Goal: Transaction & Acquisition: Book appointment/travel/reservation

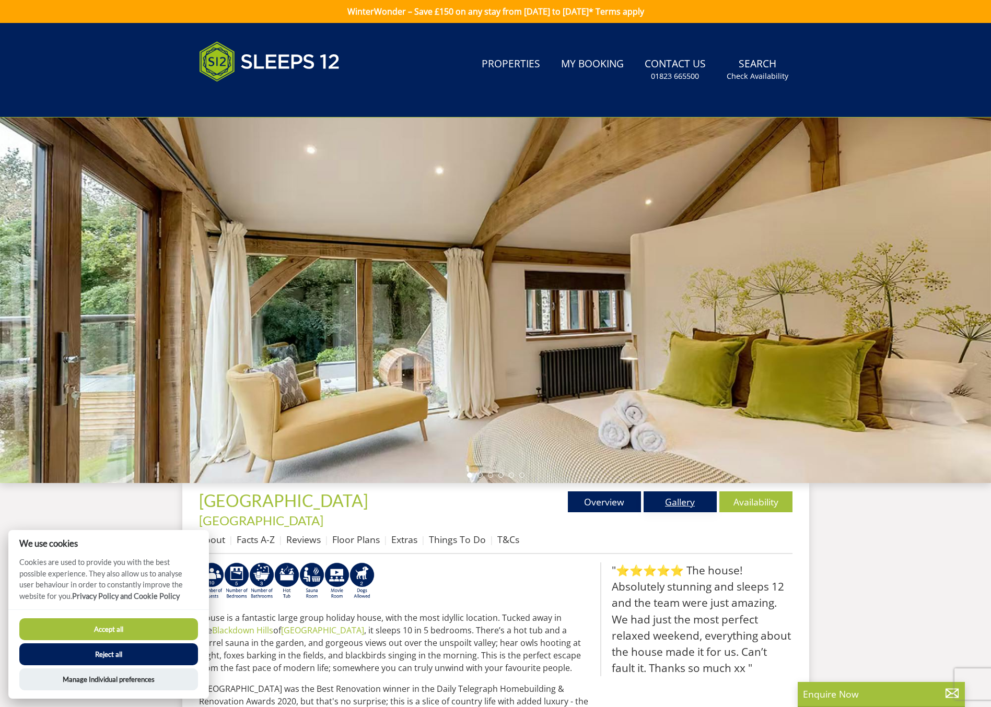
click at [681, 505] on link "Gallery" at bounding box center [679, 501] width 73 height 21
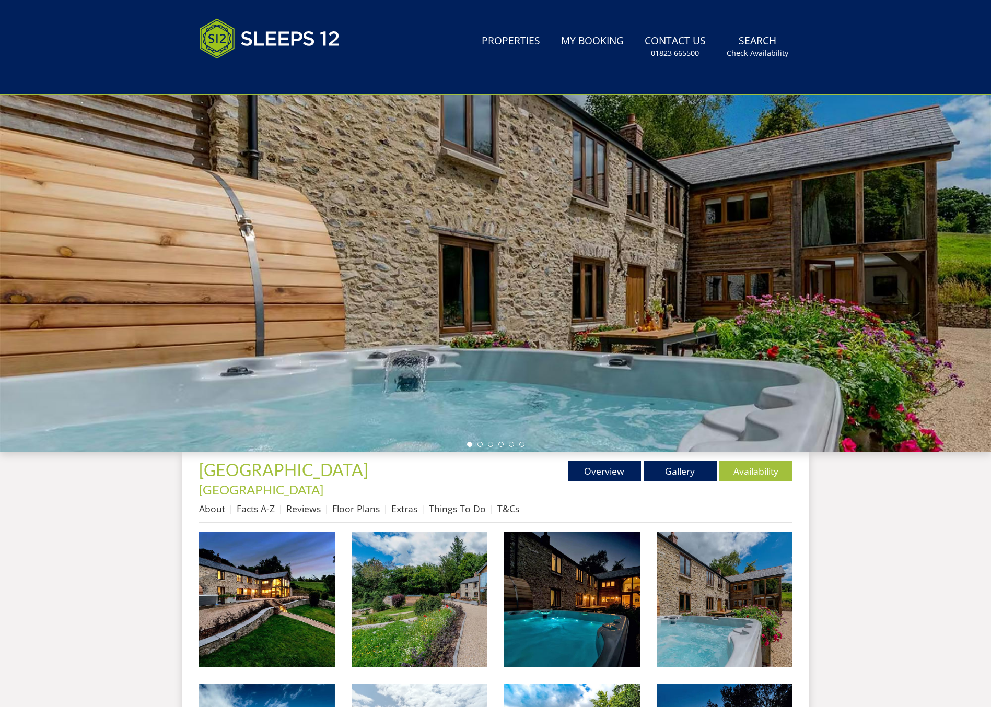
scroll to position [232, 0]
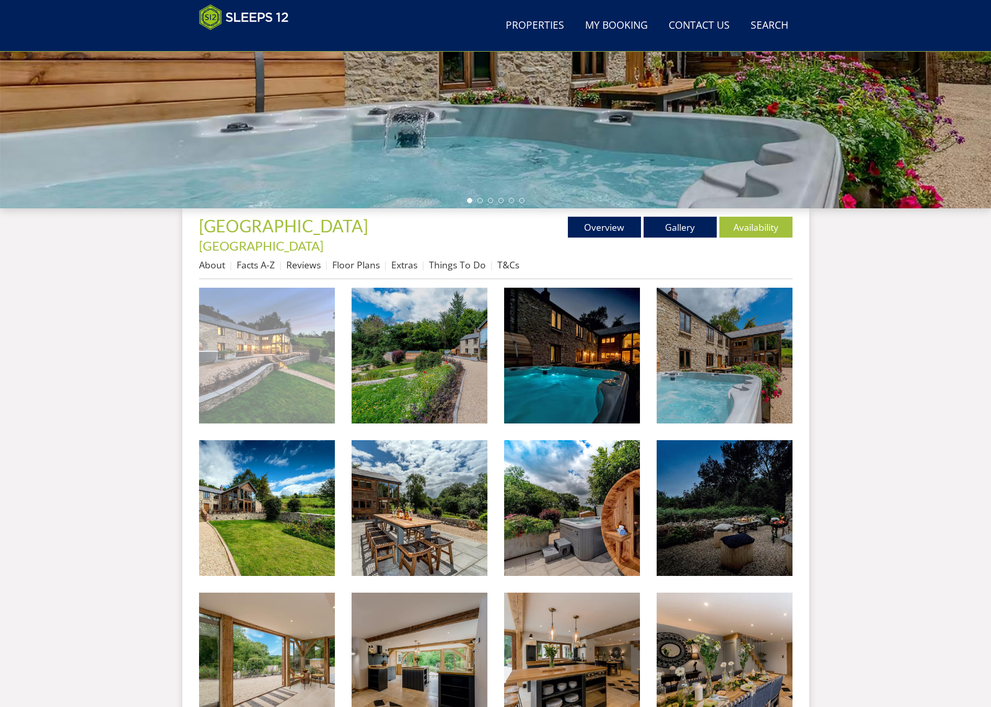
click at [321, 348] on img at bounding box center [267, 356] width 136 height 136
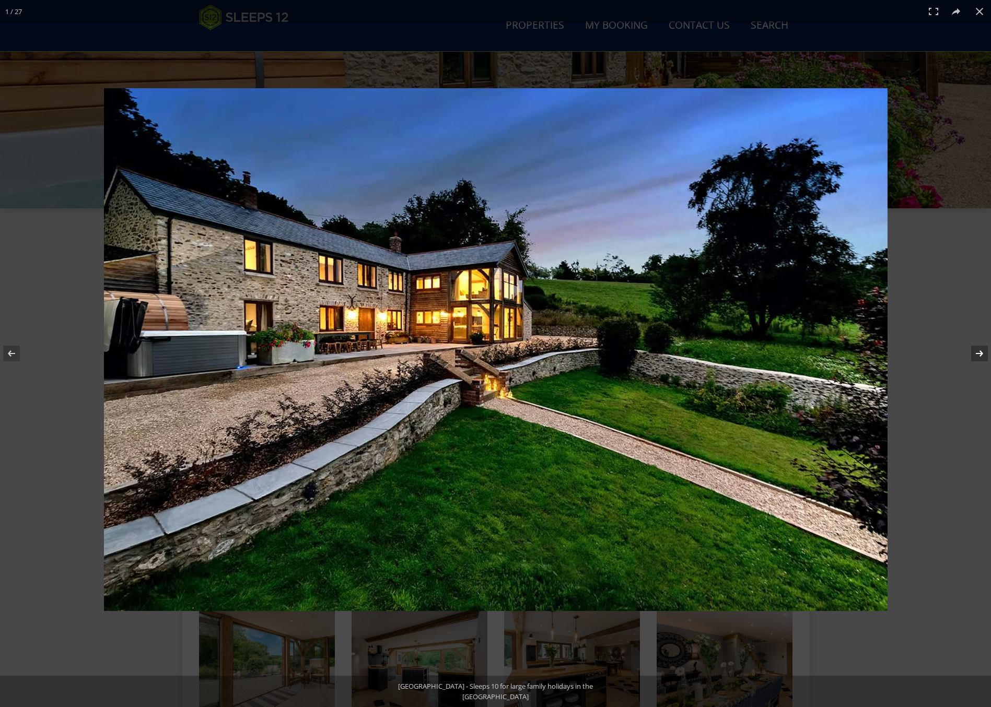
click at [821, 350] on button at bounding box center [972, 353] width 37 height 52
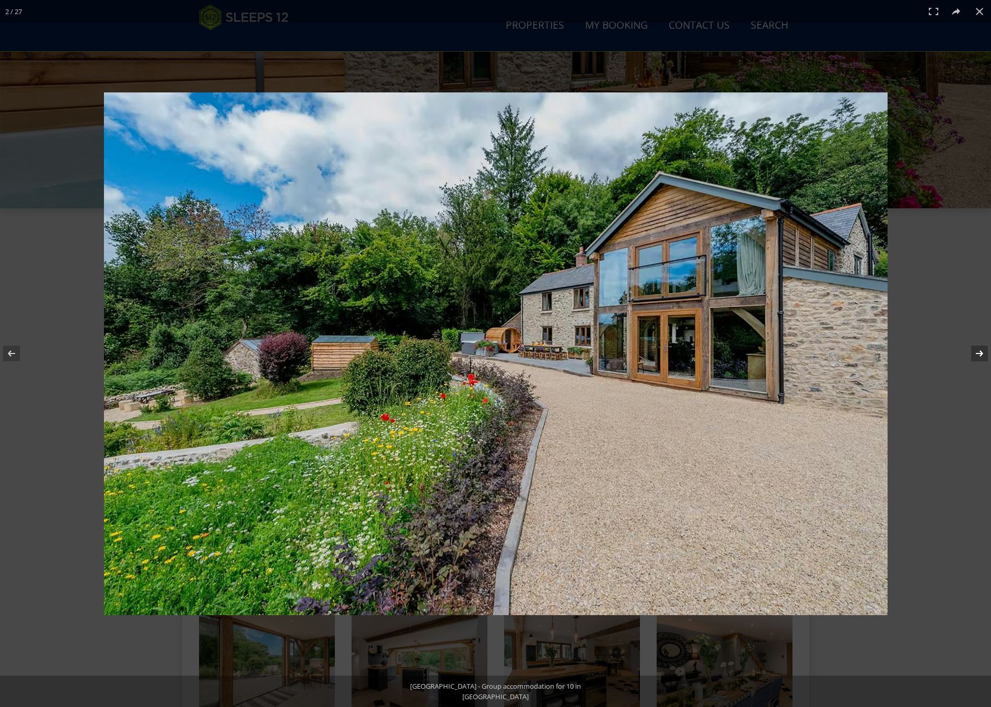
click at [821, 354] on button at bounding box center [972, 353] width 37 height 52
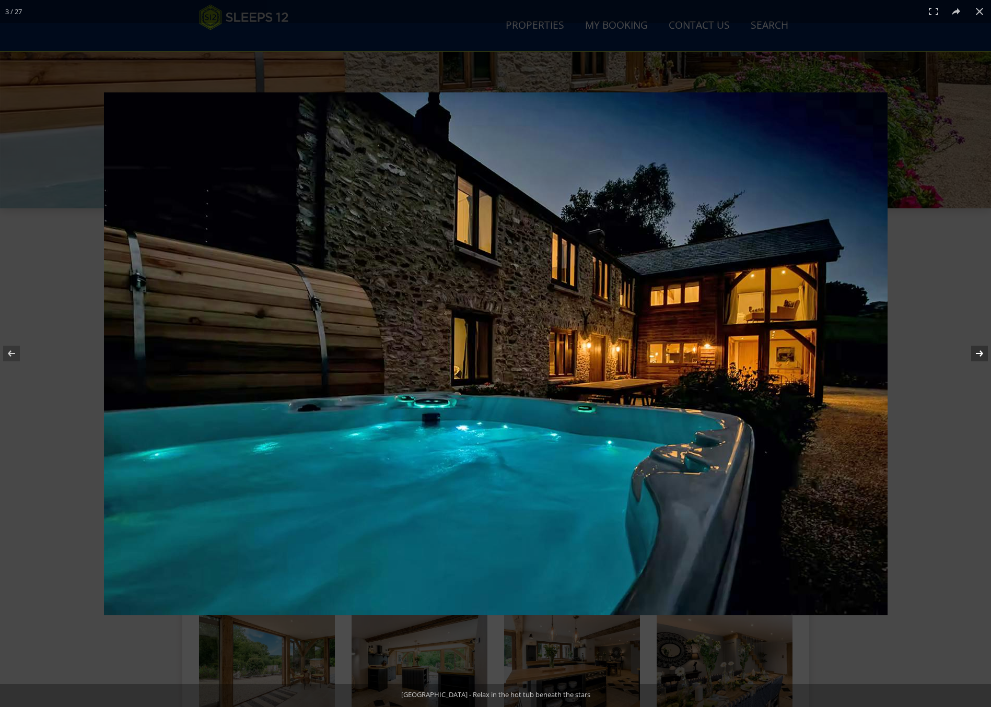
click at [821, 355] on button at bounding box center [972, 353] width 37 height 52
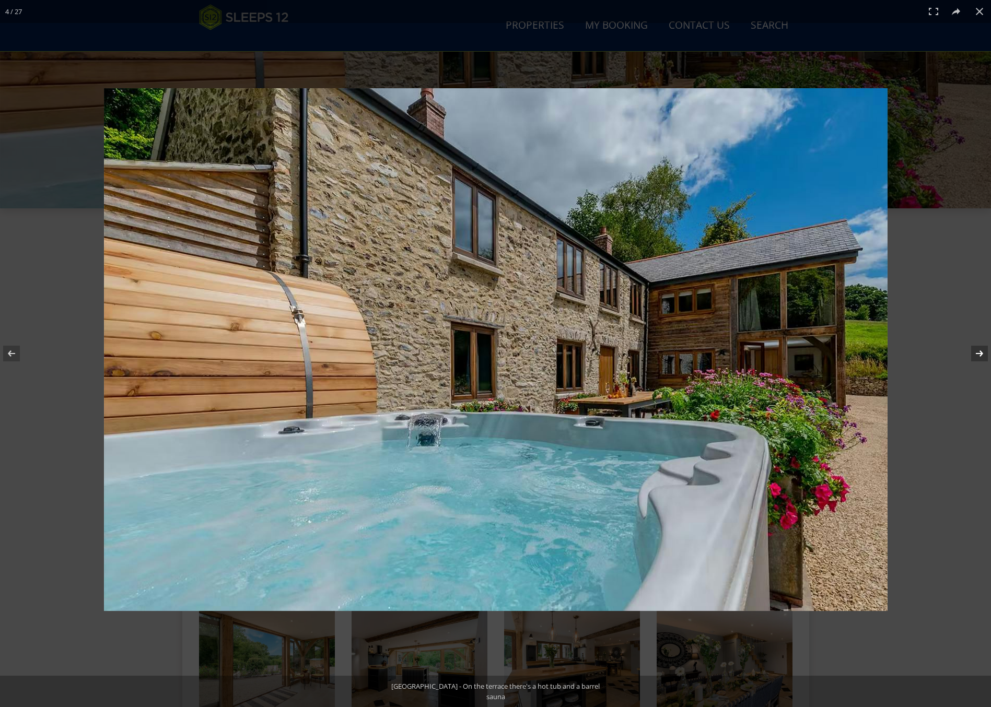
click at [821, 355] on button at bounding box center [972, 353] width 37 height 52
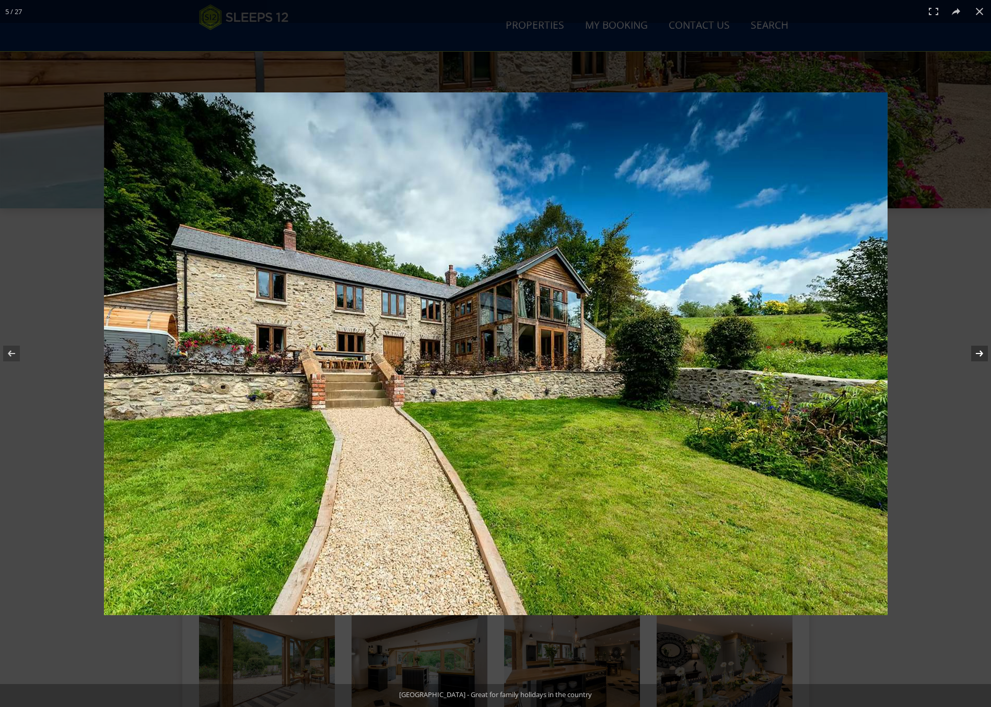
click at [821, 355] on button at bounding box center [972, 353] width 37 height 52
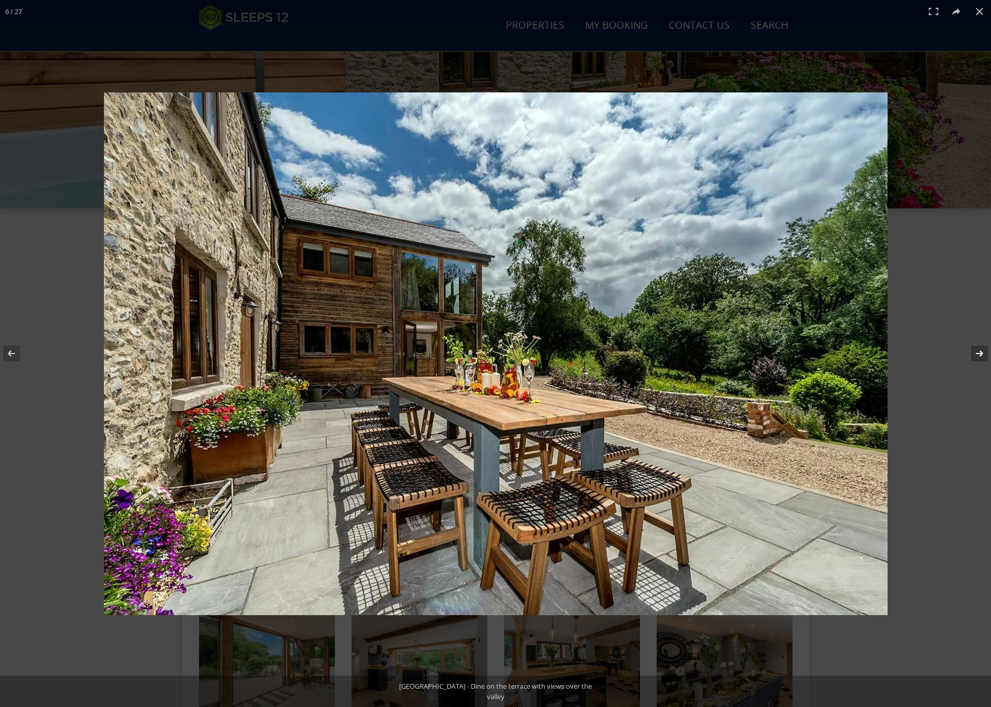
click at [821, 355] on button at bounding box center [972, 353] width 37 height 52
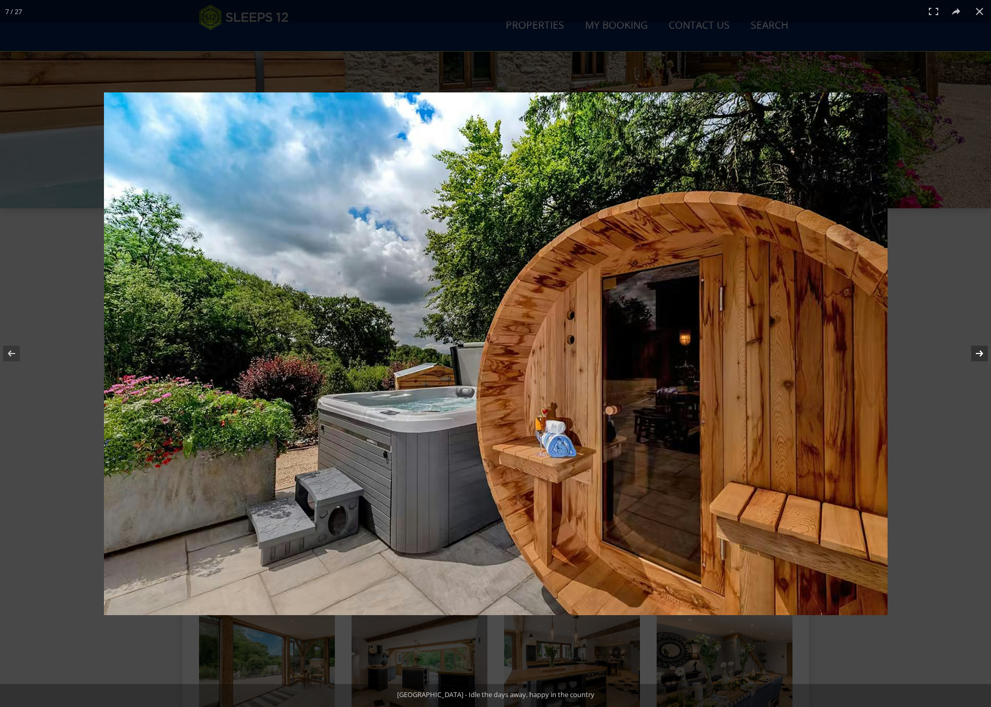
click at [821, 362] on button at bounding box center [972, 353] width 37 height 52
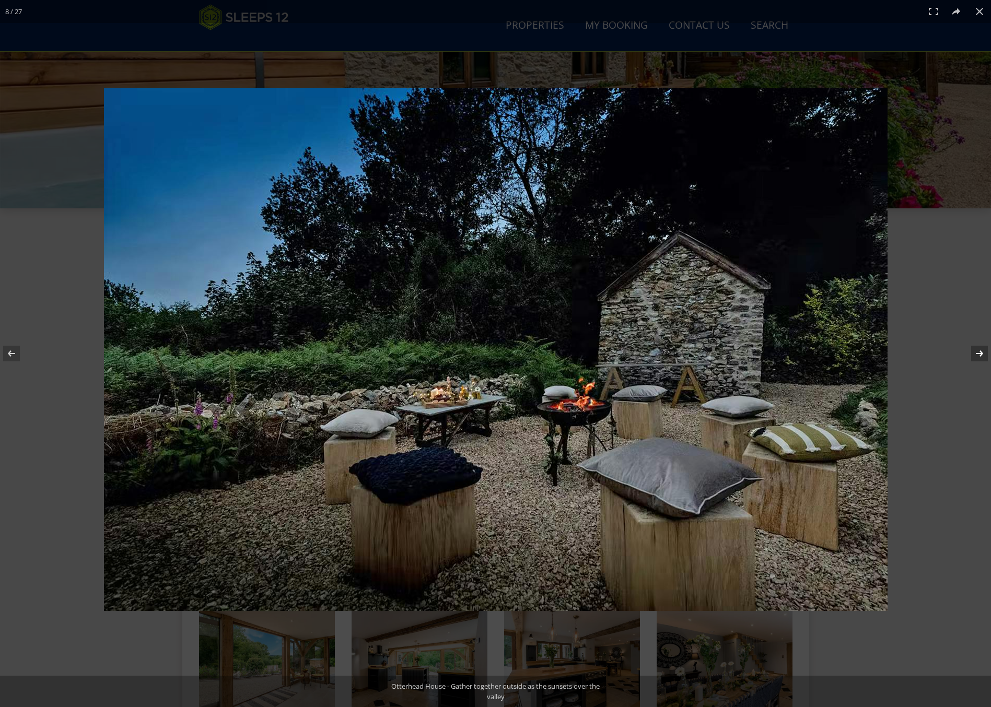
click at [821, 353] on button at bounding box center [972, 353] width 37 height 52
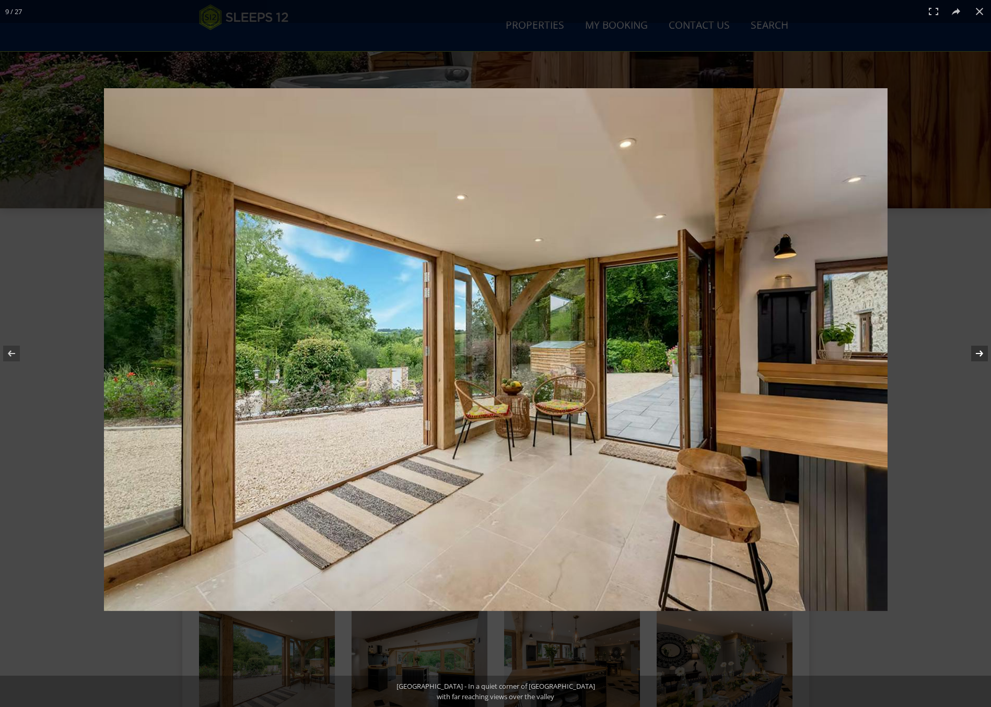
click at [821, 351] on button at bounding box center [972, 353] width 37 height 52
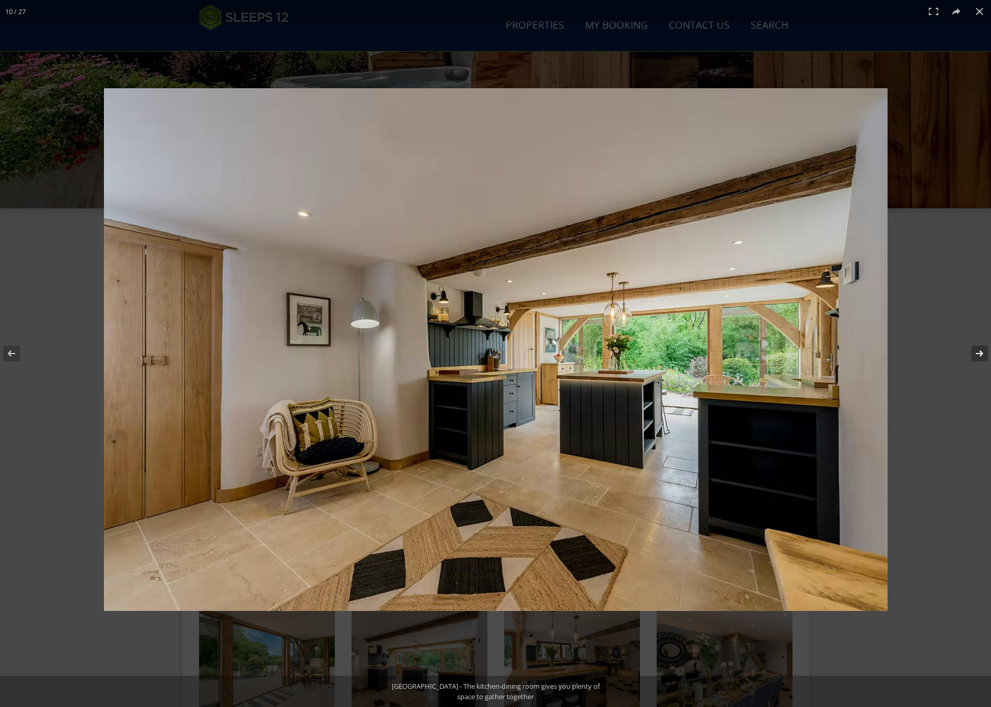
click at [821, 351] on button at bounding box center [972, 353] width 37 height 52
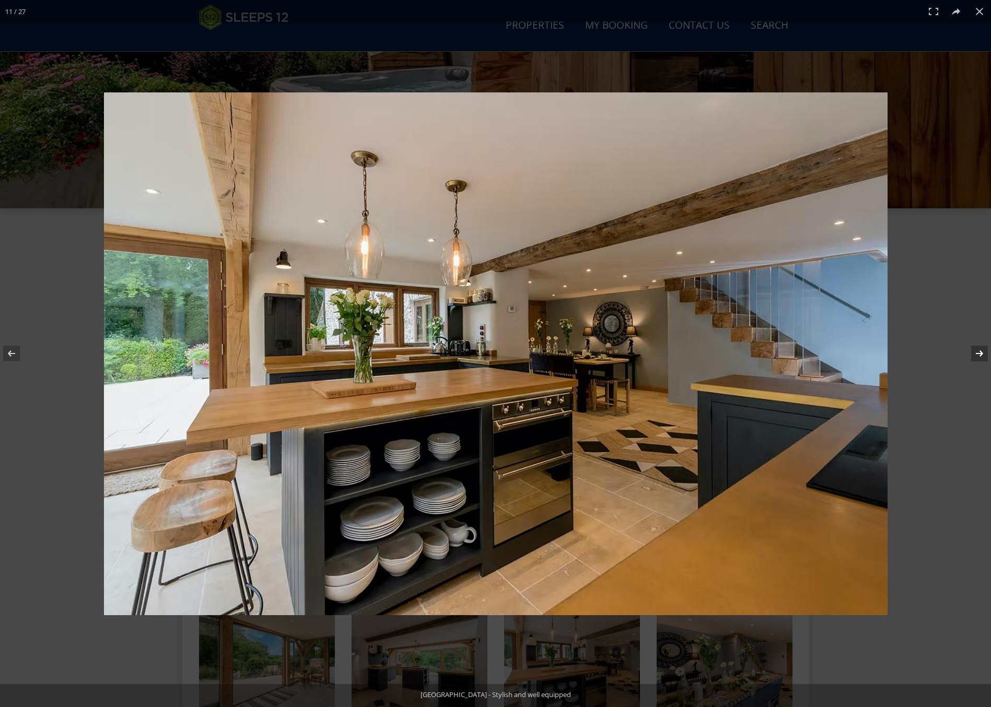
click at [821, 351] on button at bounding box center [972, 353] width 37 height 52
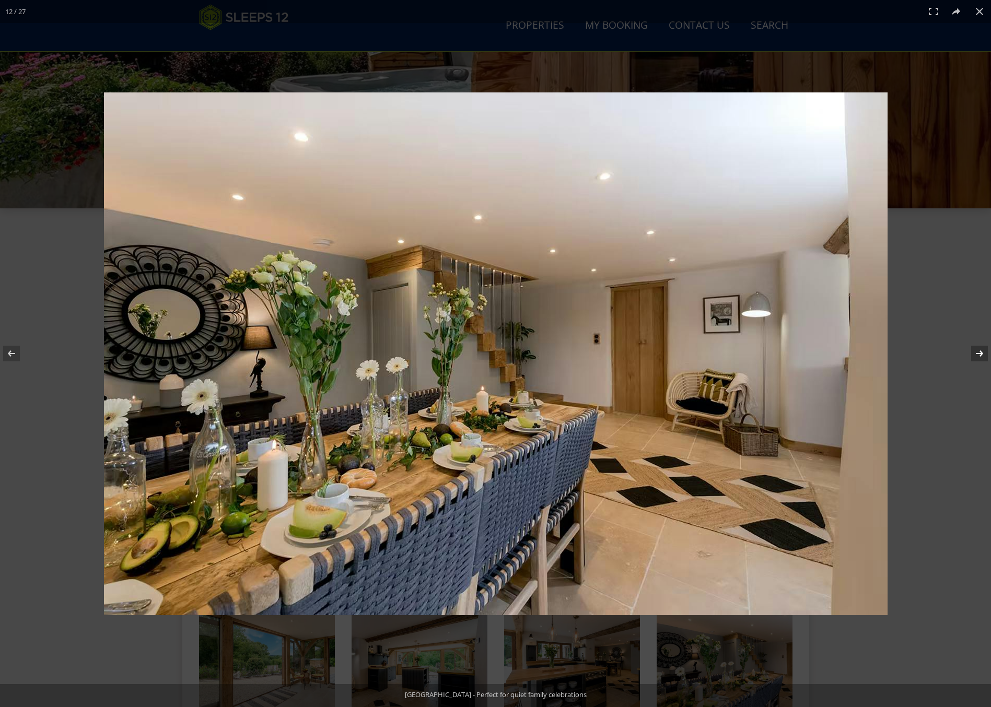
click at [821, 351] on button at bounding box center [972, 353] width 37 height 52
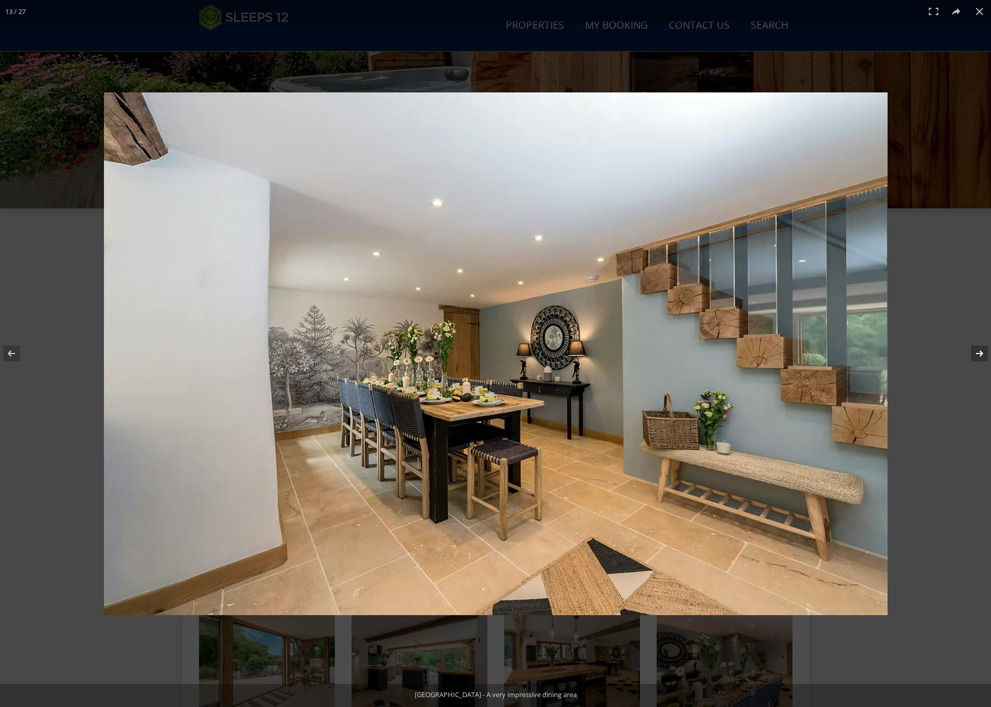
click at [821, 351] on button at bounding box center [972, 353] width 37 height 52
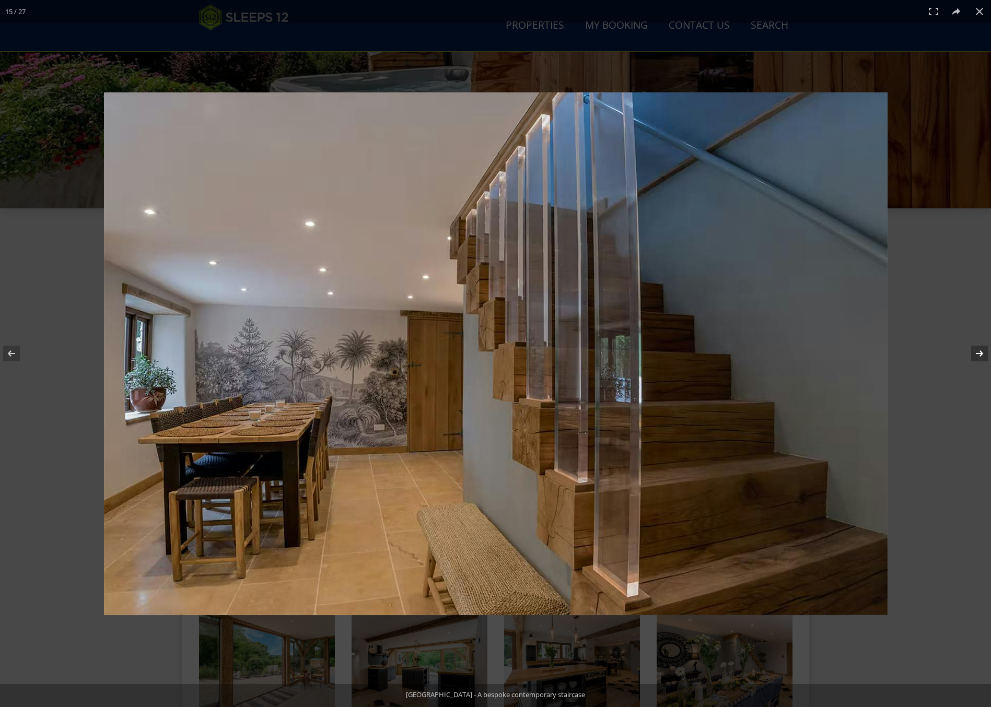
click at [821, 351] on button at bounding box center [972, 353] width 37 height 52
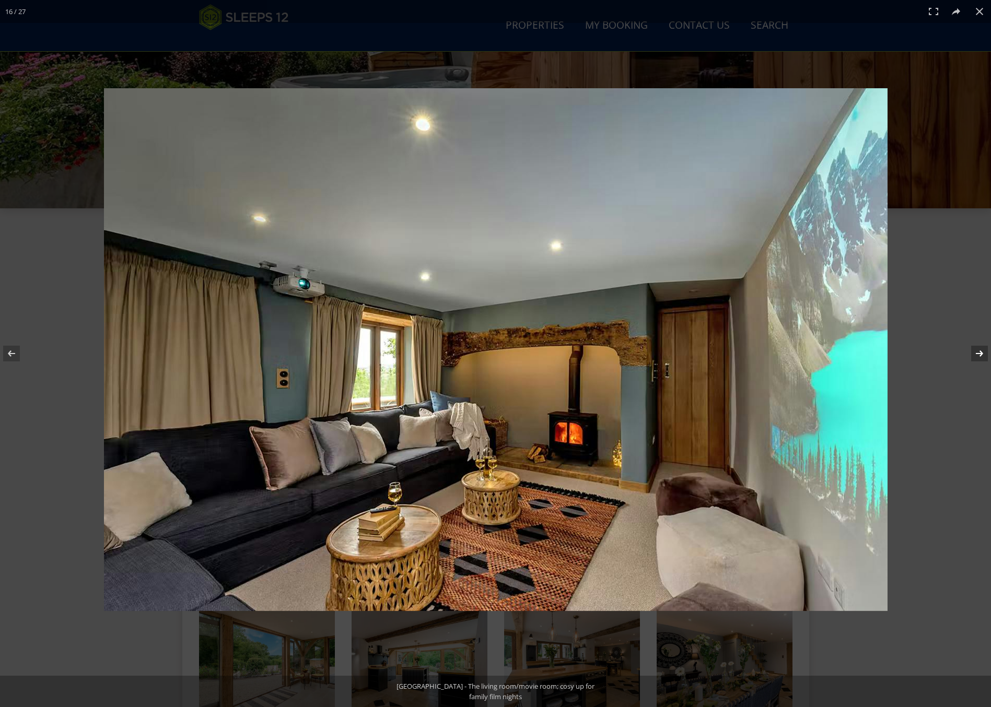
click at [821, 352] on button at bounding box center [972, 353] width 37 height 52
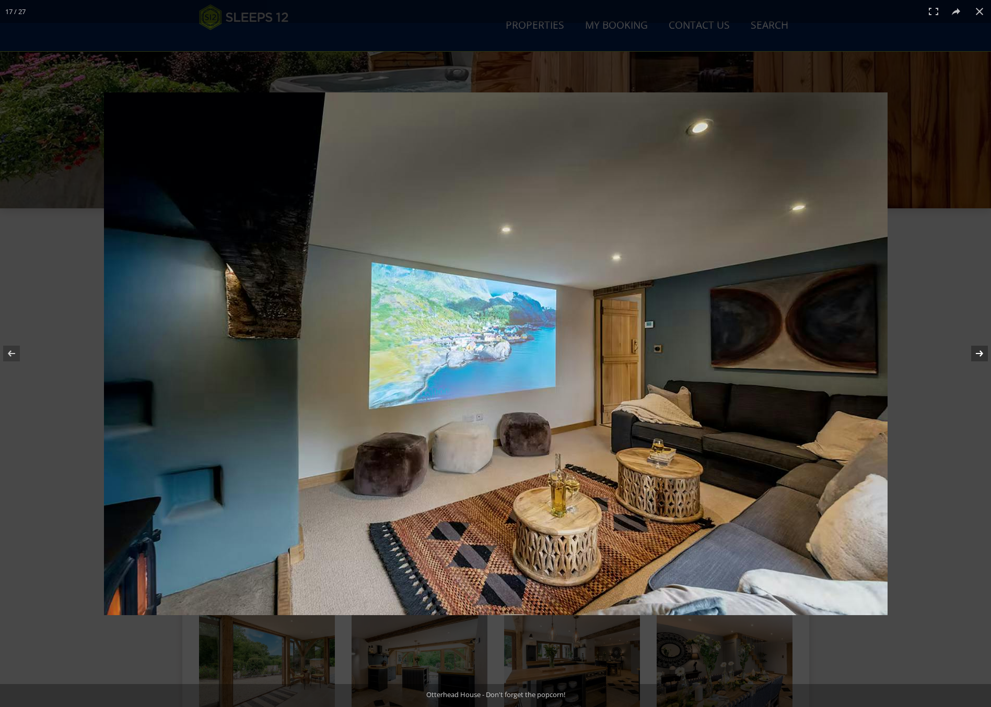
click at [821, 352] on button at bounding box center [972, 353] width 37 height 52
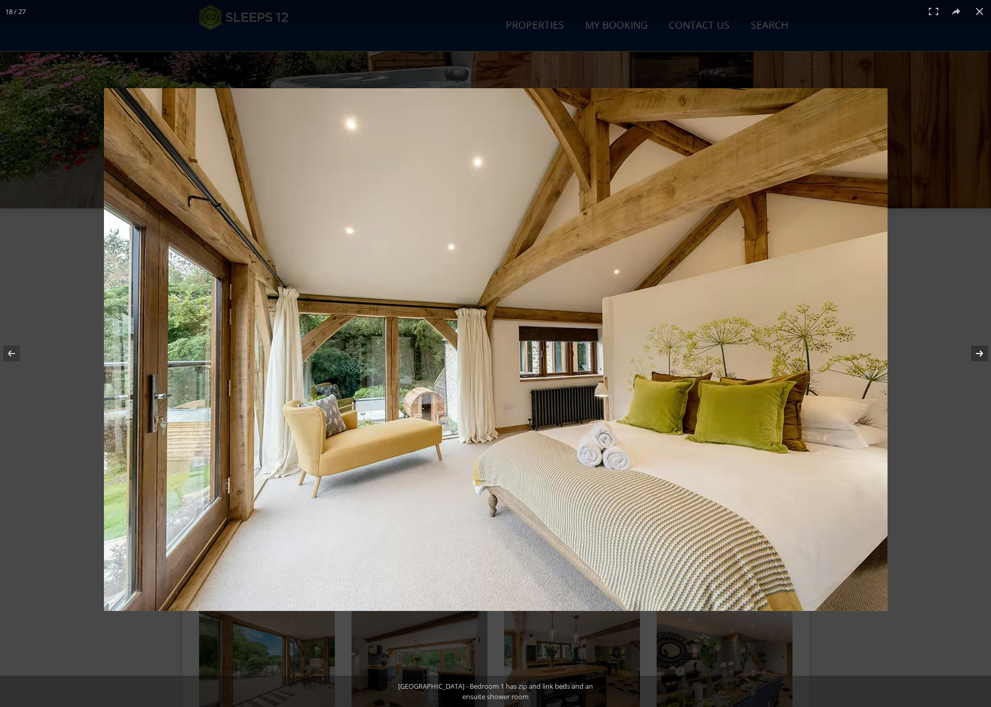
click at [821, 352] on button at bounding box center [972, 353] width 37 height 52
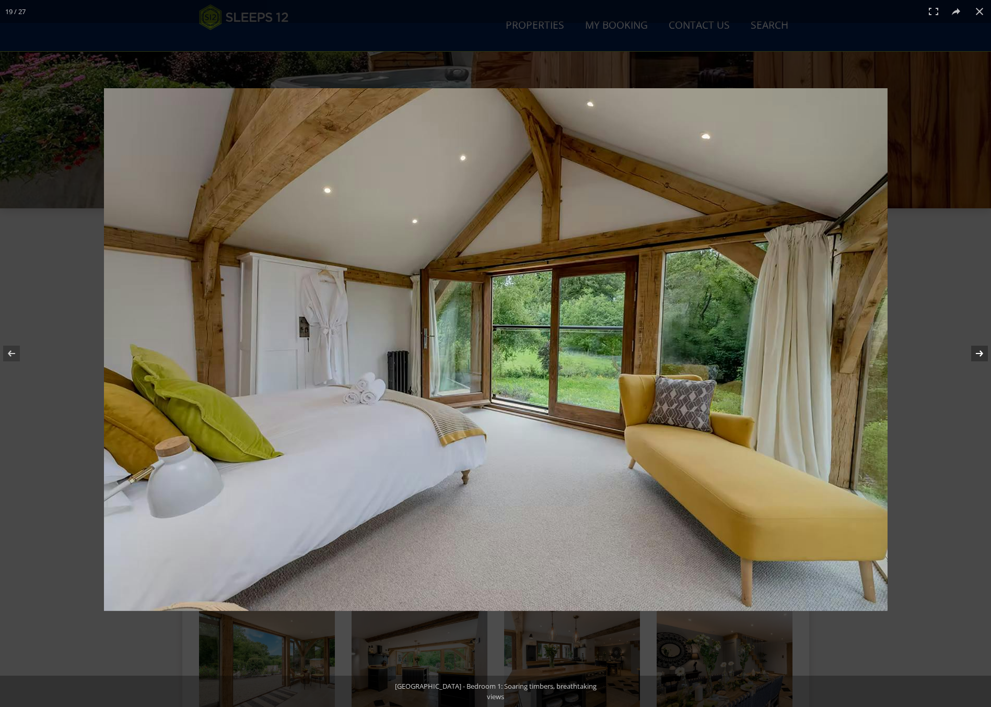
click at [821, 352] on button at bounding box center [972, 353] width 37 height 52
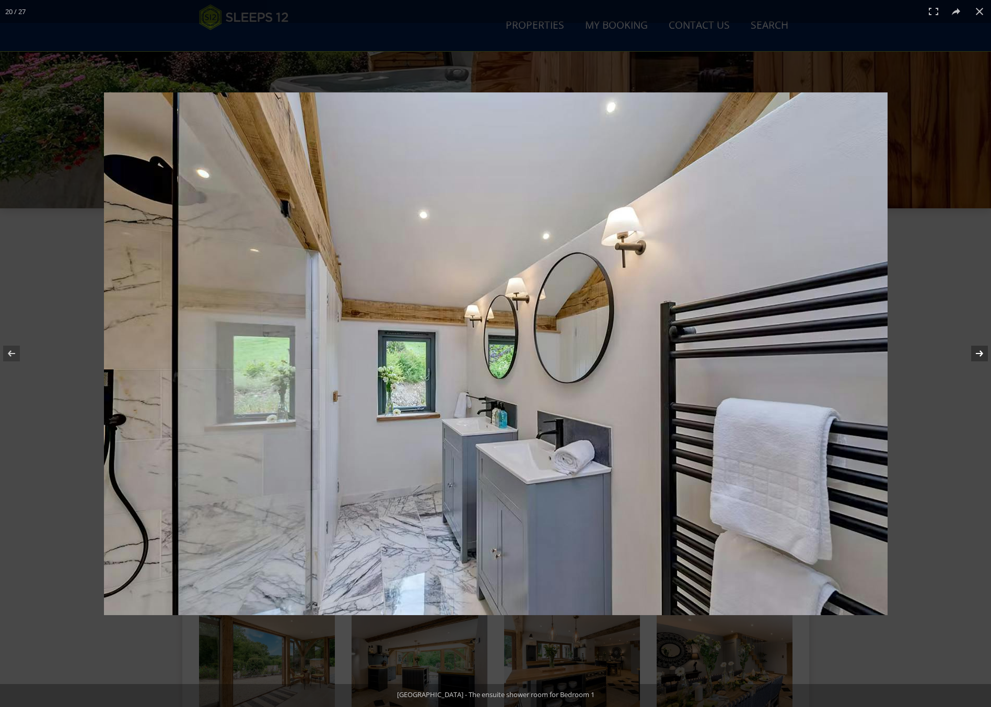
click at [821, 352] on button at bounding box center [972, 353] width 37 height 52
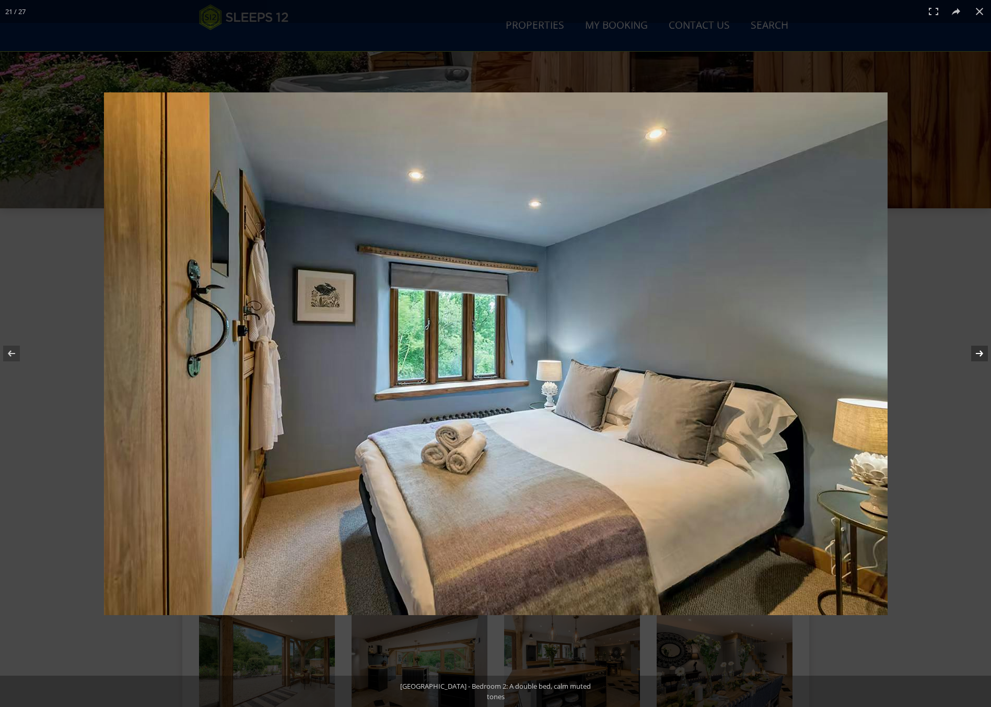
click at [821, 352] on button at bounding box center [972, 353] width 37 height 52
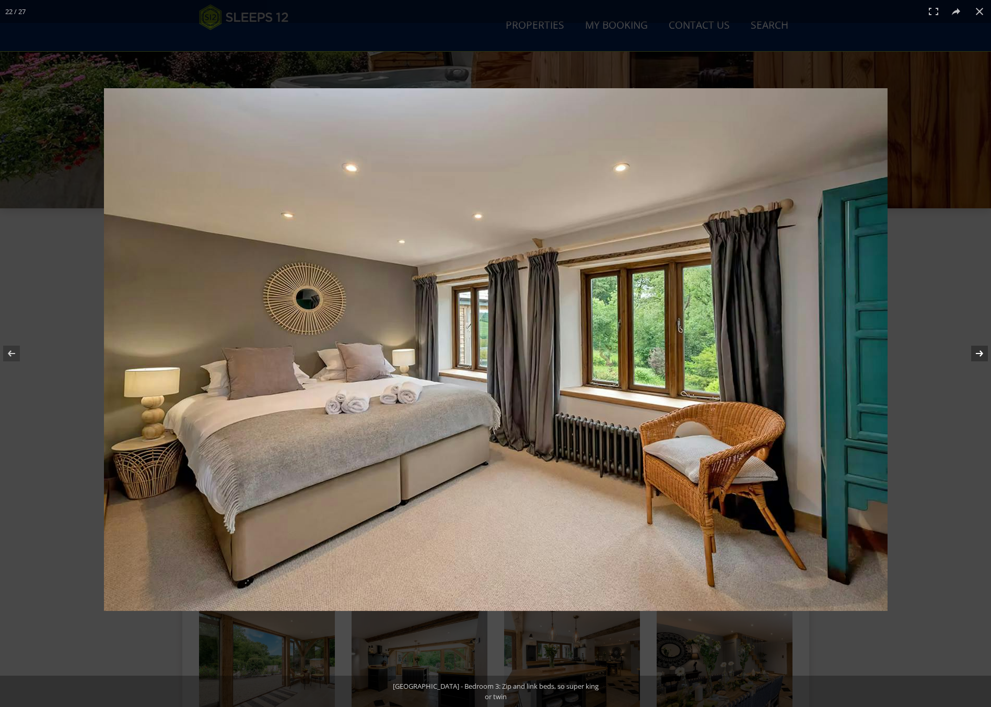
click at [821, 352] on button at bounding box center [972, 353] width 37 height 52
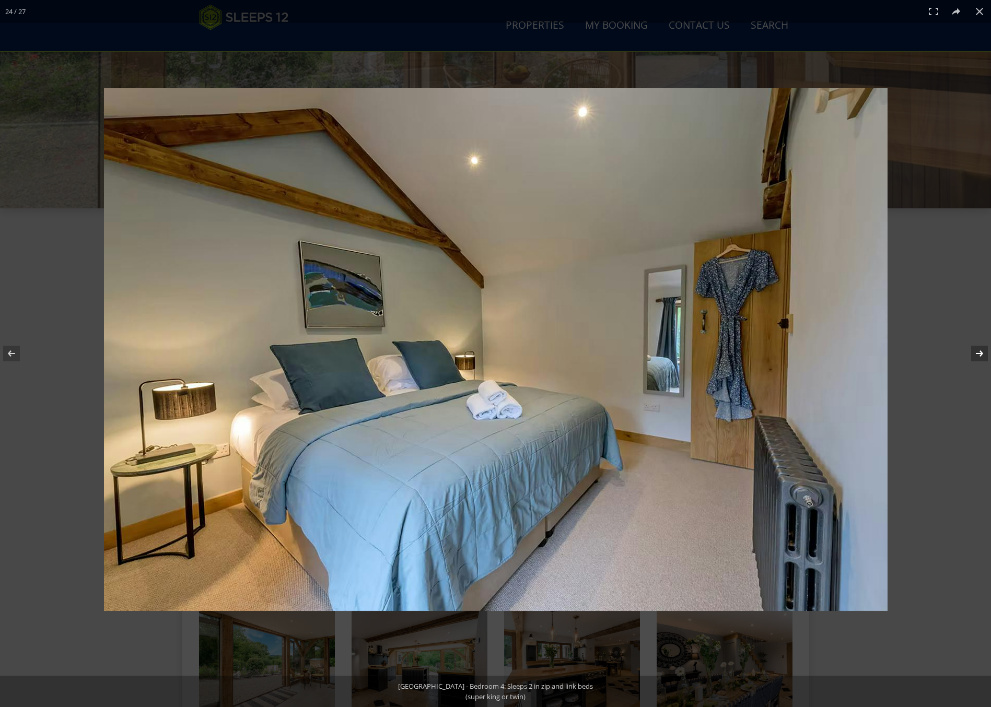
click at [821, 352] on button at bounding box center [972, 353] width 37 height 52
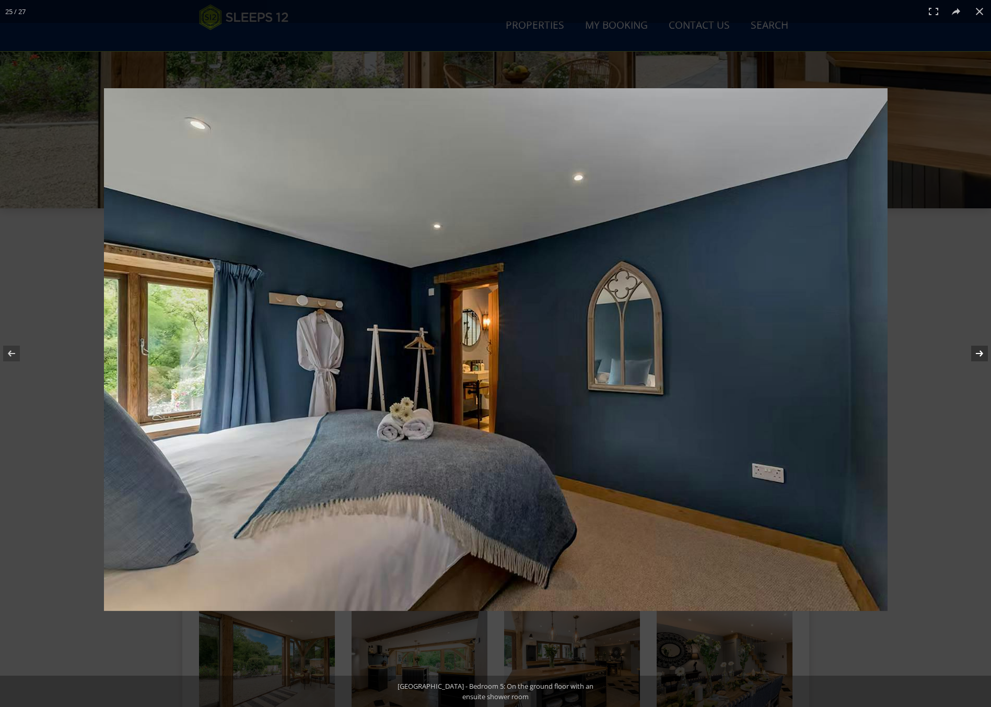
click at [821, 352] on button at bounding box center [972, 353] width 37 height 52
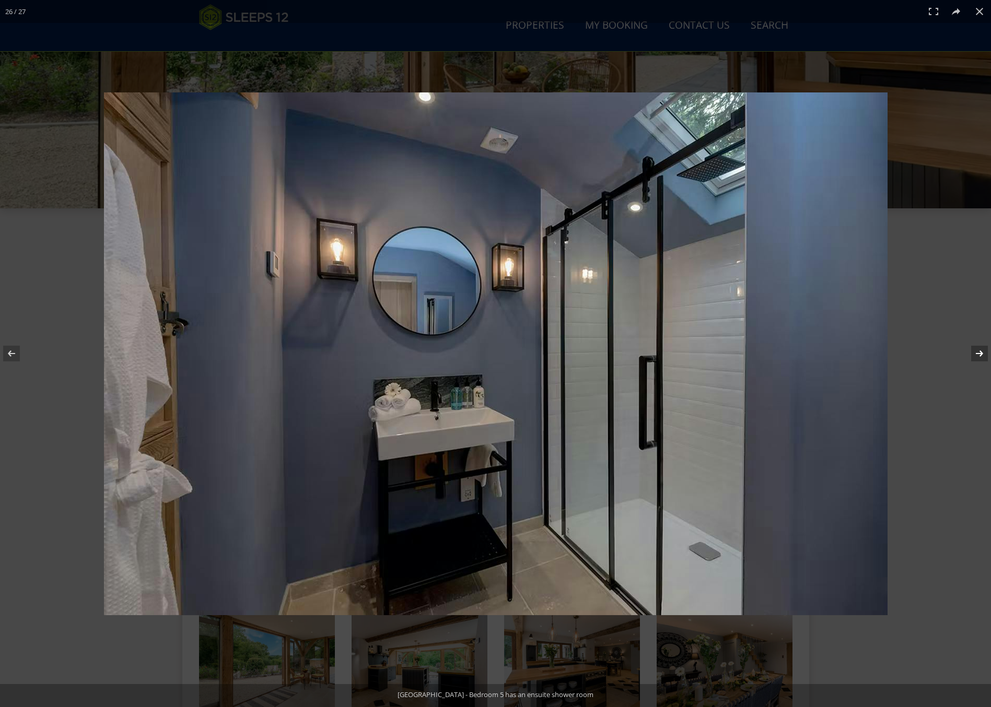
click at [821, 352] on button at bounding box center [972, 353] width 37 height 52
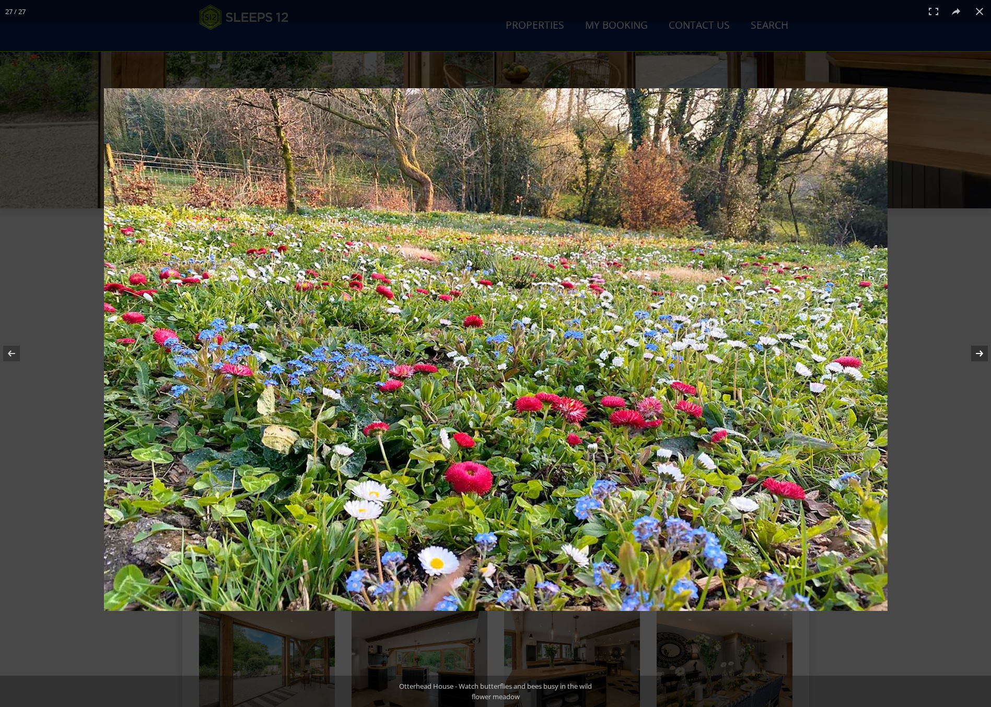
click at [821, 352] on button at bounding box center [972, 353] width 37 height 52
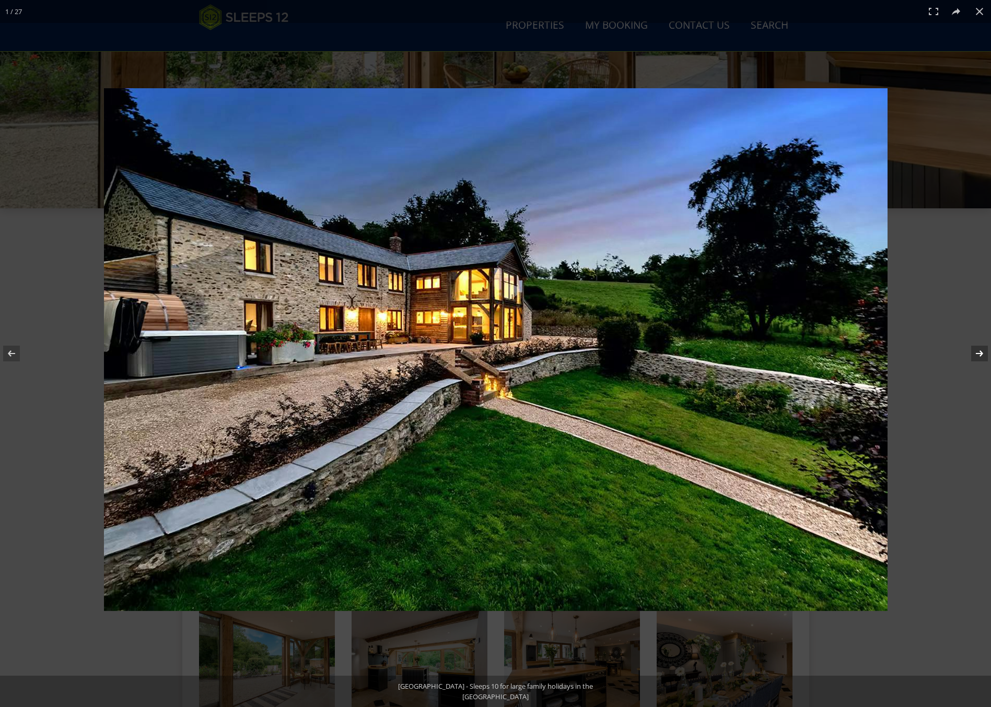
click at [821, 353] on button at bounding box center [972, 353] width 37 height 52
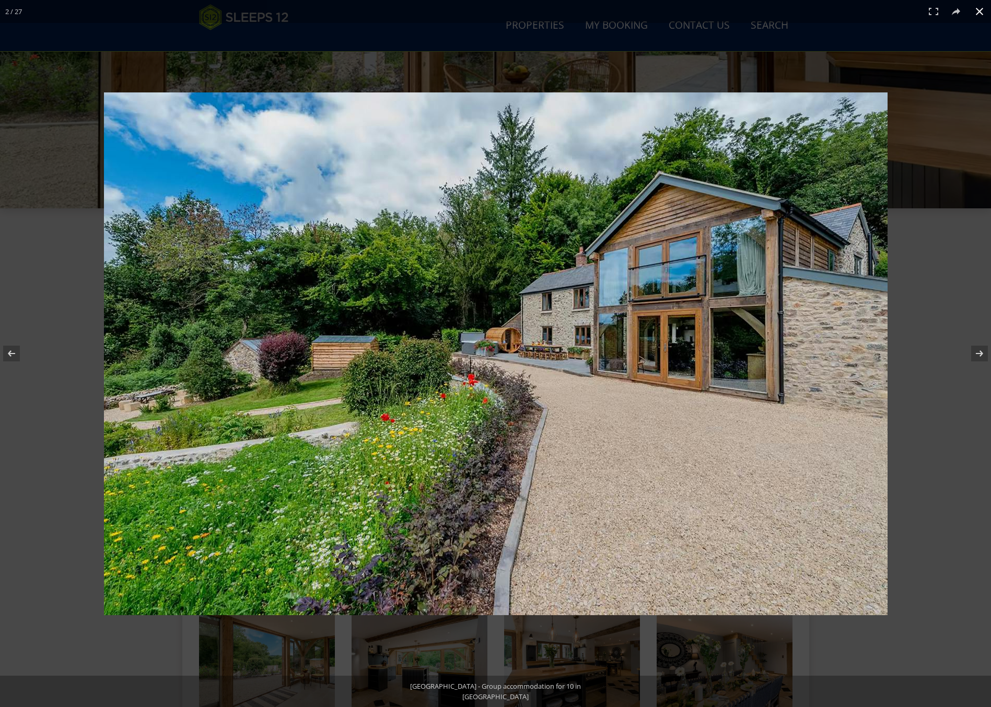
click at [821, 12] on button at bounding box center [979, 11] width 23 height 23
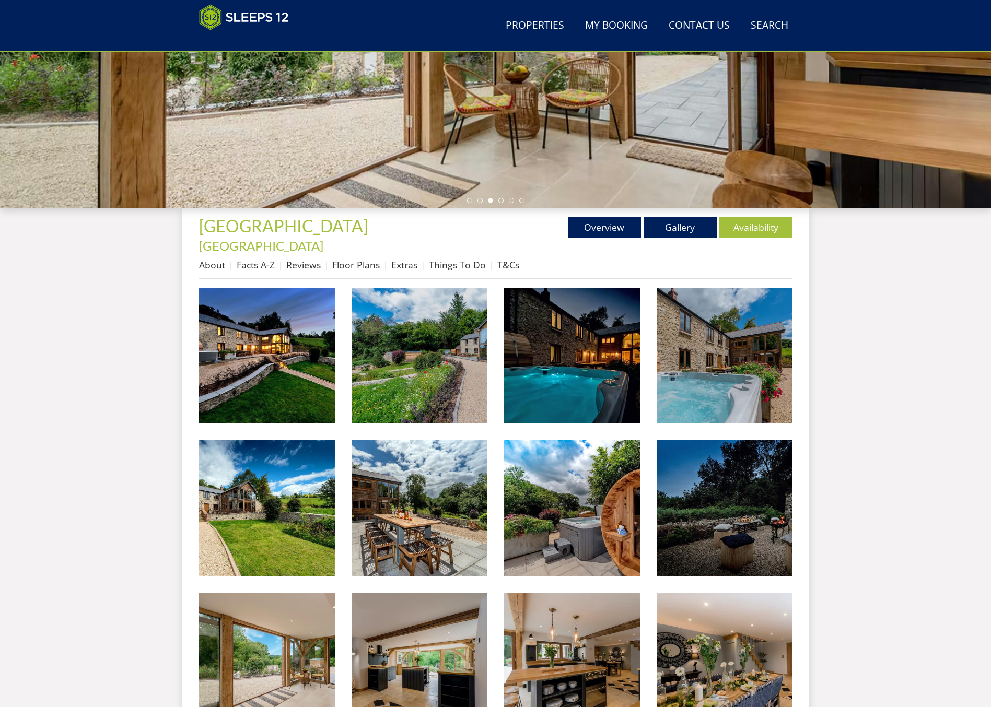
click at [221, 258] on link "About" at bounding box center [212, 264] width 26 height 13
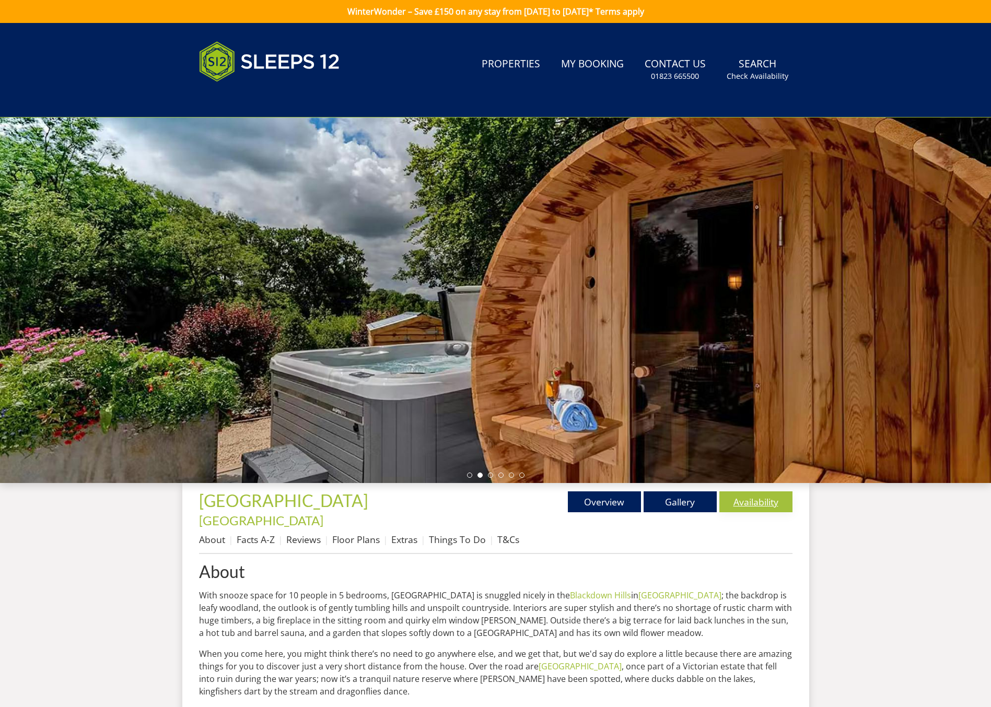
click at [737, 503] on link "Availability" at bounding box center [755, 501] width 73 height 21
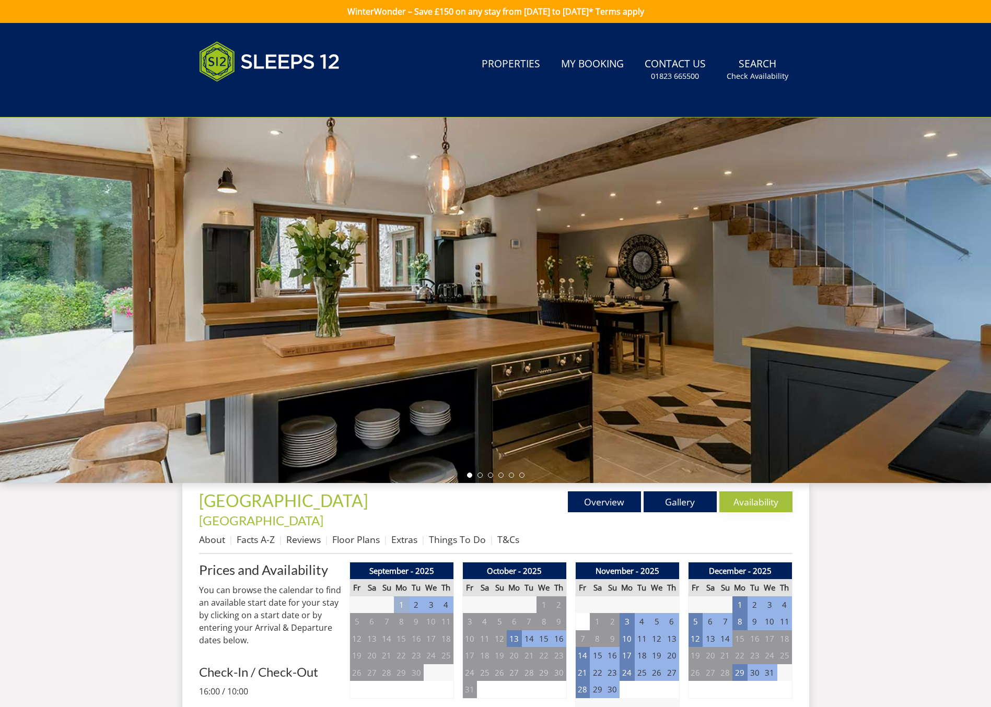
click at [749, 509] on link "Availability" at bounding box center [755, 501] width 73 height 21
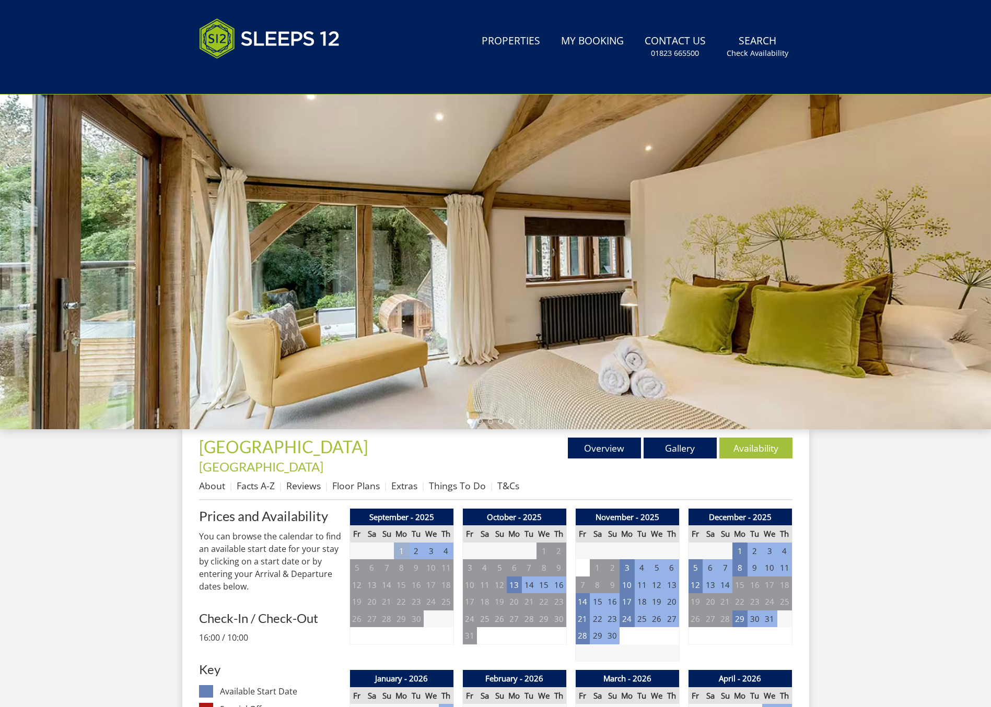
scroll to position [62, 0]
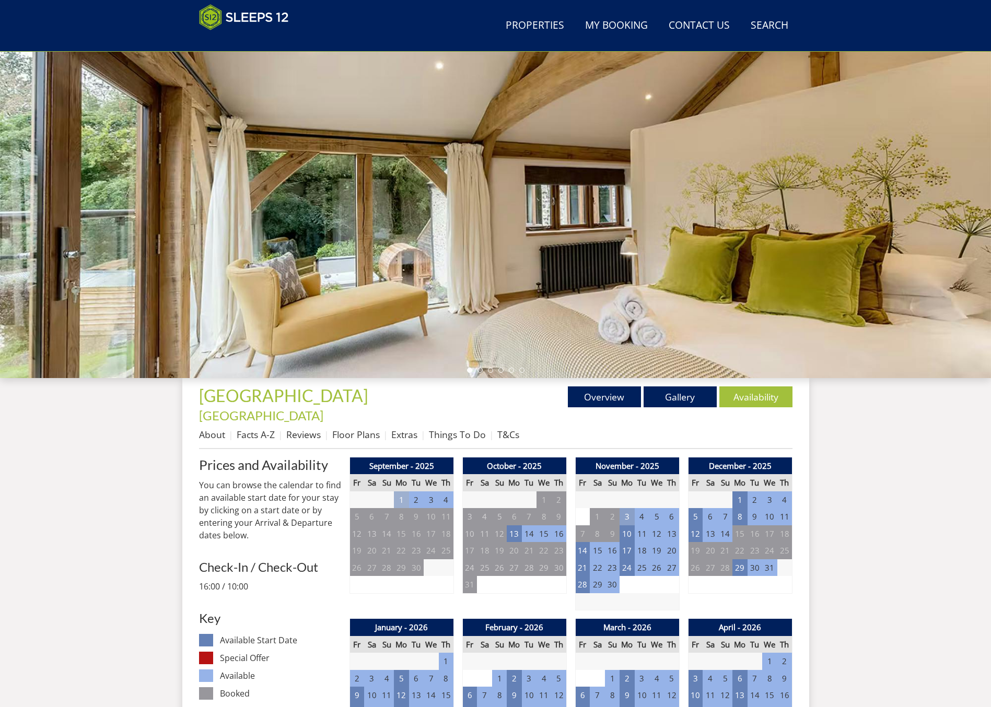
click at [630, 508] on td "3" at bounding box center [626, 516] width 15 height 17
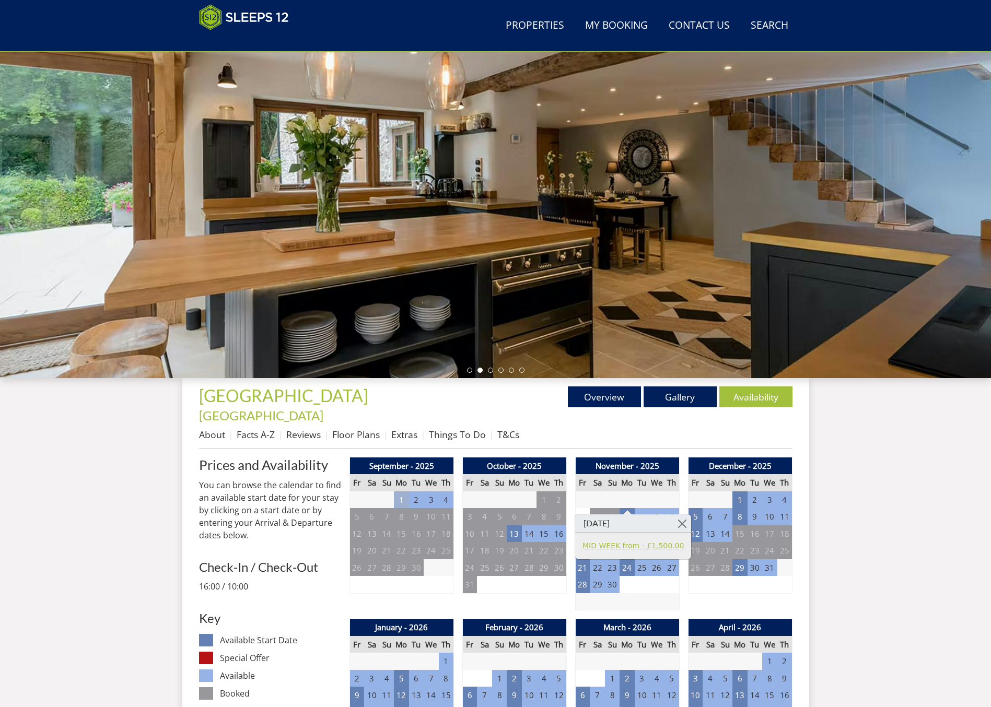
click at [659, 546] on link "MID WEEK from - £1,500.00" at bounding box center [632, 545] width 101 height 11
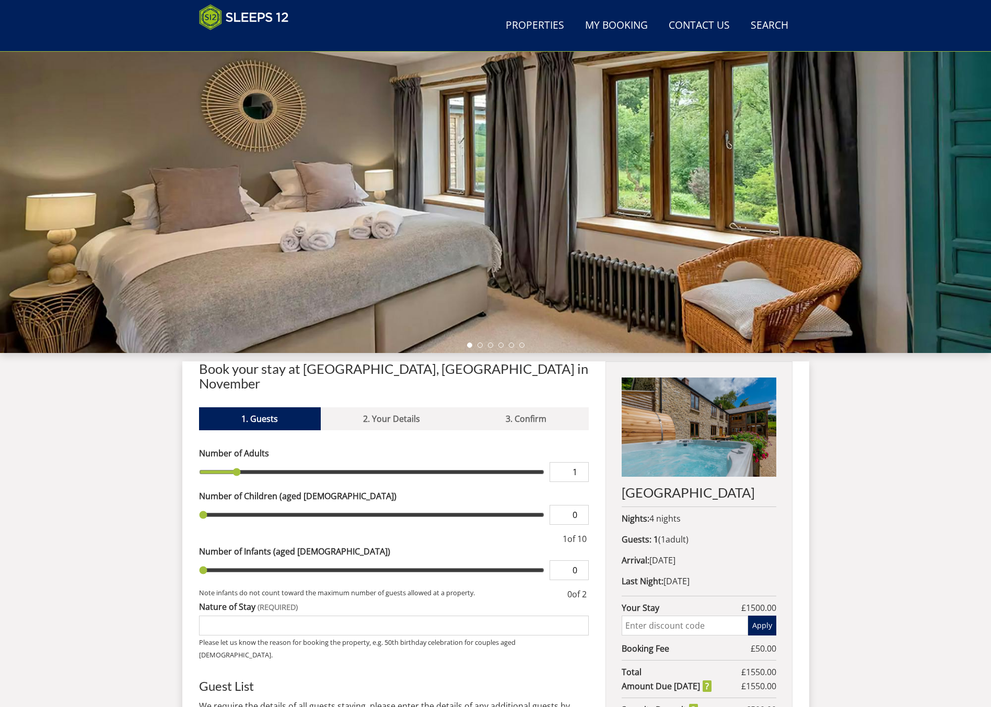
scroll to position [123, 0]
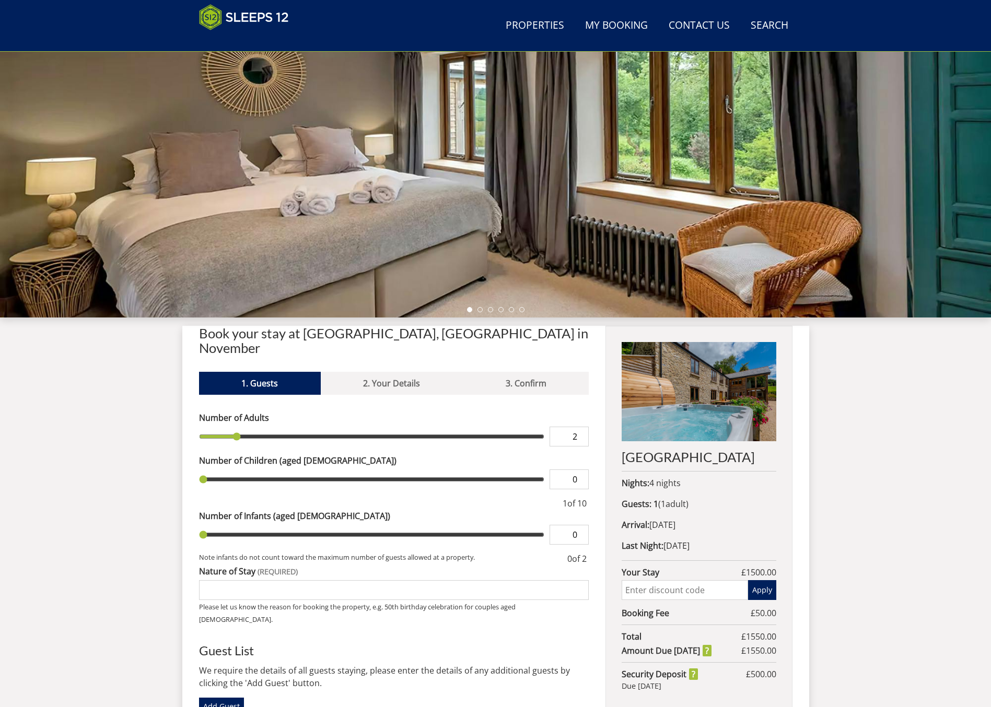
type input "2"
click at [579, 427] on input "2" at bounding box center [568, 437] width 39 height 20
type input "2"
type input "3"
click at [579, 427] on input "3" at bounding box center [568, 437] width 39 height 20
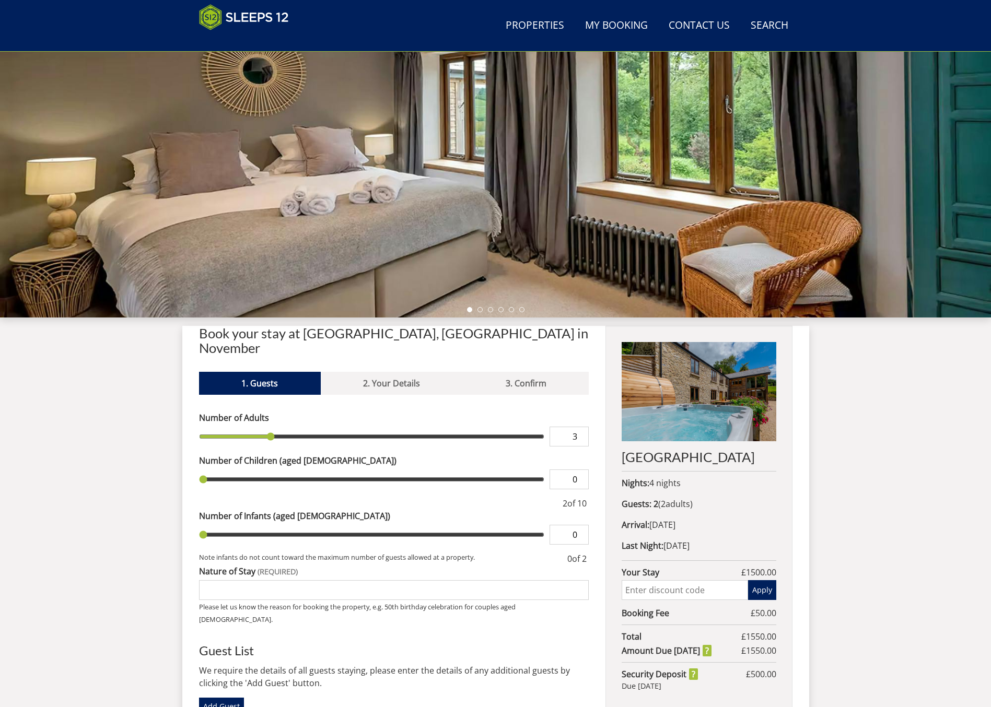
type input "3"
type input "4"
click at [579, 427] on input "4" at bounding box center [568, 437] width 39 height 20
type input "4"
type input "5"
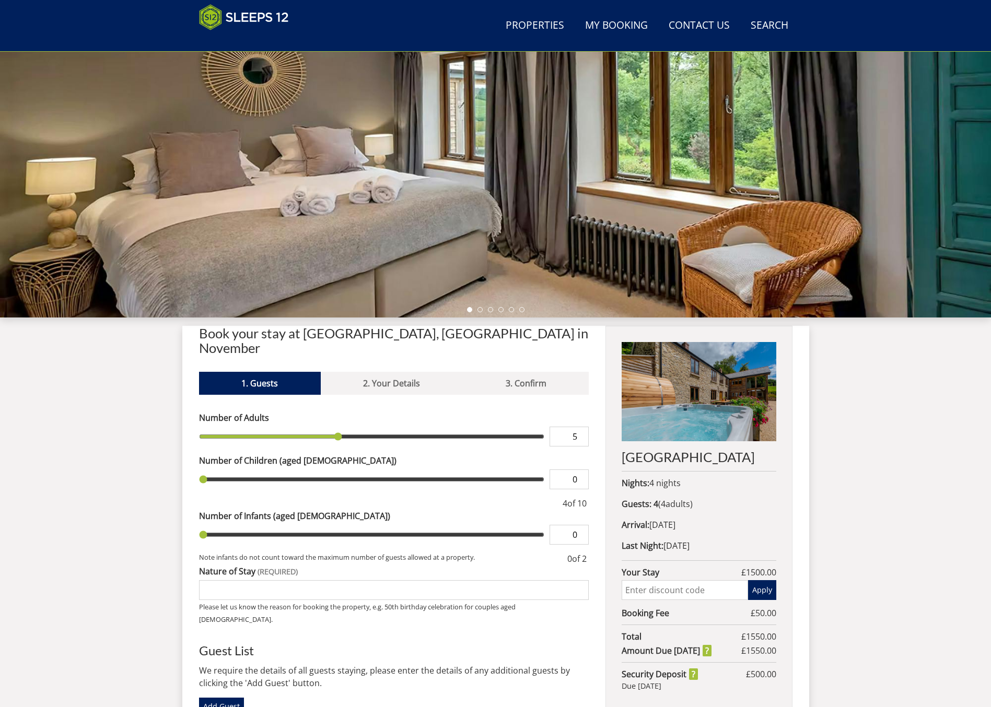
click at [579, 427] on input "5" at bounding box center [568, 437] width 39 height 20
type input "5"
type input "6"
click at [579, 427] on input "6" at bounding box center [568, 437] width 39 height 20
type input "6"
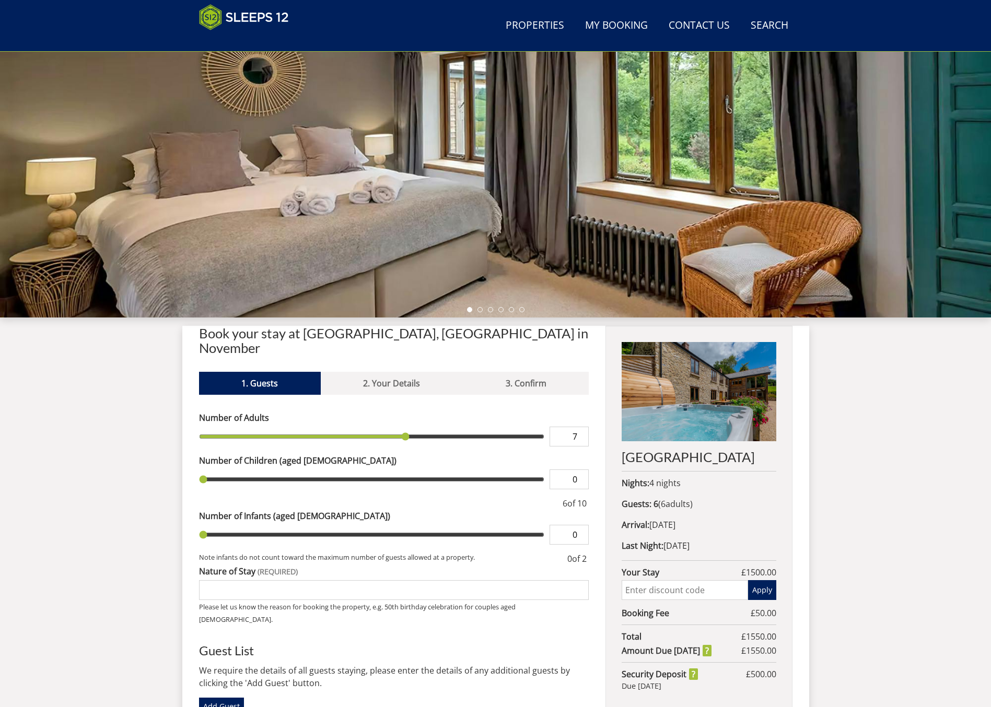
type input "7"
click at [579, 427] on input "7" at bounding box center [568, 437] width 39 height 20
type input "7"
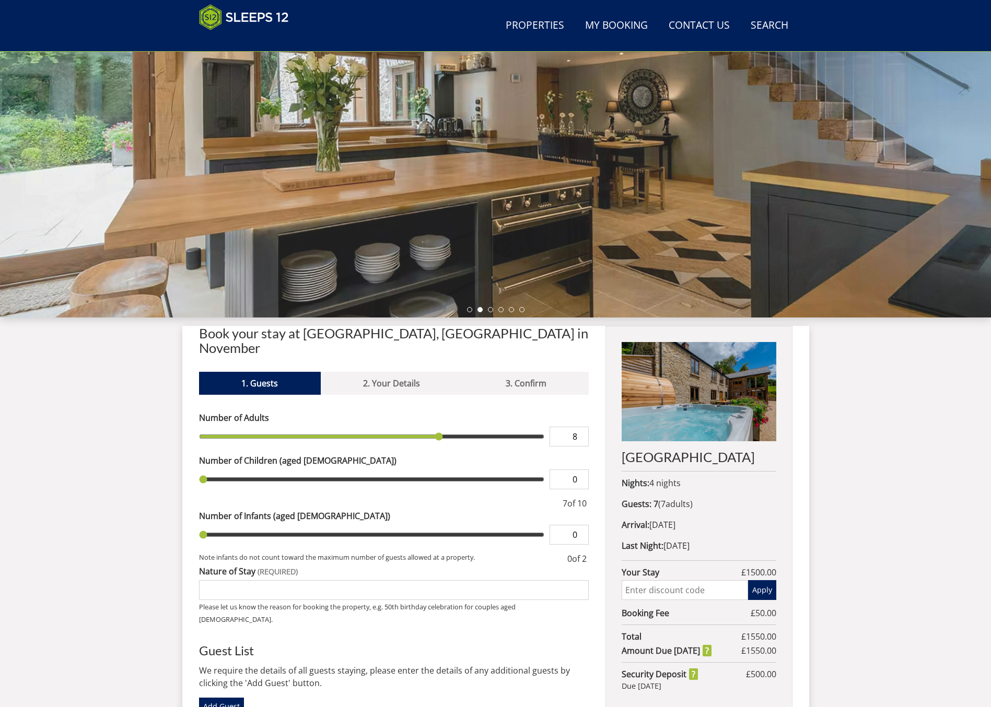
type input "8"
click at [582, 427] on input "8" at bounding box center [568, 437] width 39 height 20
type input "8"
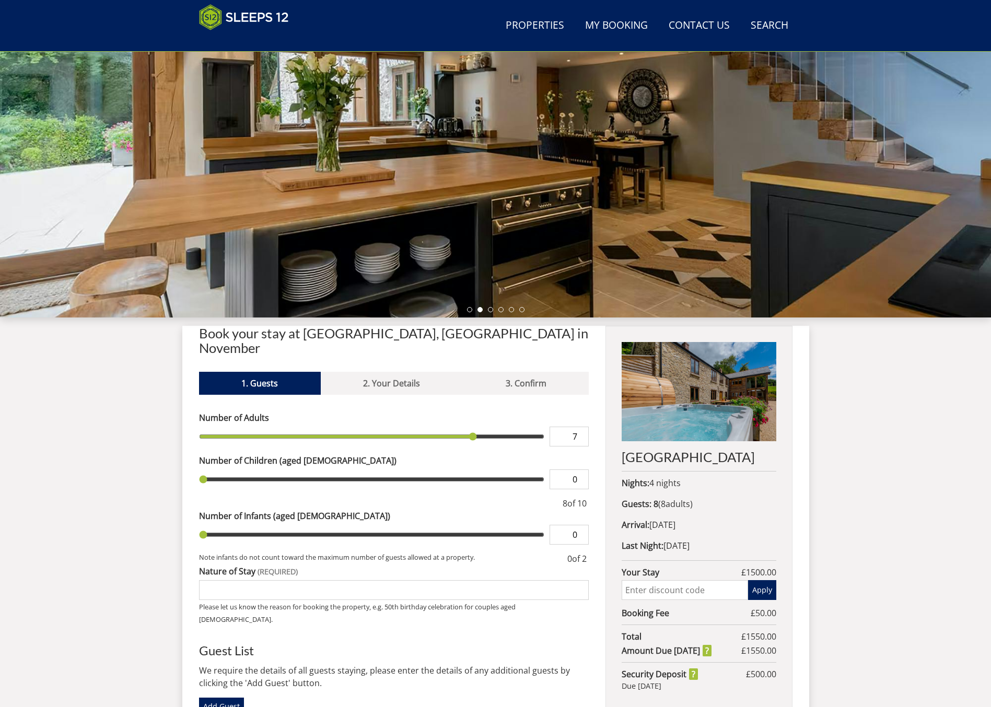
type input "7"
click at [581, 427] on input "7" at bounding box center [568, 437] width 39 height 20
type input "7"
click at [581, 427] on input "7" at bounding box center [568, 437] width 39 height 20
type input "8"
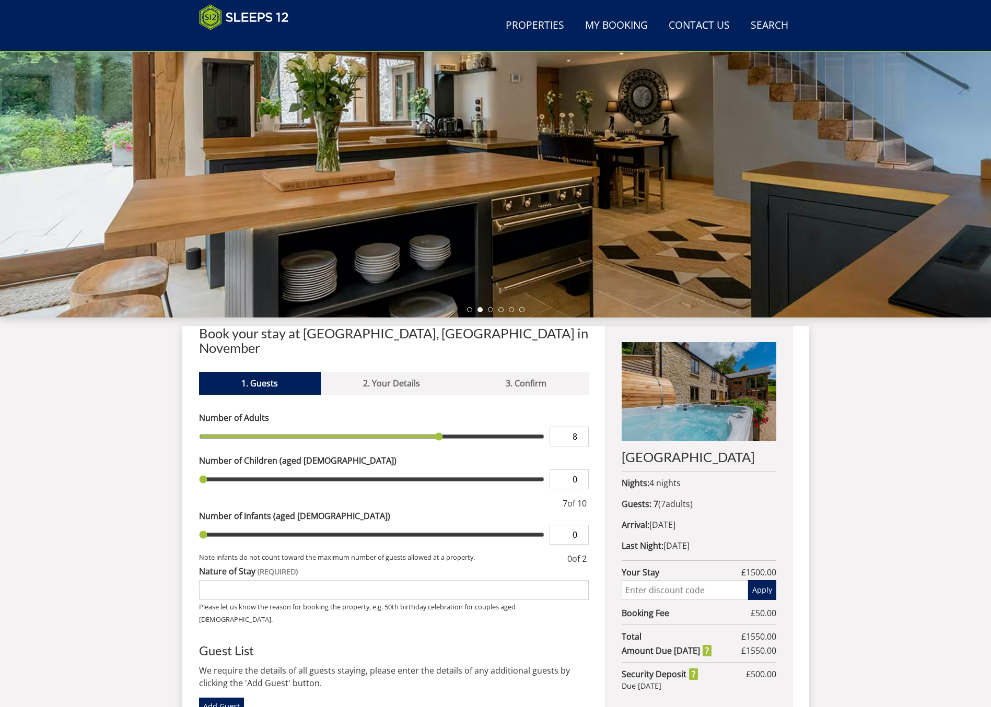
click at [582, 427] on input "8" at bounding box center [568, 437] width 39 height 20
type input "8"
type input "1"
click at [580, 525] on input "1" at bounding box center [568, 535] width 39 height 20
type input "1"
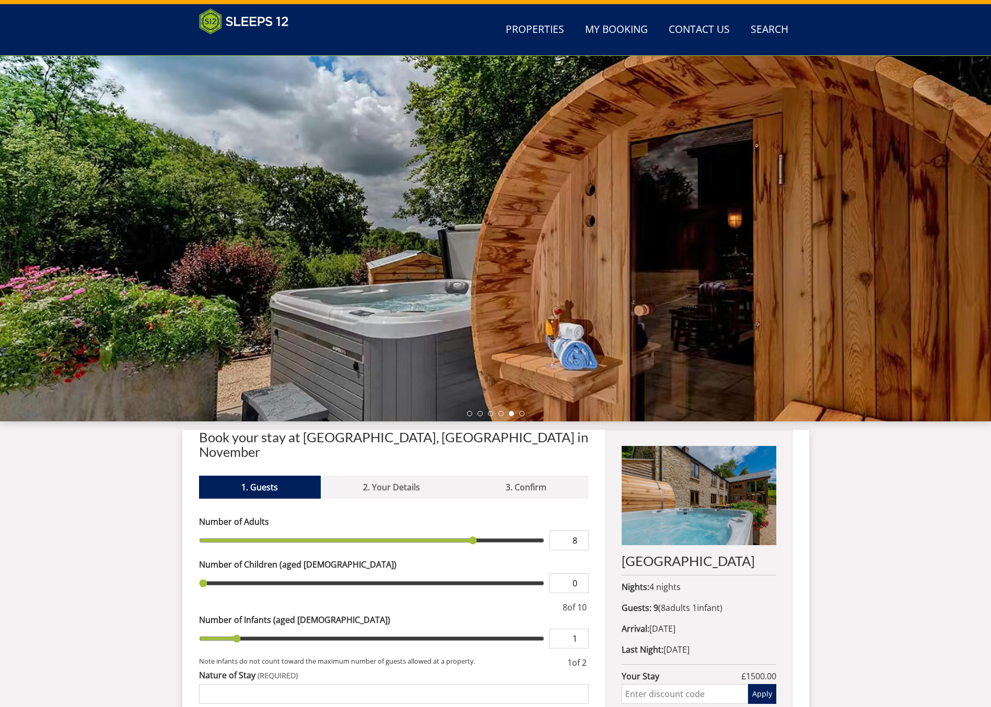
scroll to position [18, 0]
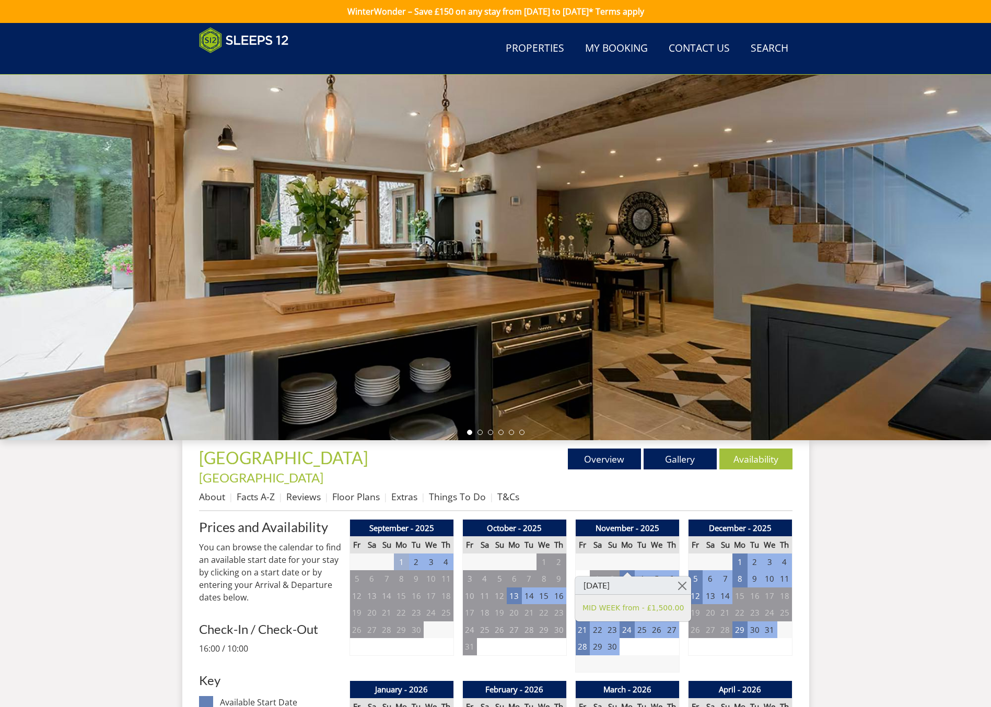
scroll to position [62, 0]
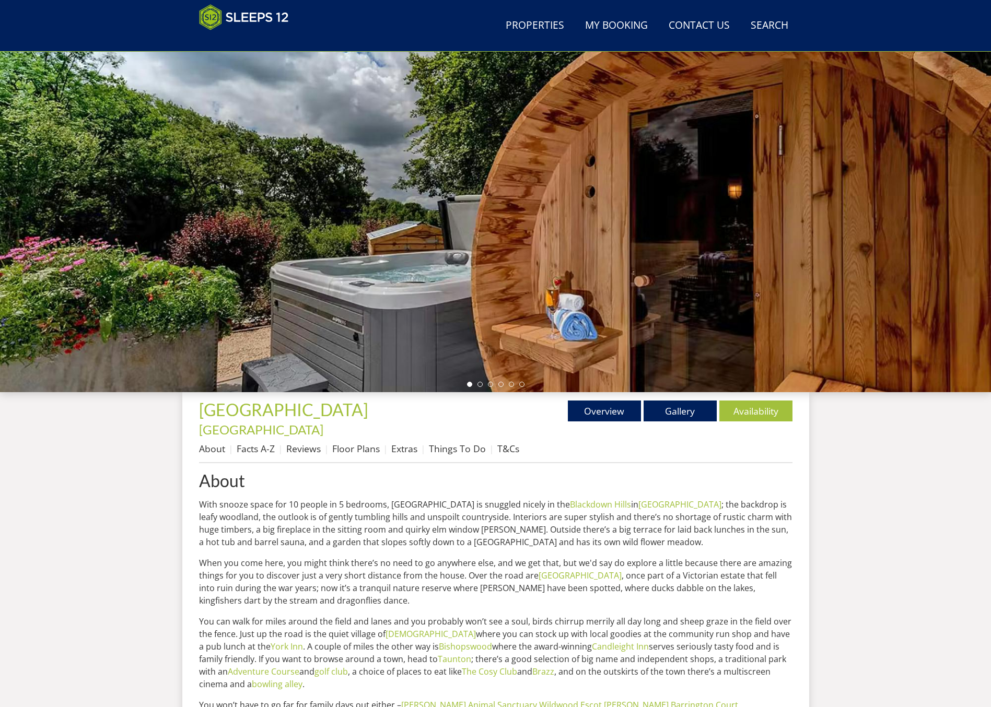
scroll to position [62, 0]
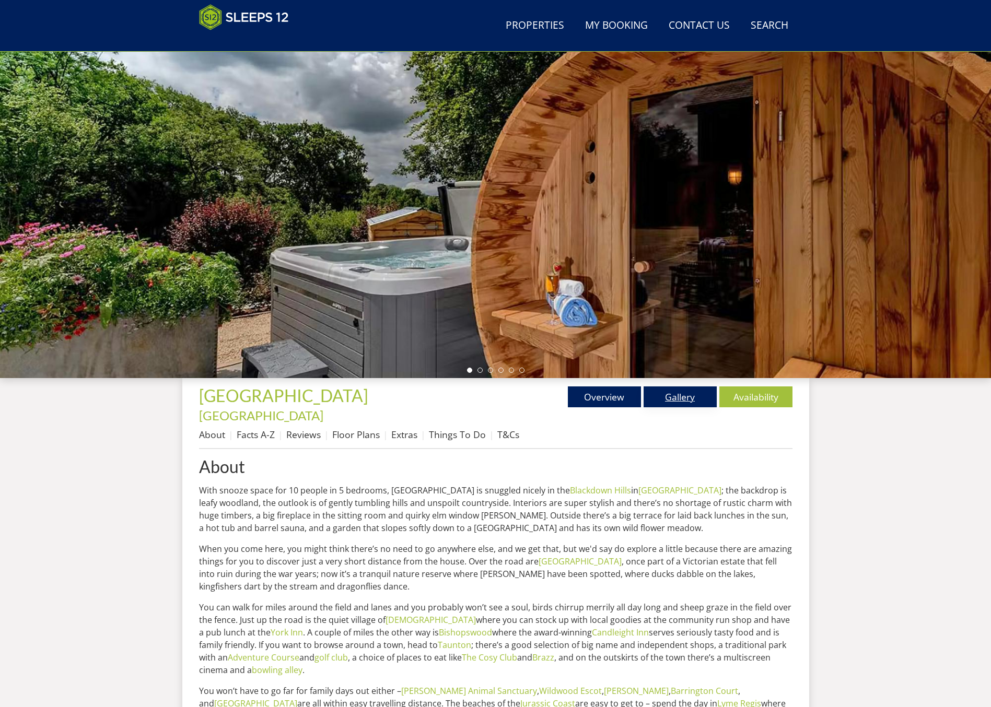
click at [690, 398] on link "Gallery" at bounding box center [679, 396] width 73 height 21
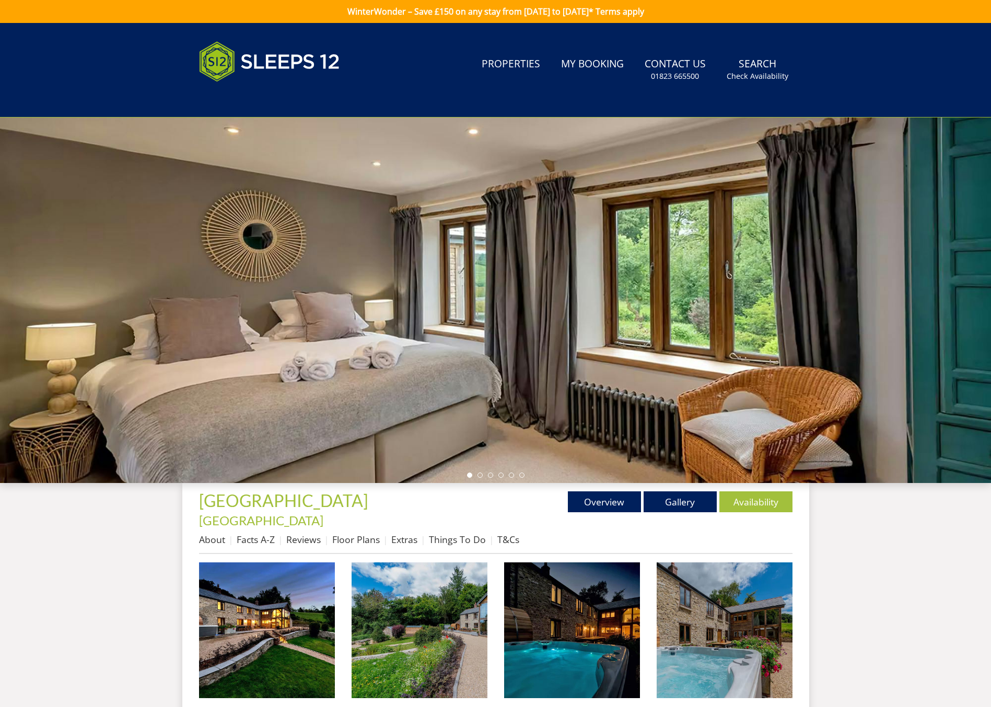
click at [747, 406] on div at bounding box center [495, 300] width 991 height 366
drag, startPoint x: 623, startPoint y: 342, endPoint x: 352, endPoint y: 326, distance: 272.0
click at [353, 324] on div at bounding box center [495, 300] width 991 height 366
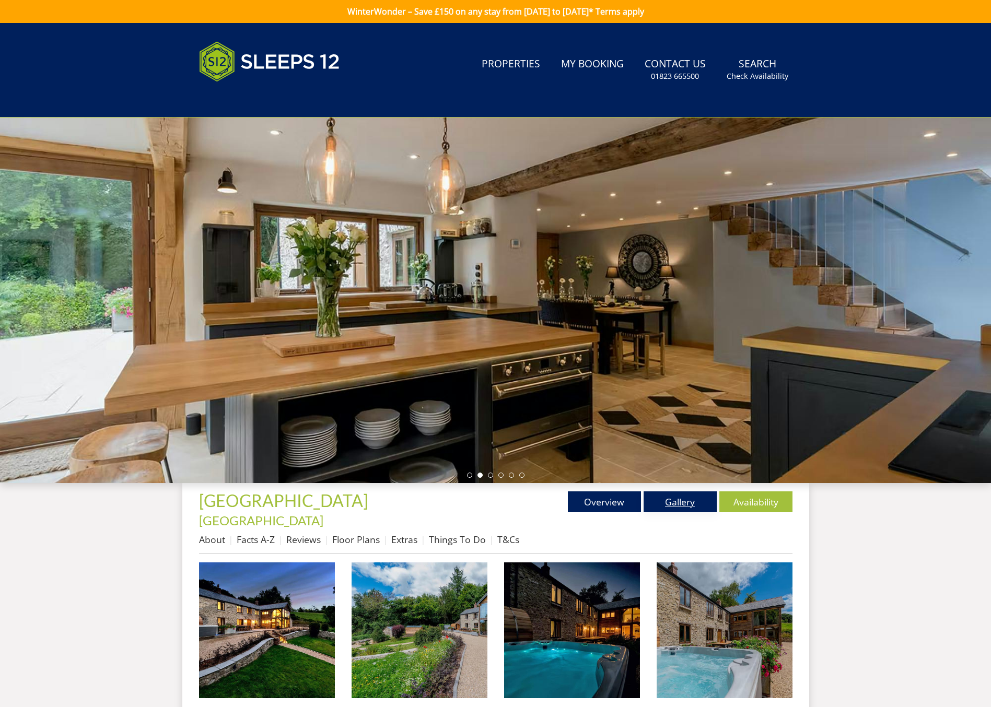
click at [685, 502] on link "Gallery" at bounding box center [679, 501] width 73 height 21
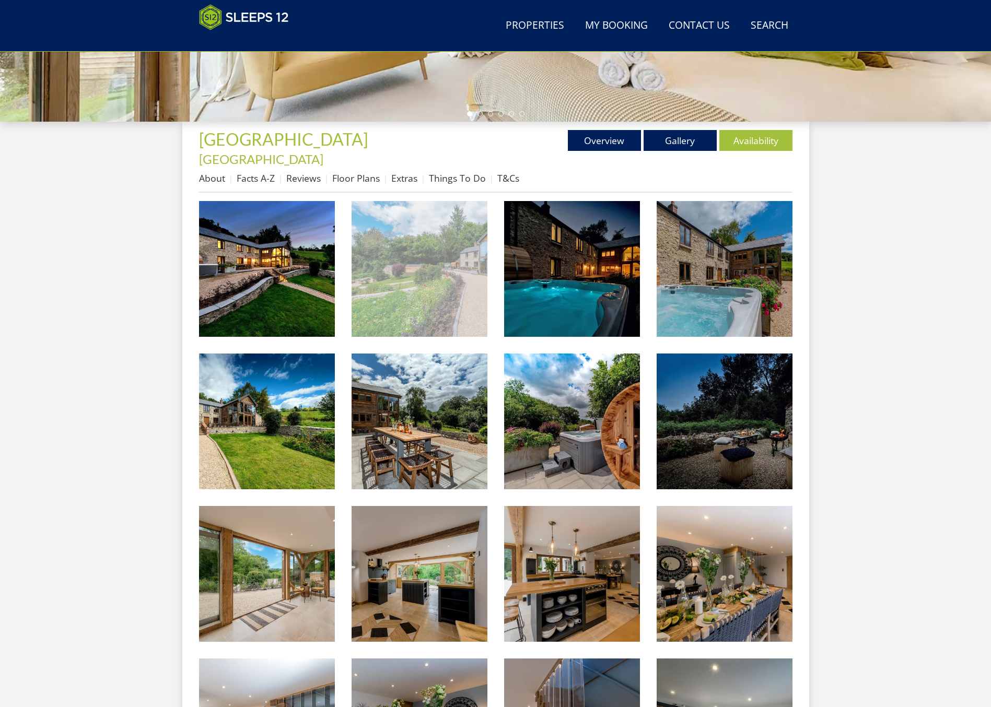
scroll to position [328, 0]
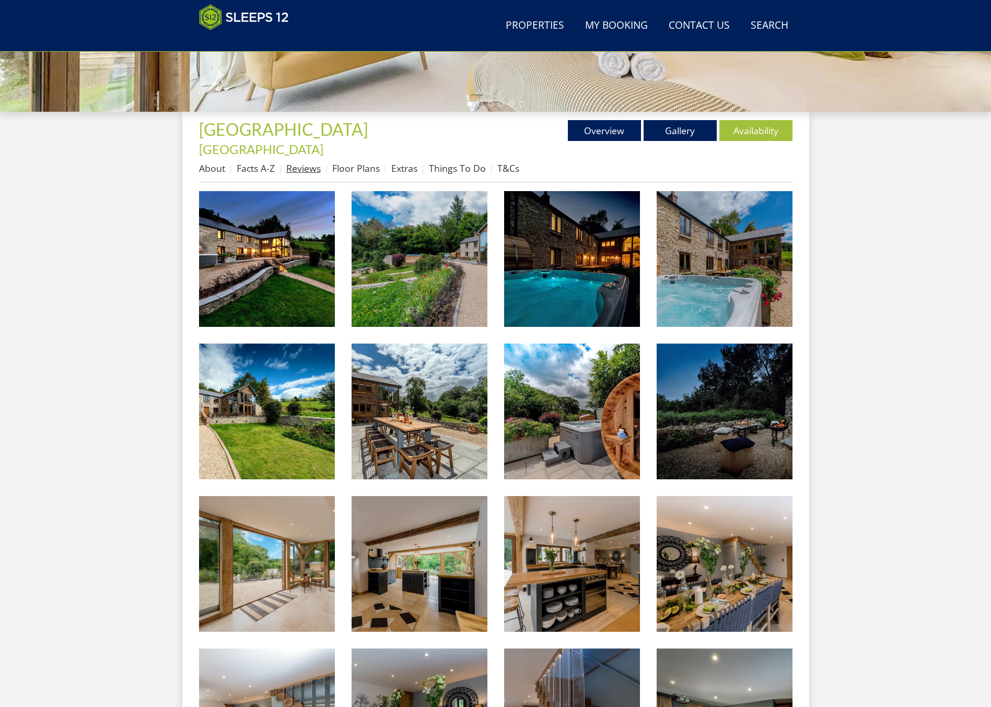
click at [312, 162] on link "Reviews" at bounding box center [303, 168] width 34 height 13
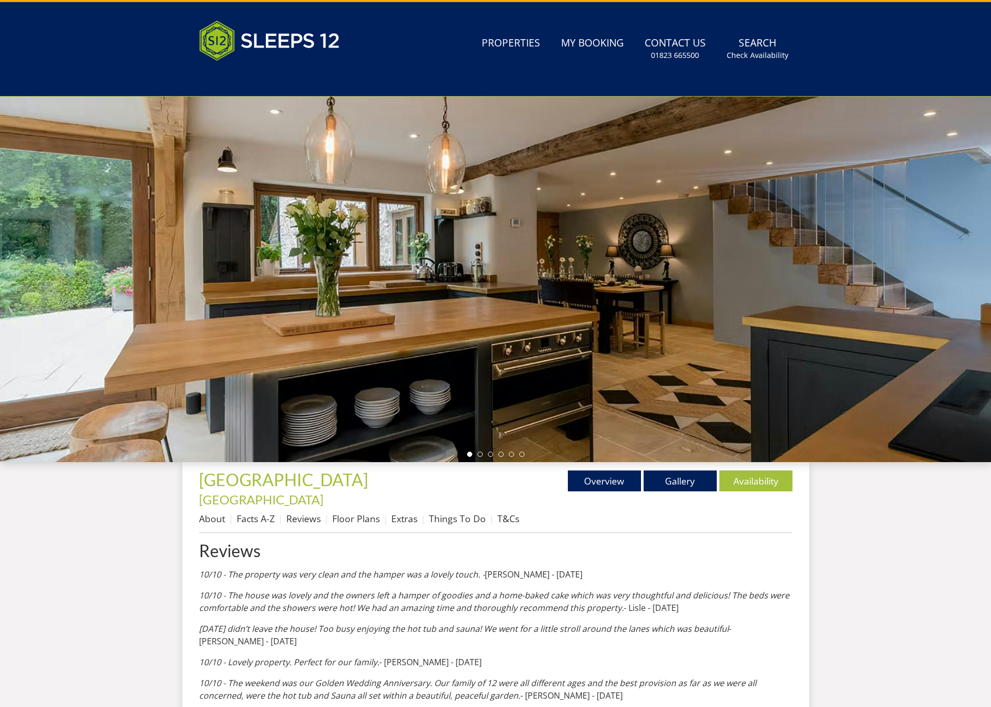
scroll to position [62, 0]
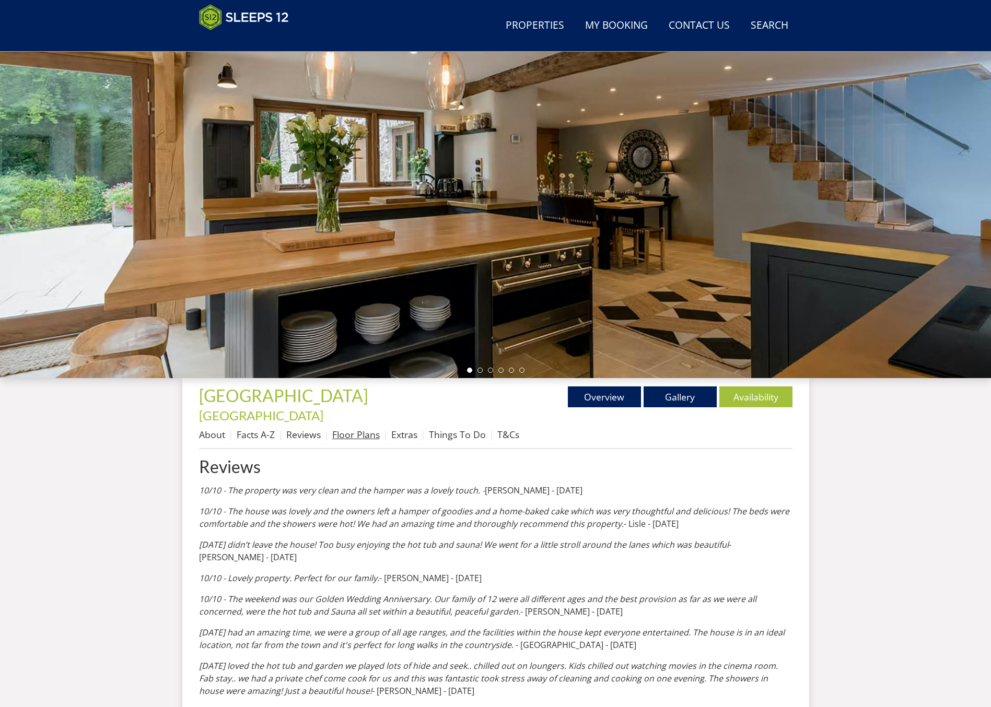
click at [362, 428] on link "Floor Plans" at bounding box center [356, 434] width 48 height 13
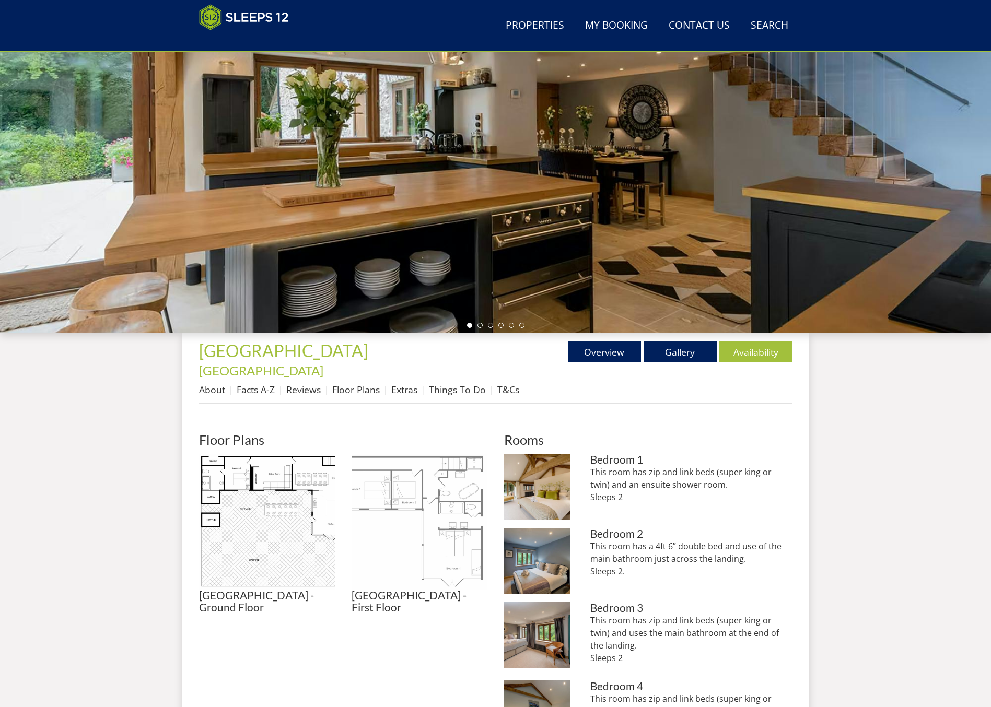
scroll to position [126, 0]
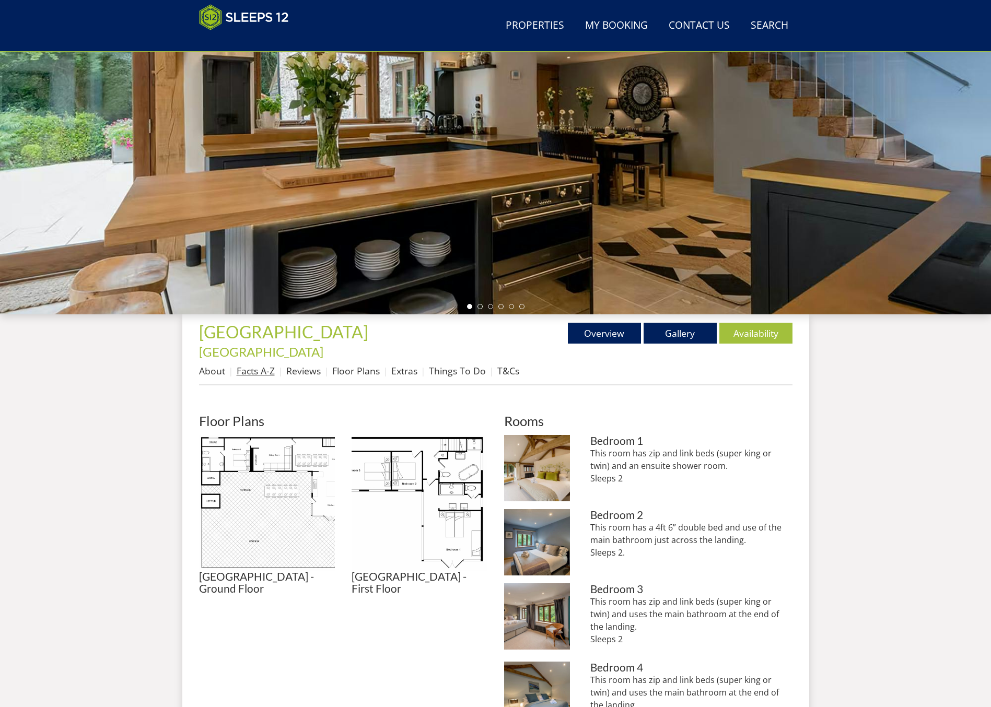
click at [262, 364] on link "Facts A-Z" at bounding box center [256, 370] width 38 height 13
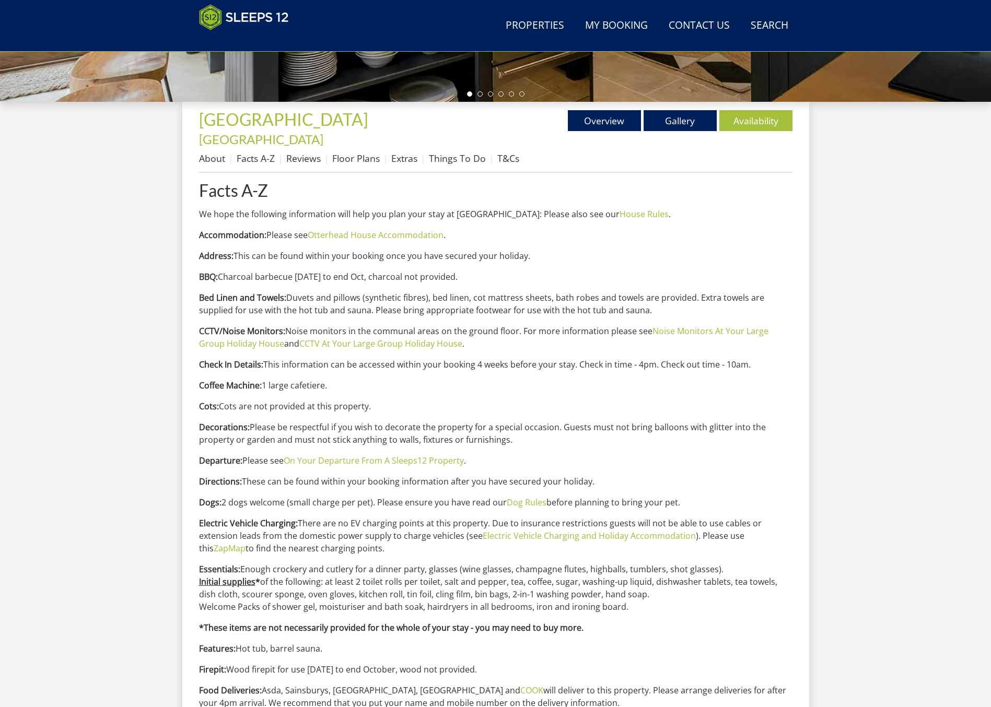
scroll to position [77, 0]
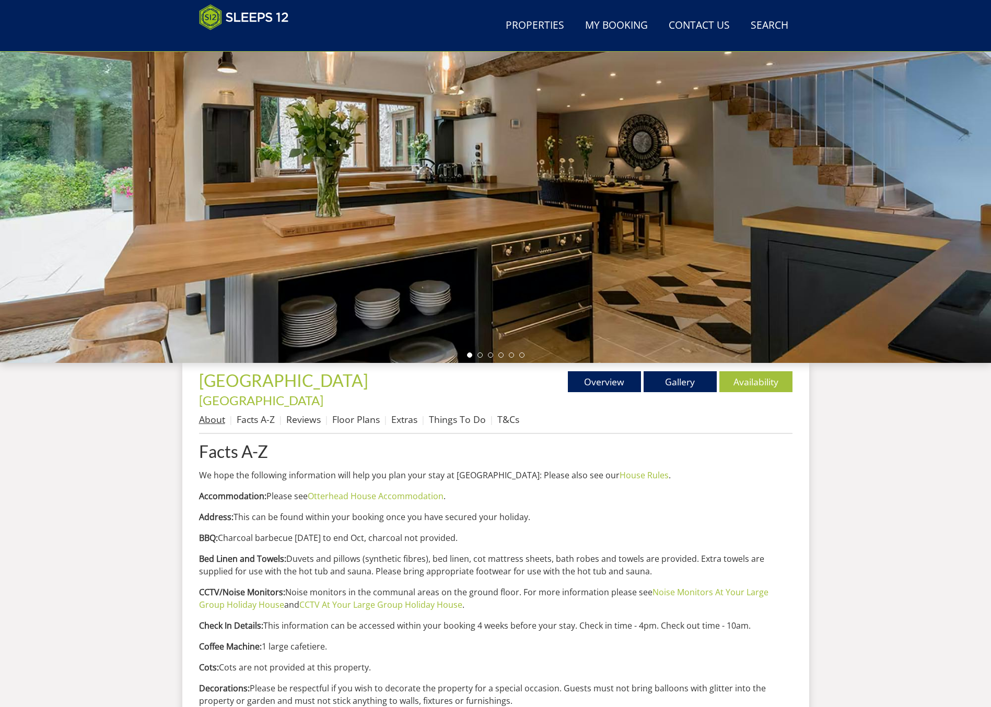
click at [214, 413] on link "About" at bounding box center [212, 419] width 26 height 13
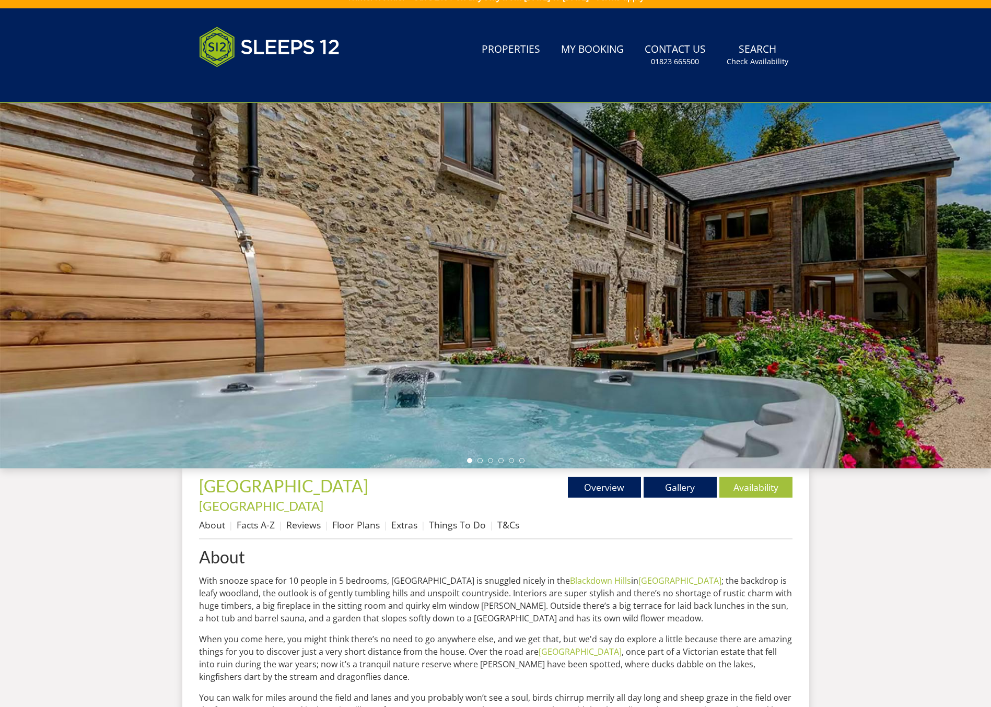
scroll to position [286, 0]
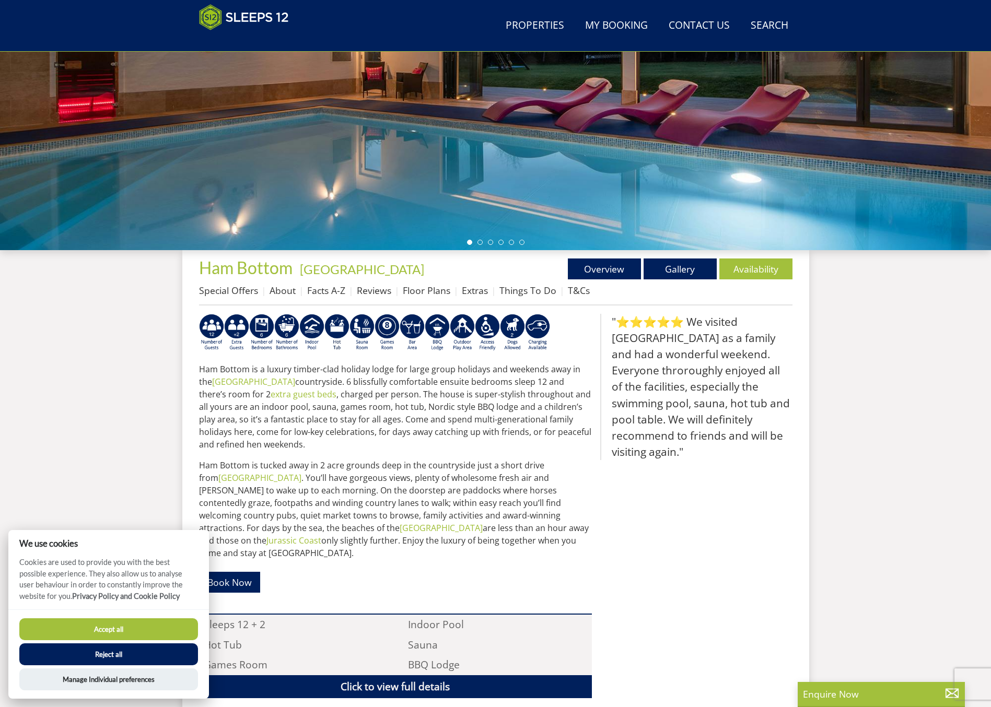
scroll to position [185, 0]
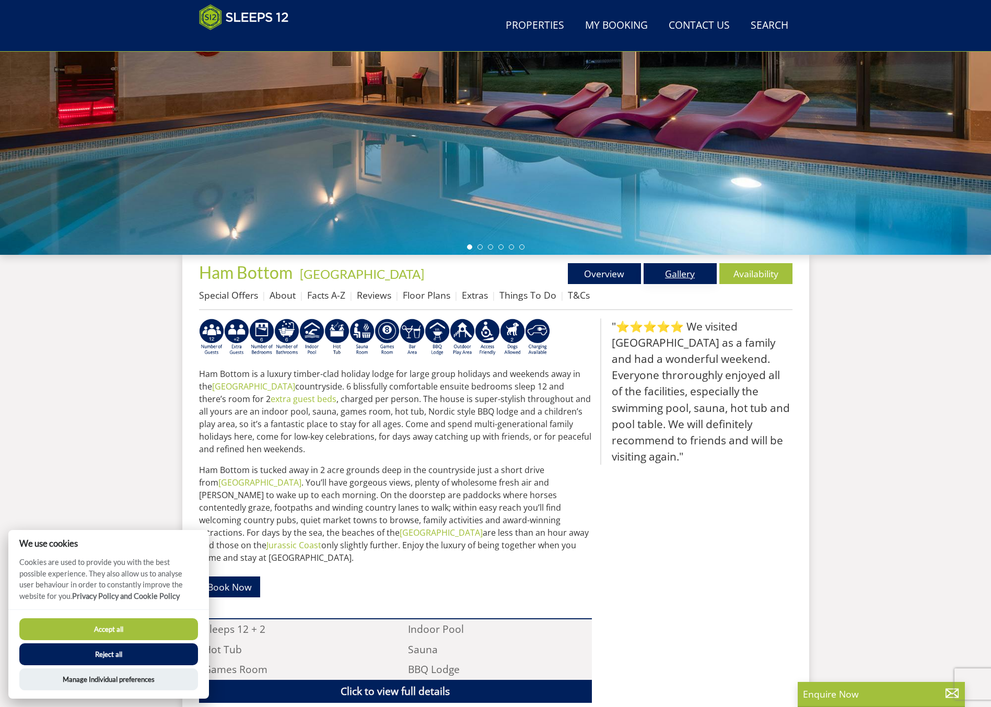
click at [659, 267] on link "Gallery" at bounding box center [679, 273] width 73 height 21
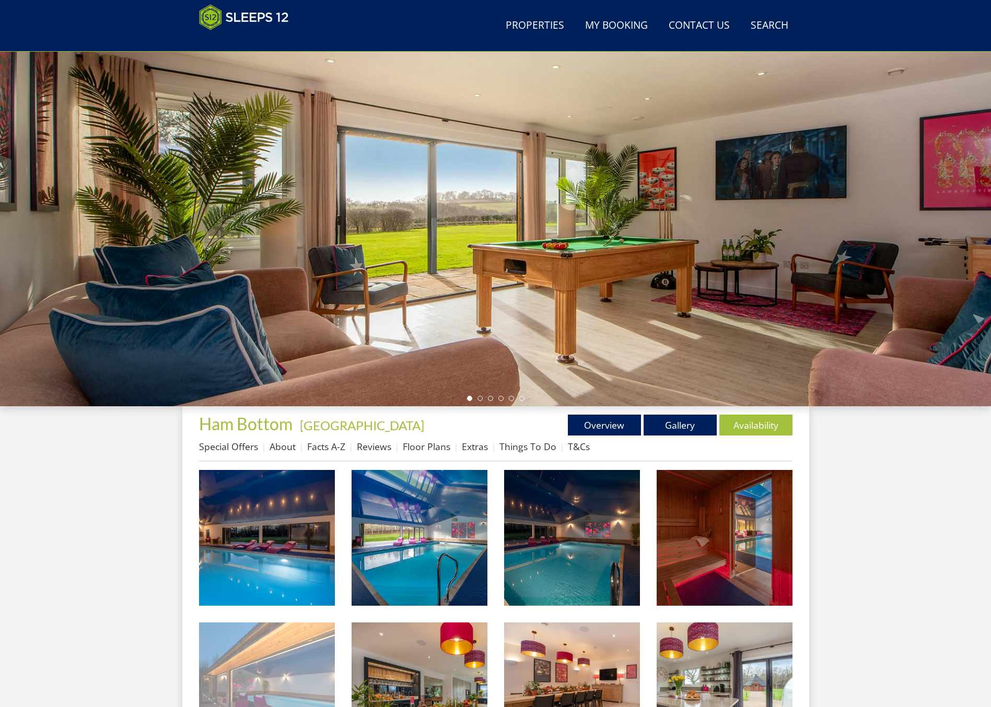
scroll to position [181, 0]
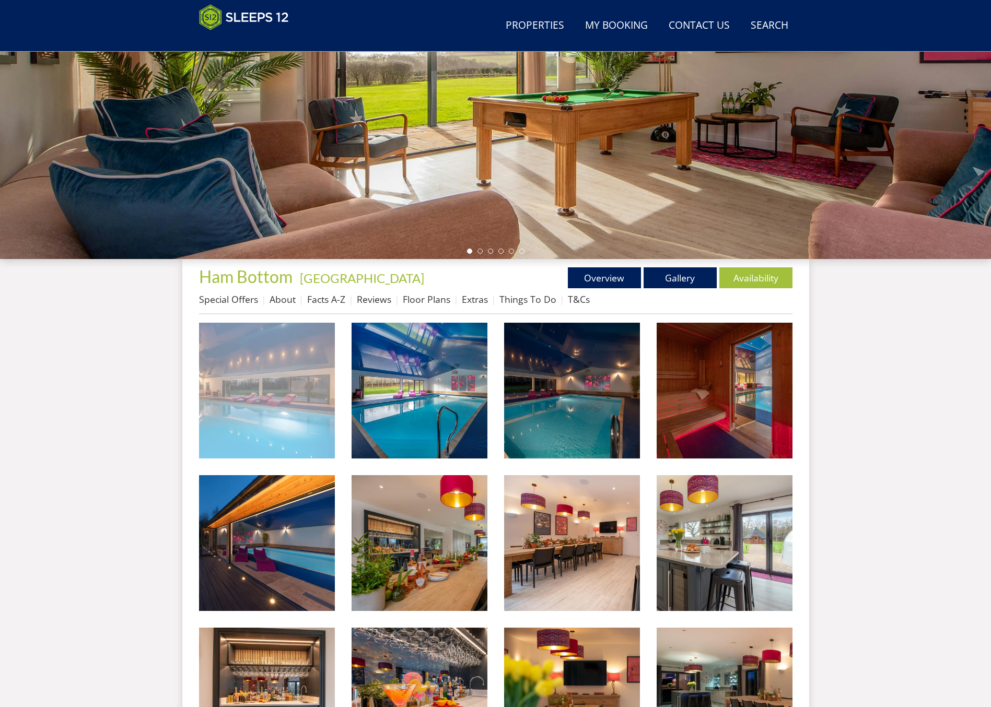
click at [286, 392] on img at bounding box center [267, 391] width 136 height 136
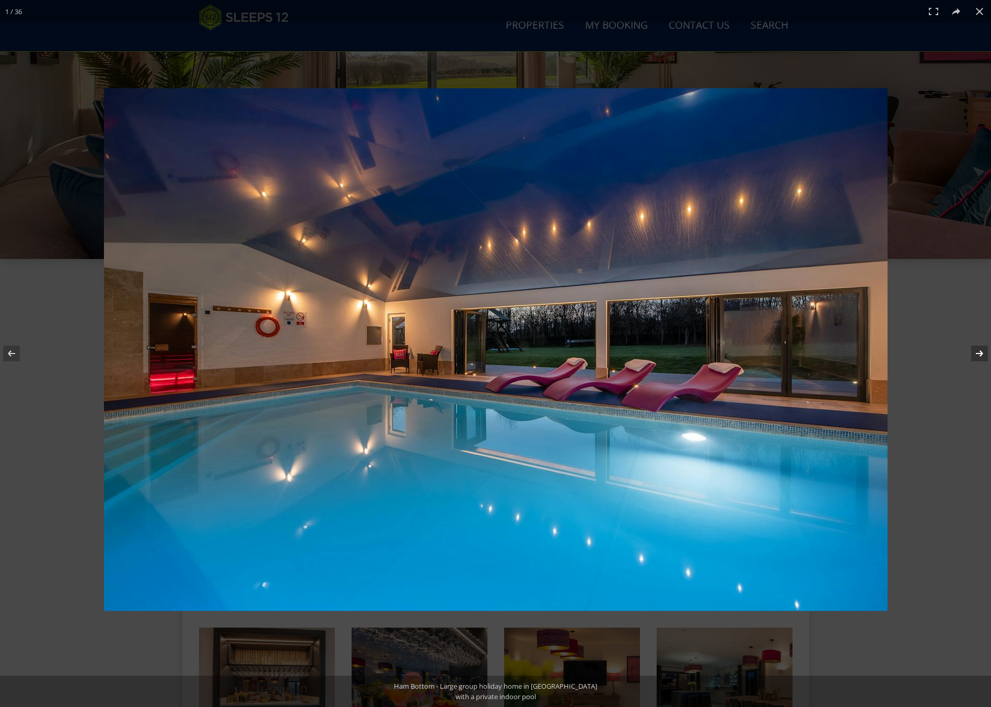
click at [822, 353] on button at bounding box center [972, 353] width 37 height 52
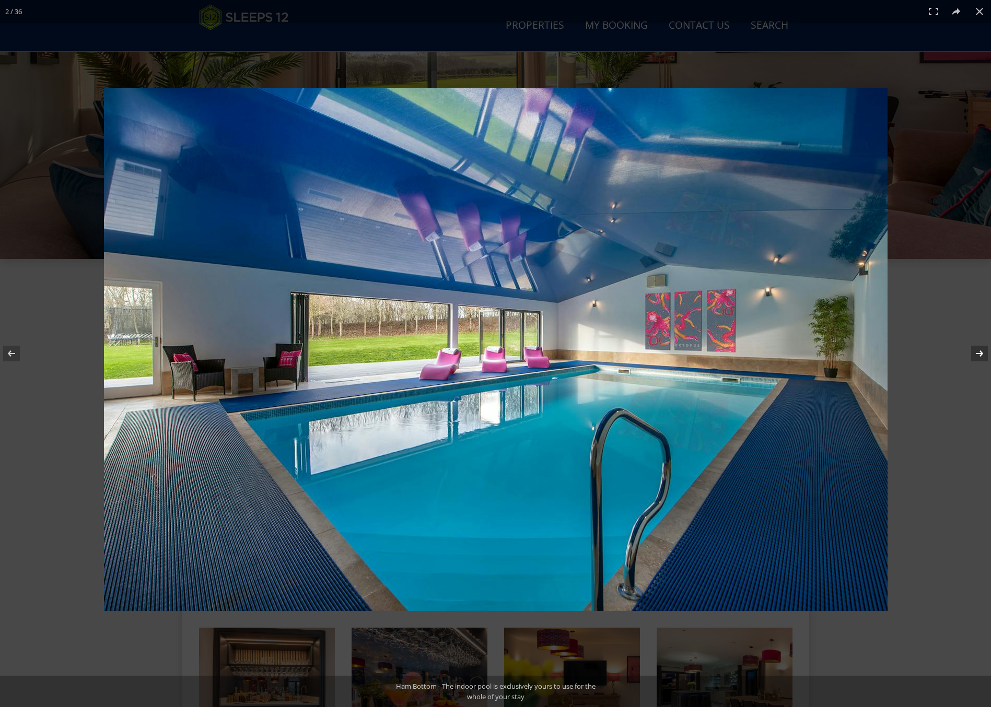
click at [822, 353] on button at bounding box center [972, 353] width 37 height 52
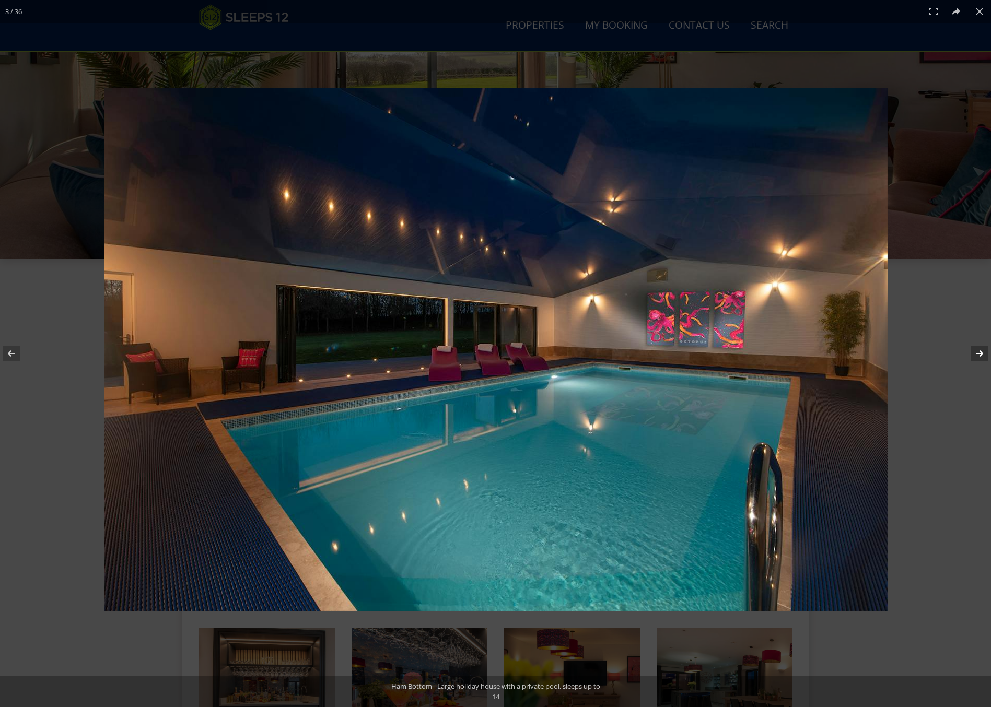
click at [822, 353] on button at bounding box center [972, 353] width 37 height 52
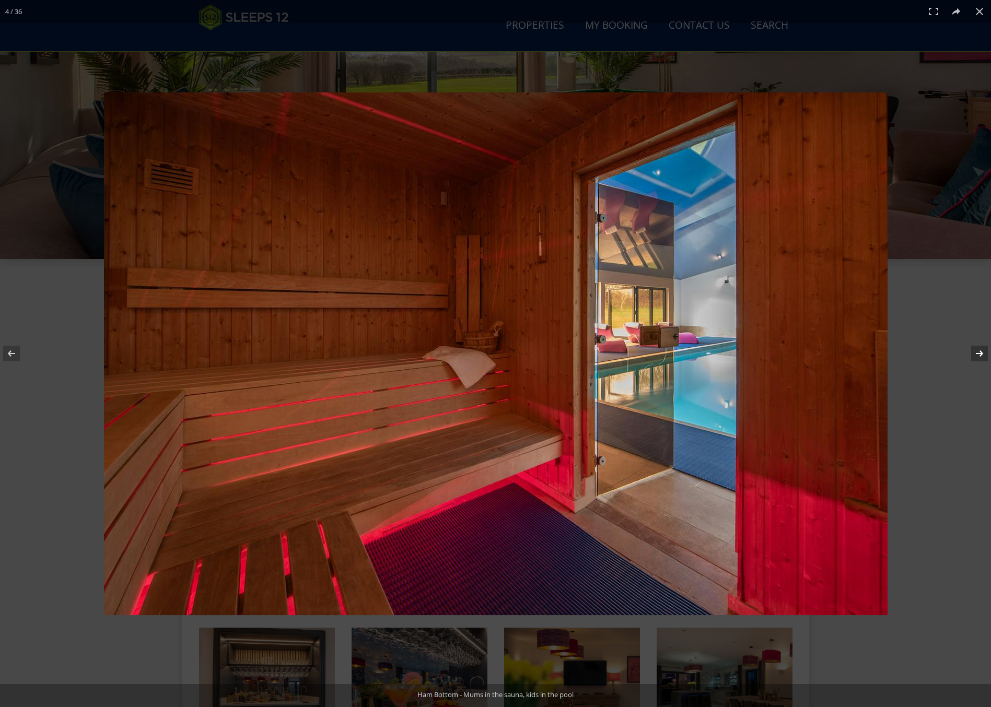
click at [822, 353] on button at bounding box center [972, 353] width 37 height 52
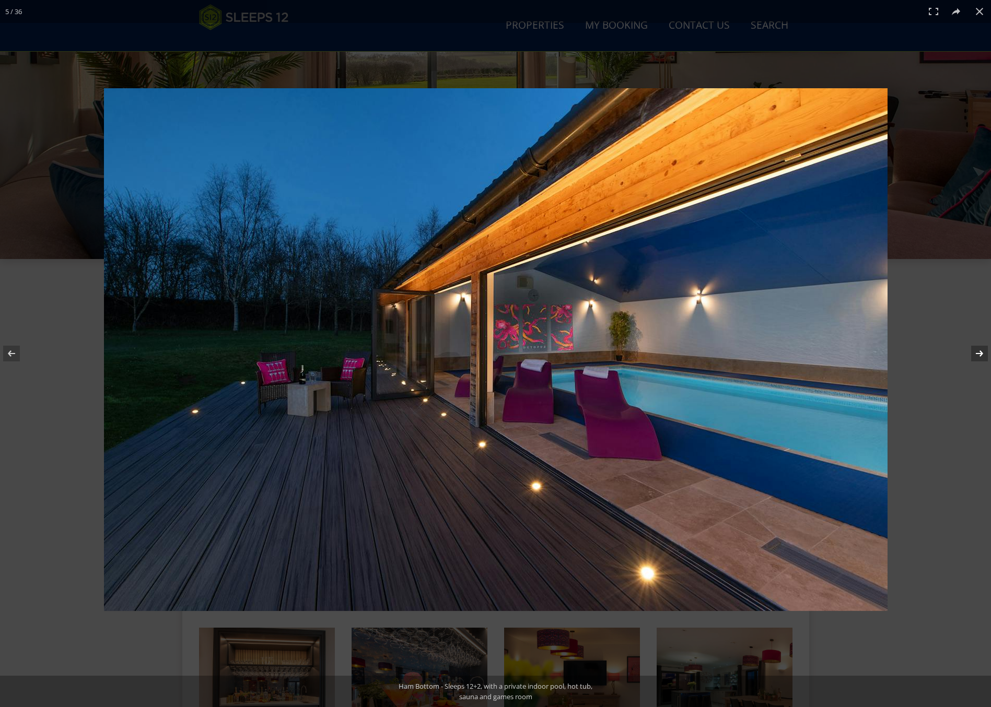
click at [822, 353] on button at bounding box center [972, 353] width 37 height 52
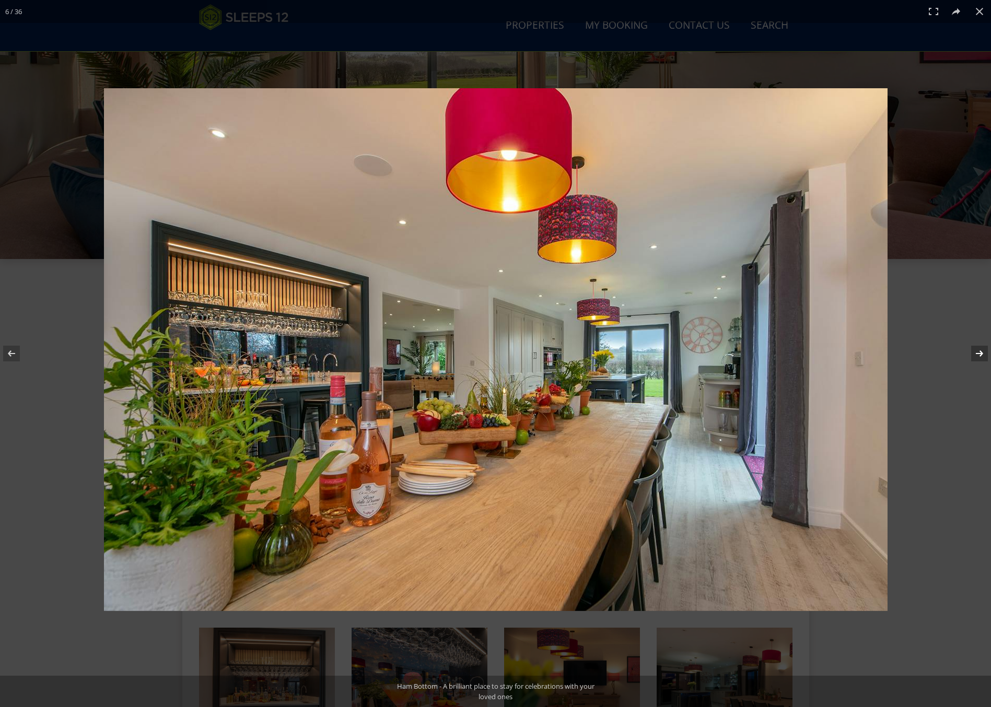
click at [822, 353] on button at bounding box center [972, 353] width 37 height 52
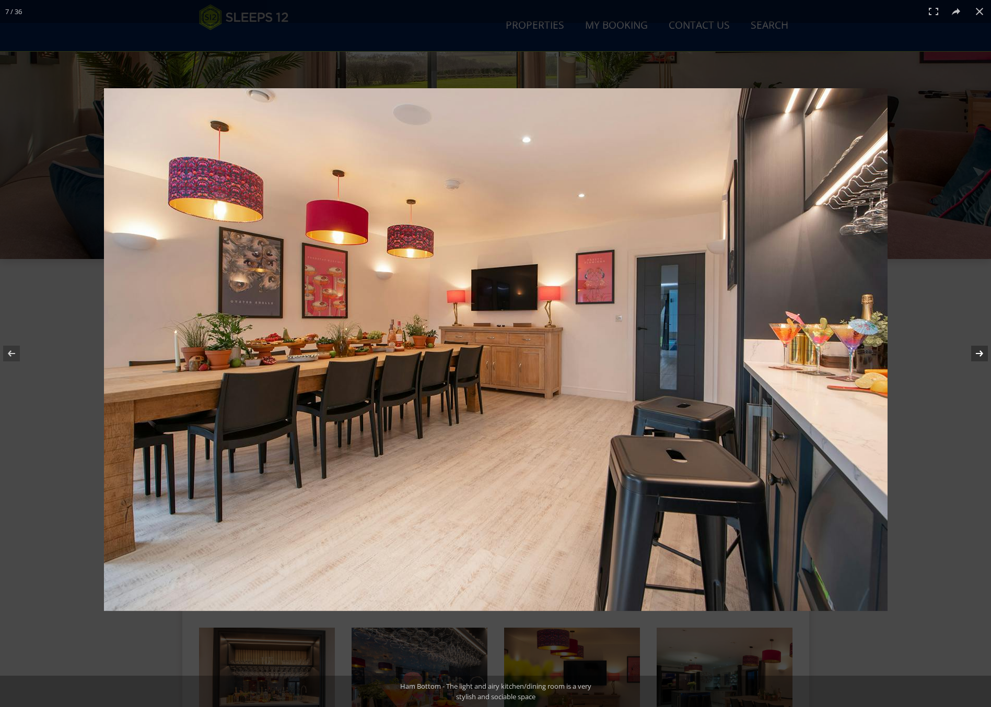
click at [822, 353] on button at bounding box center [972, 353] width 37 height 52
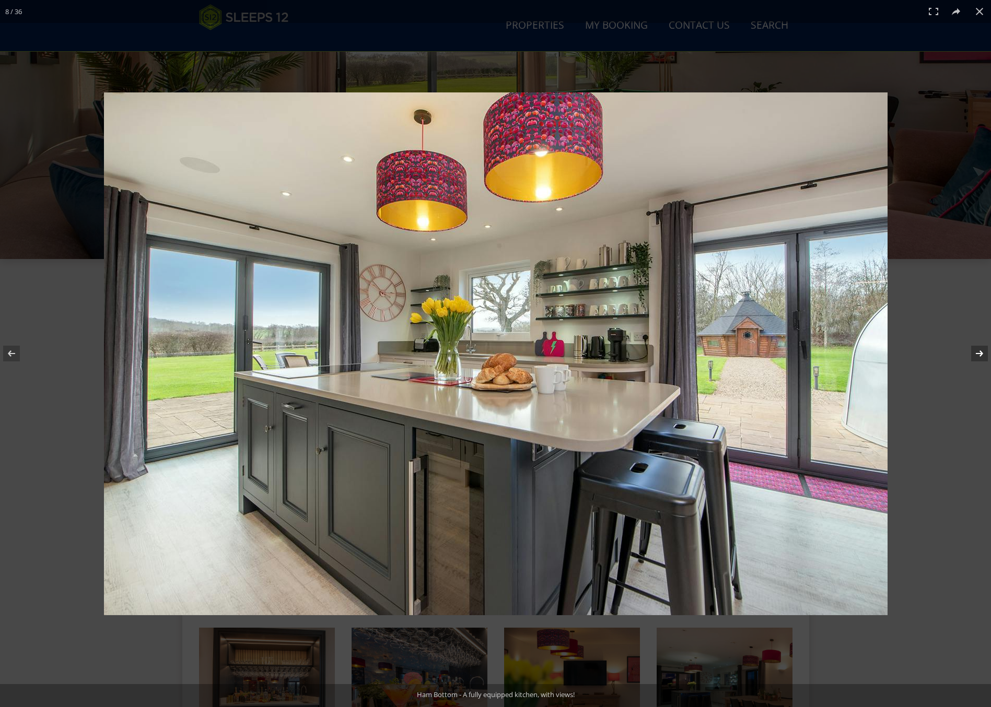
click at [822, 353] on button at bounding box center [972, 353] width 37 height 52
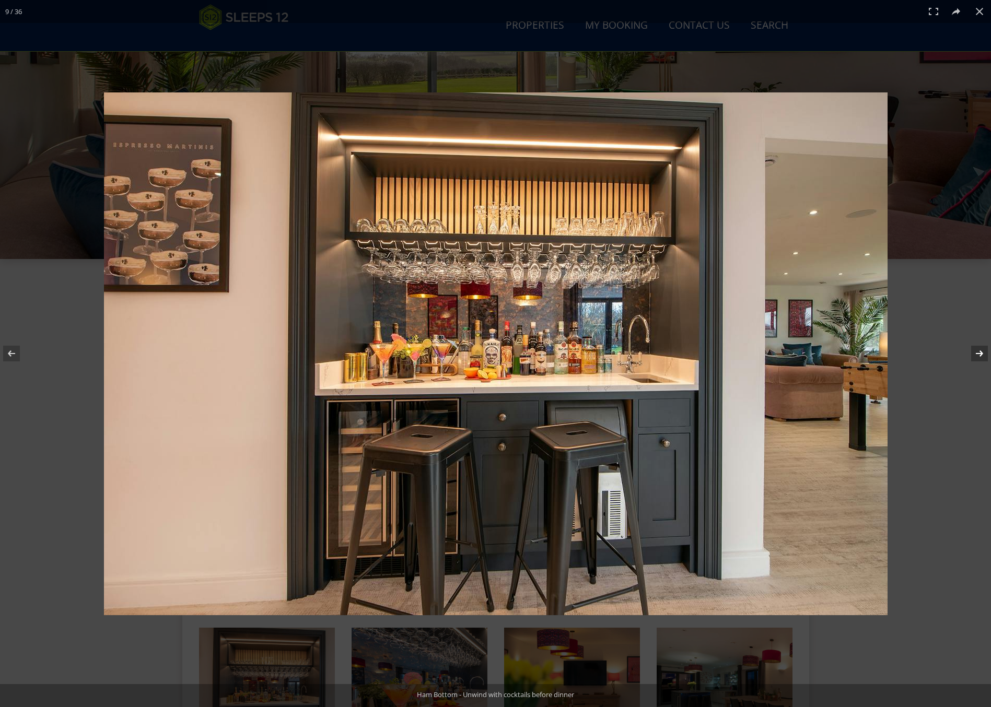
click at [822, 353] on button at bounding box center [972, 353] width 37 height 52
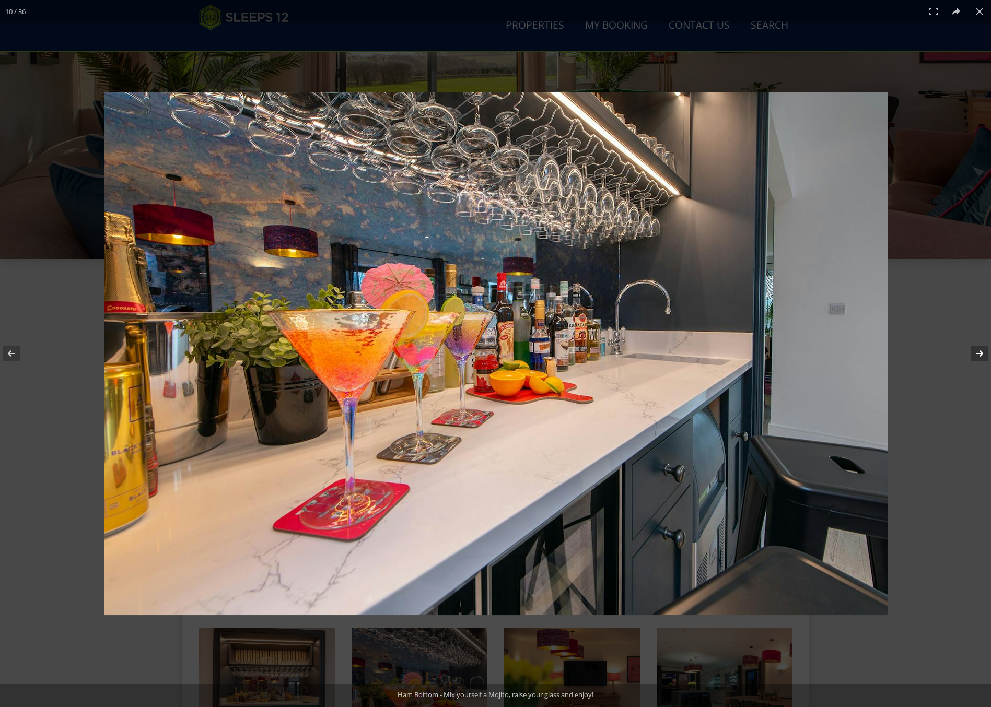
click at [822, 353] on button at bounding box center [972, 353] width 37 height 52
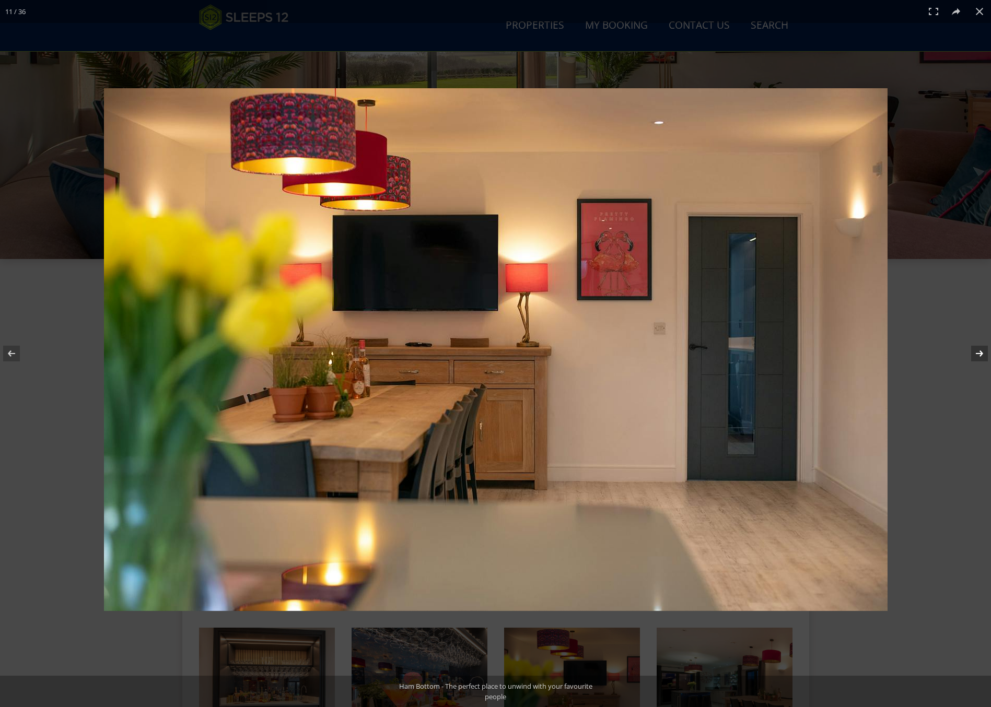
click at [822, 353] on button at bounding box center [972, 353] width 37 height 52
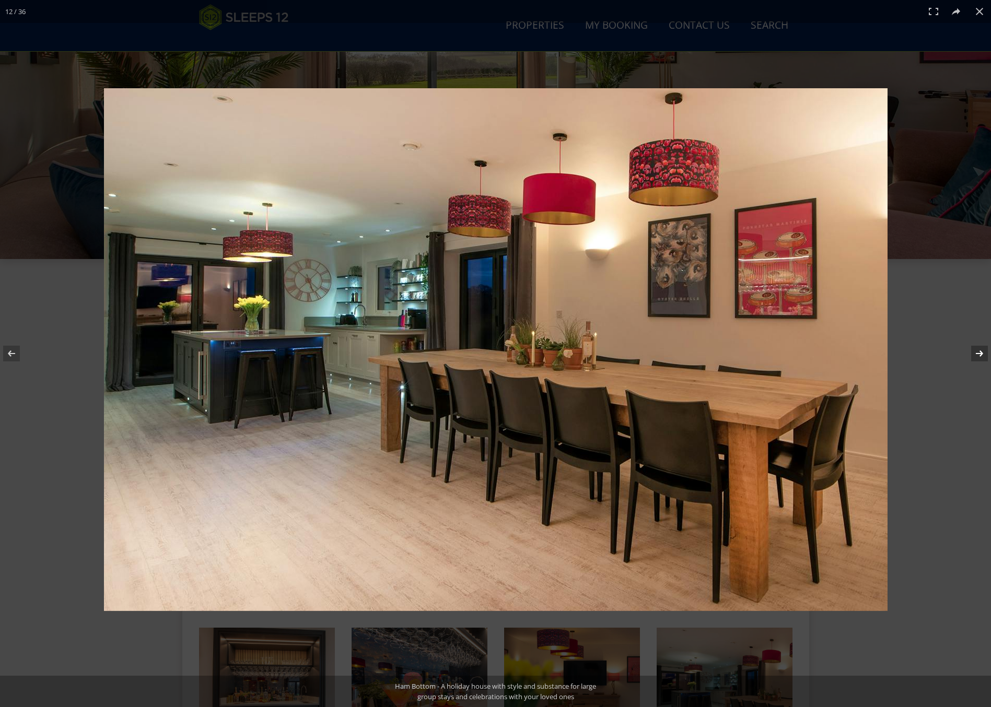
click at [822, 353] on button at bounding box center [972, 353] width 37 height 52
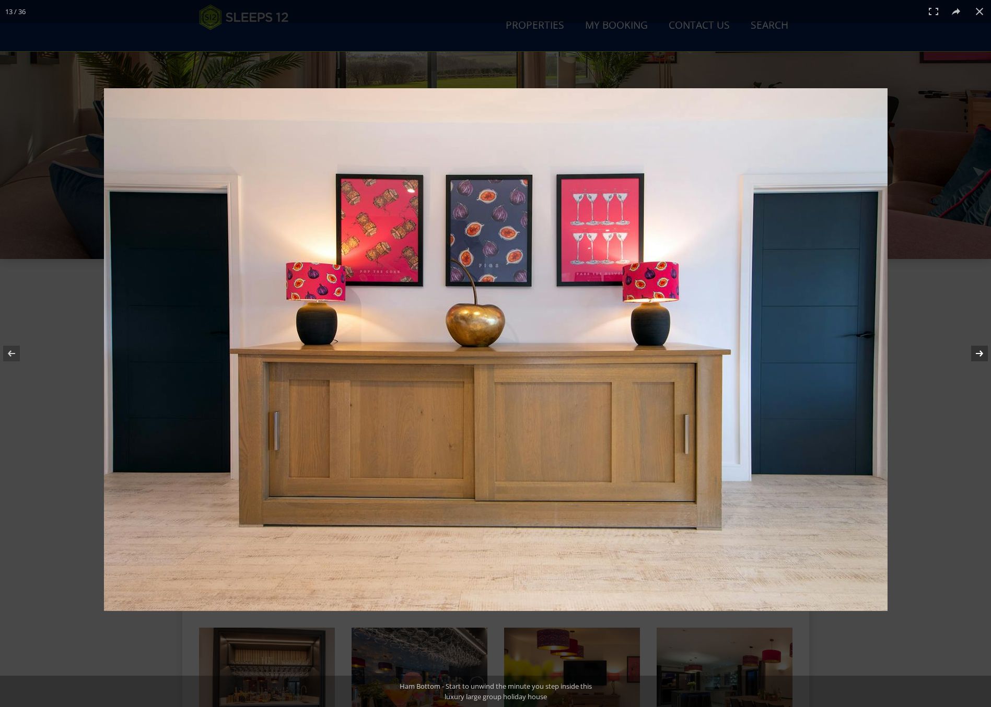
click at [822, 353] on button at bounding box center [972, 353] width 37 height 52
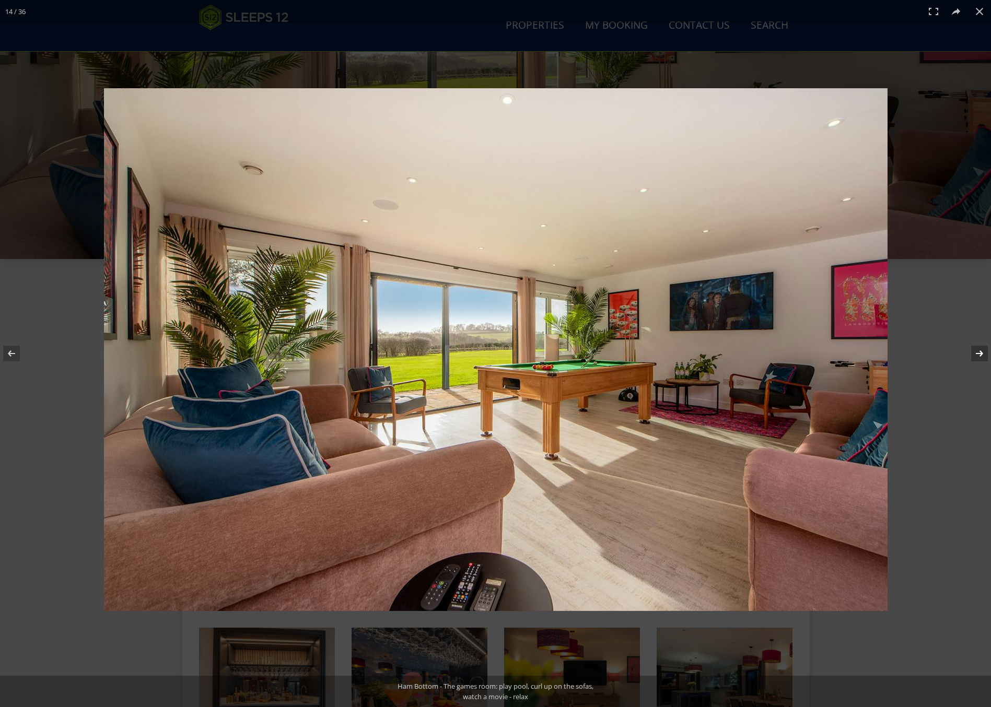
click at [822, 353] on button at bounding box center [972, 353] width 37 height 52
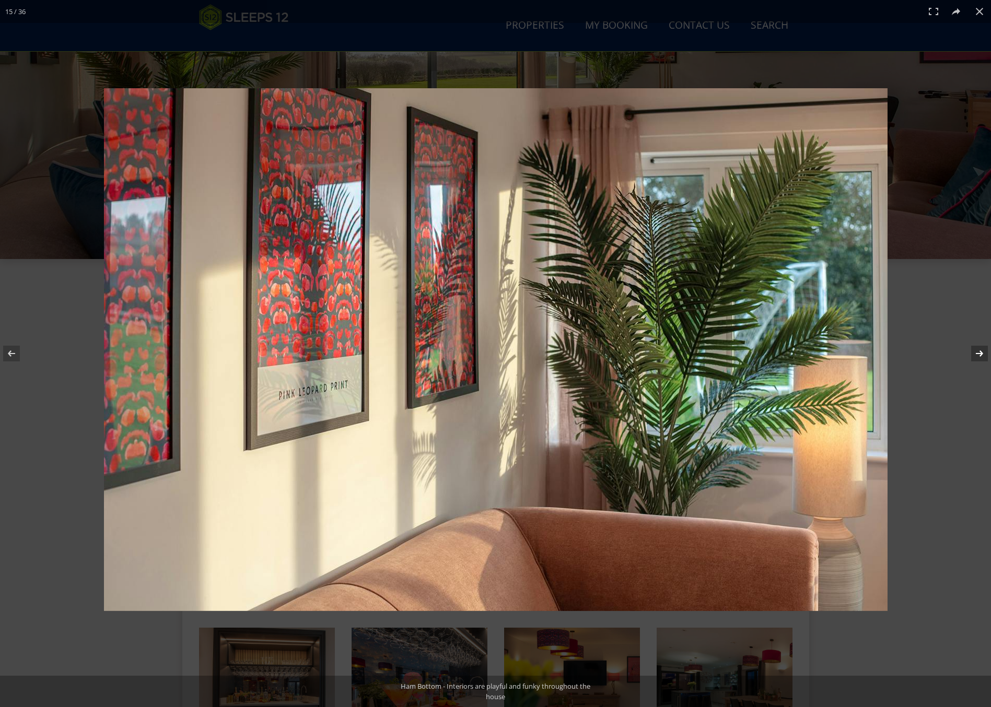
click at [822, 353] on button at bounding box center [972, 353] width 37 height 52
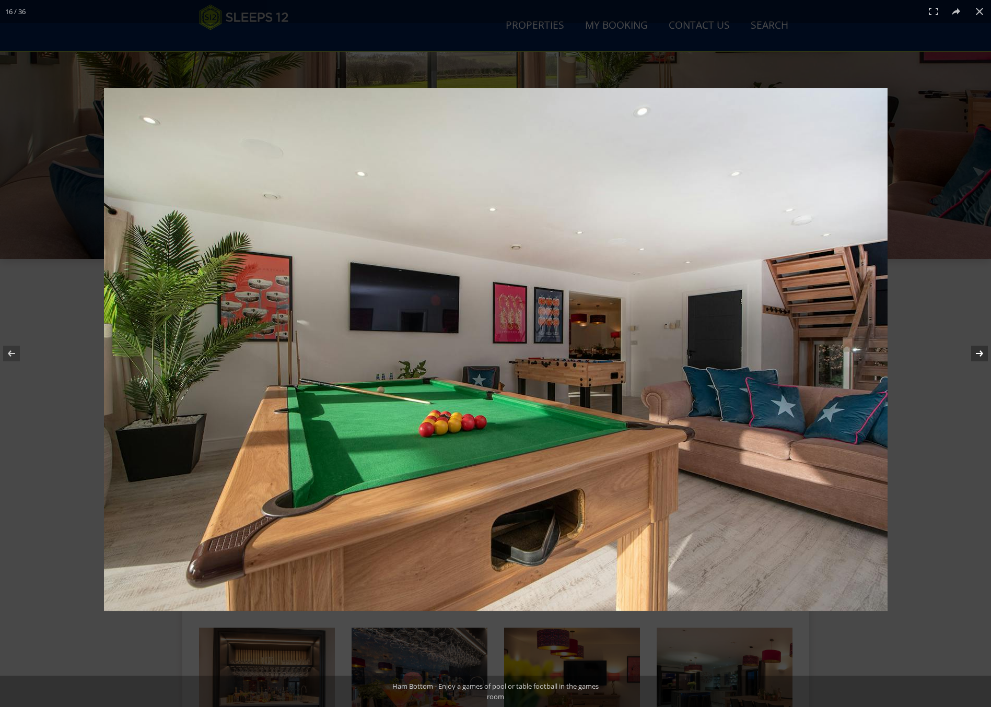
click at [822, 353] on button at bounding box center [972, 353] width 37 height 52
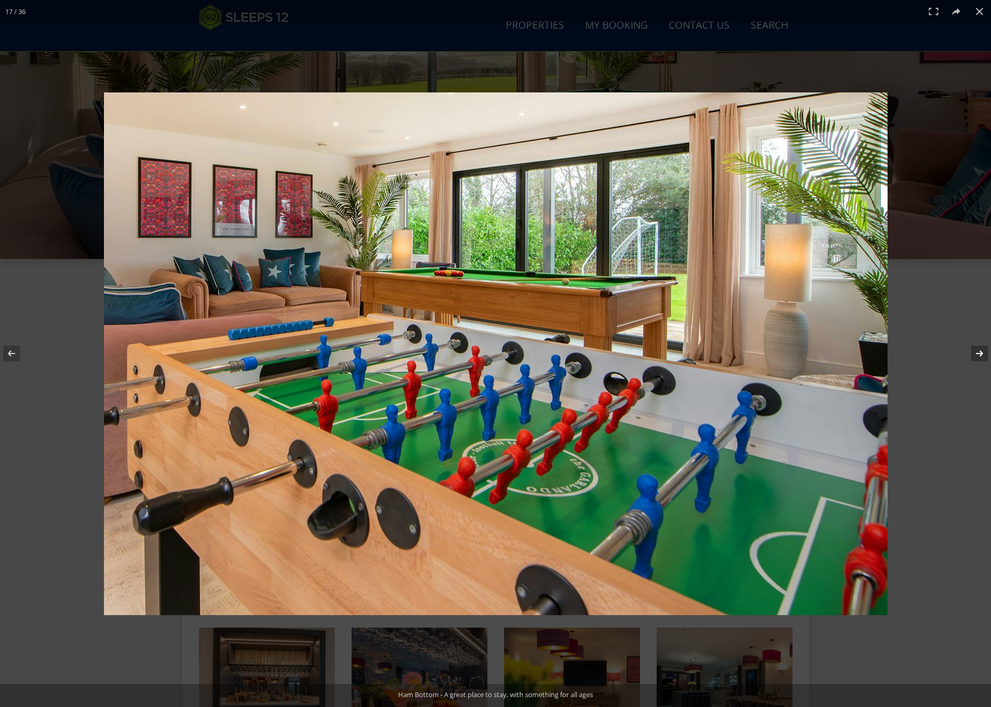
click at [822, 353] on button at bounding box center [972, 353] width 37 height 52
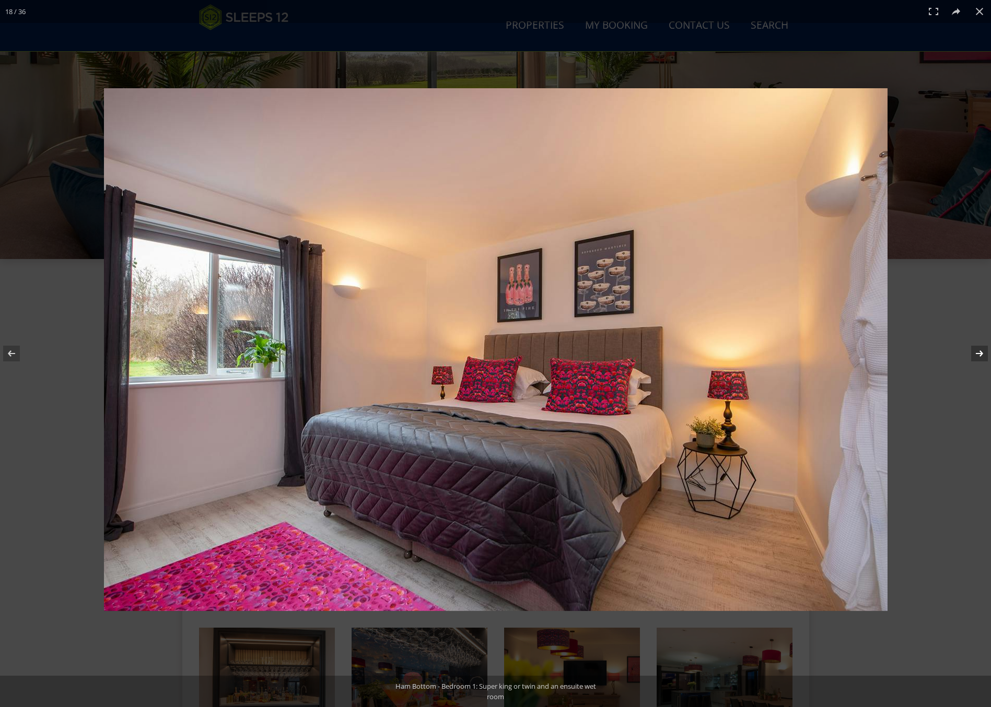
click at [822, 353] on button at bounding box center [972, 353] width 37 height 52
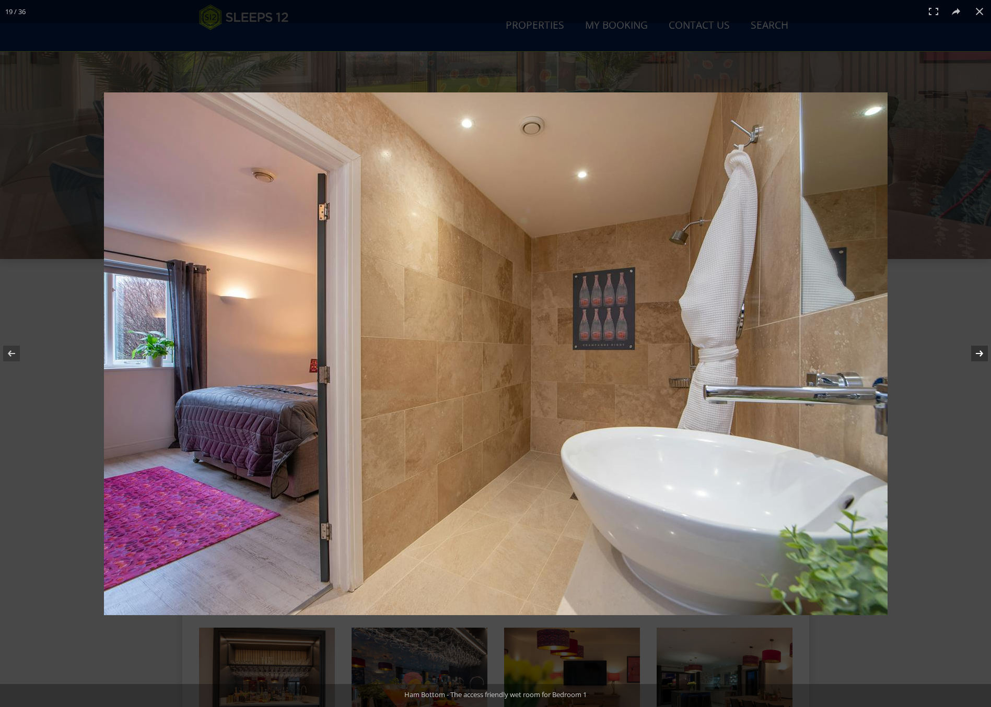
click at [822, 353] on button at bounding box center [972, 353] width 37 height 52
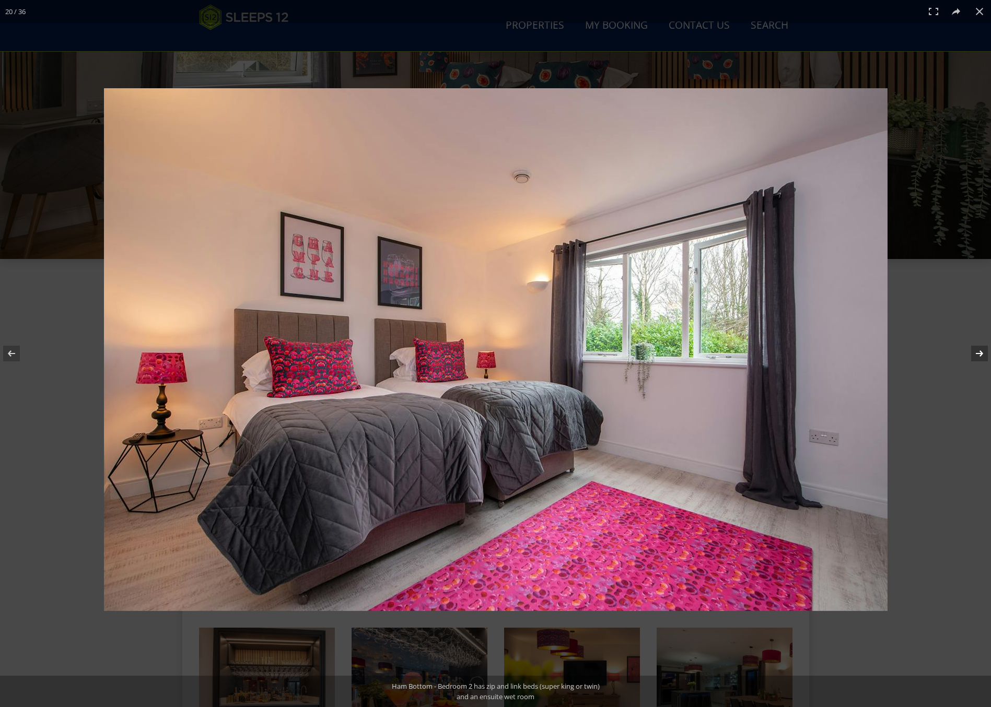
click at [822, 353] on button at bounding box center [972, 353] width 37 height 52
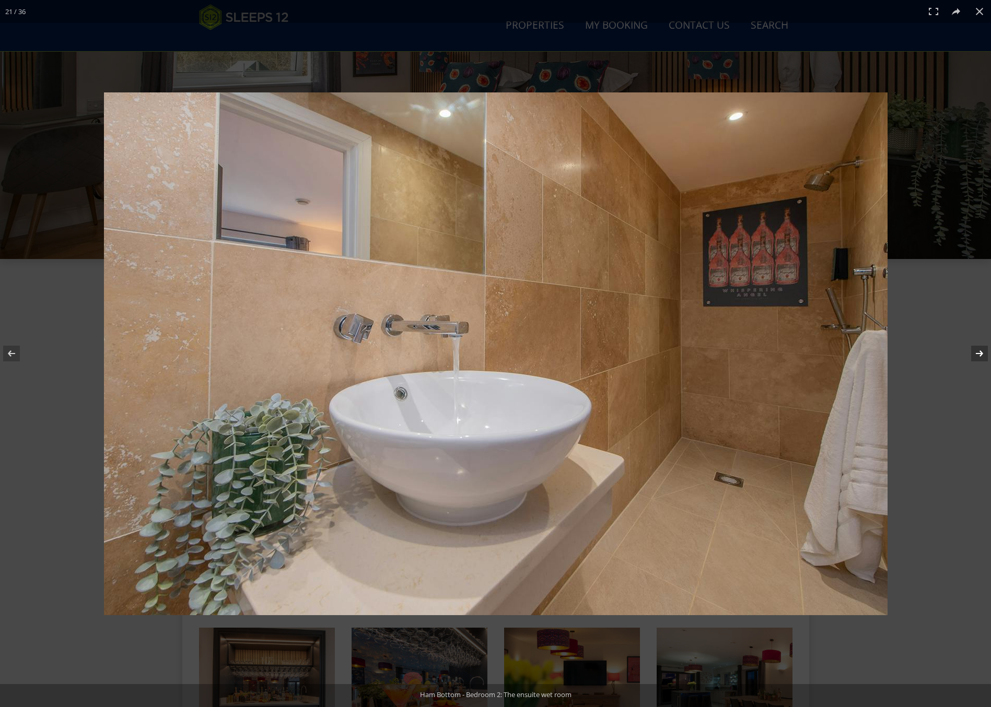
click at [822, 353] on button at bounding box center [972, 353] width 37 height 52
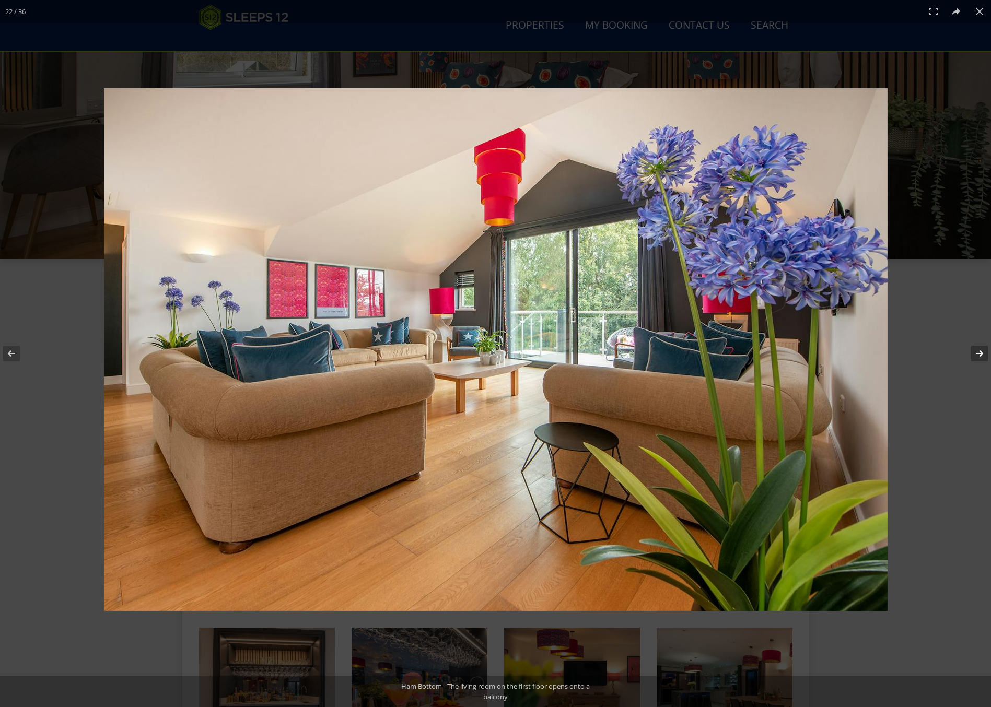
click at [822, 353] on button at bounding box center [972, 353] width 37 height 52
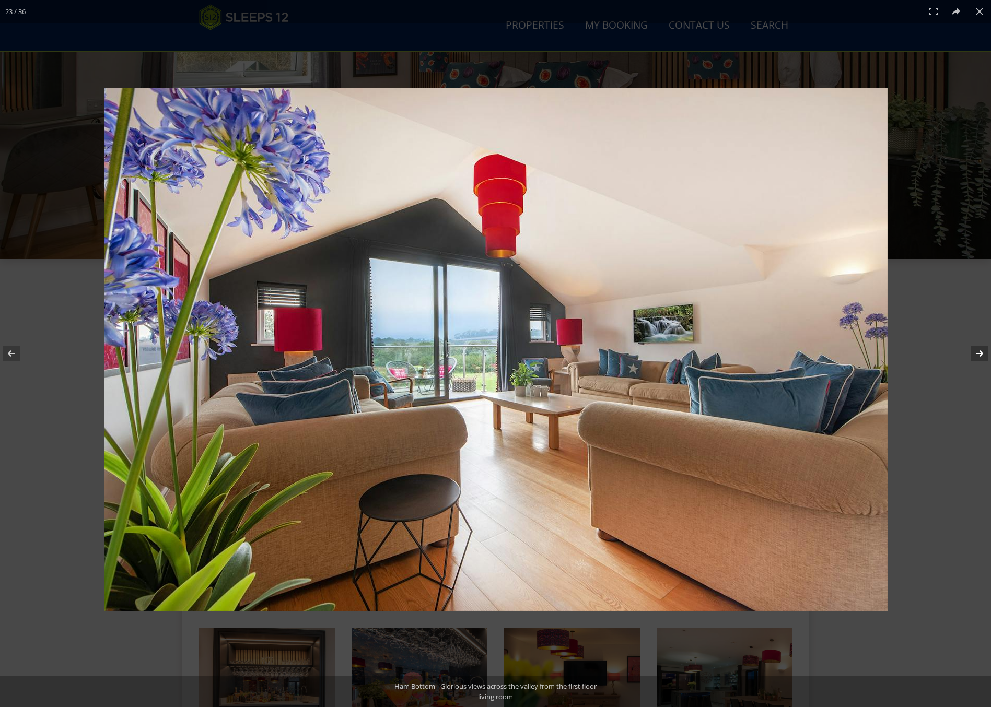
click at [822, 353] on button at bounding box center [972, 353] width 37 height 52
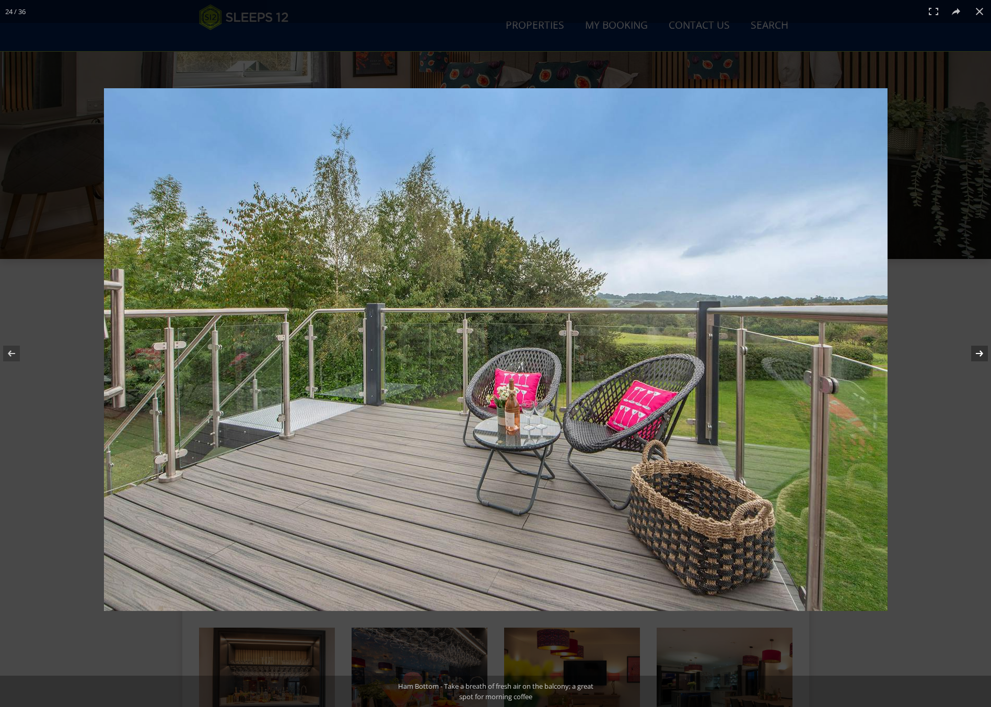
click at [822, 353] on button at bounding box center [972, 353] width 37 height 52
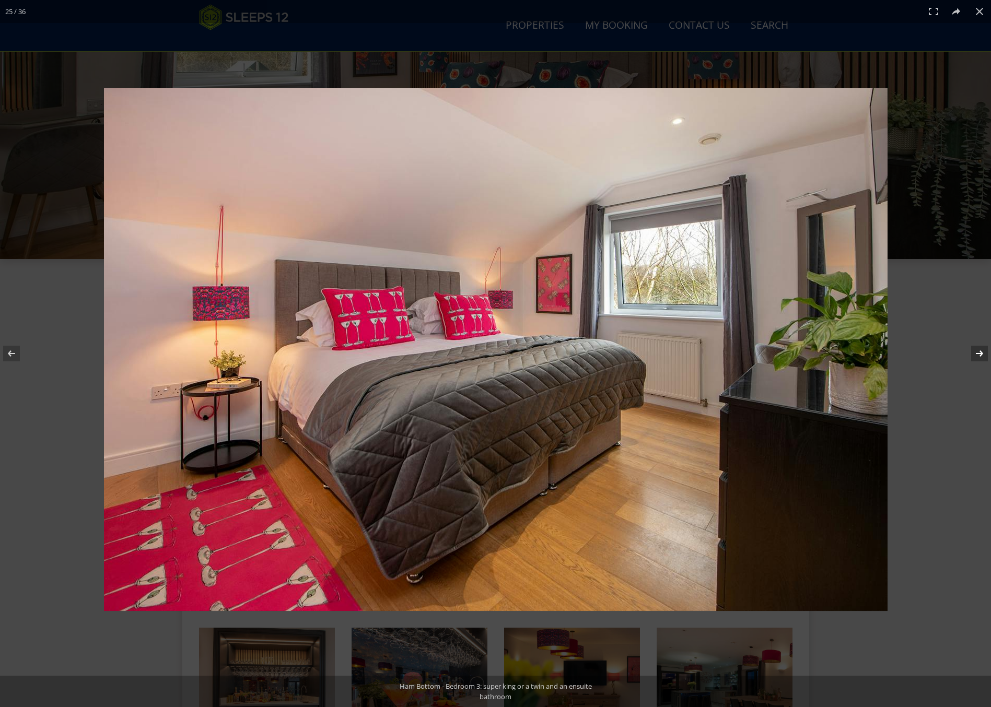
click at [822, 353] on button at bounding box center [972, 353] width 37 height 52
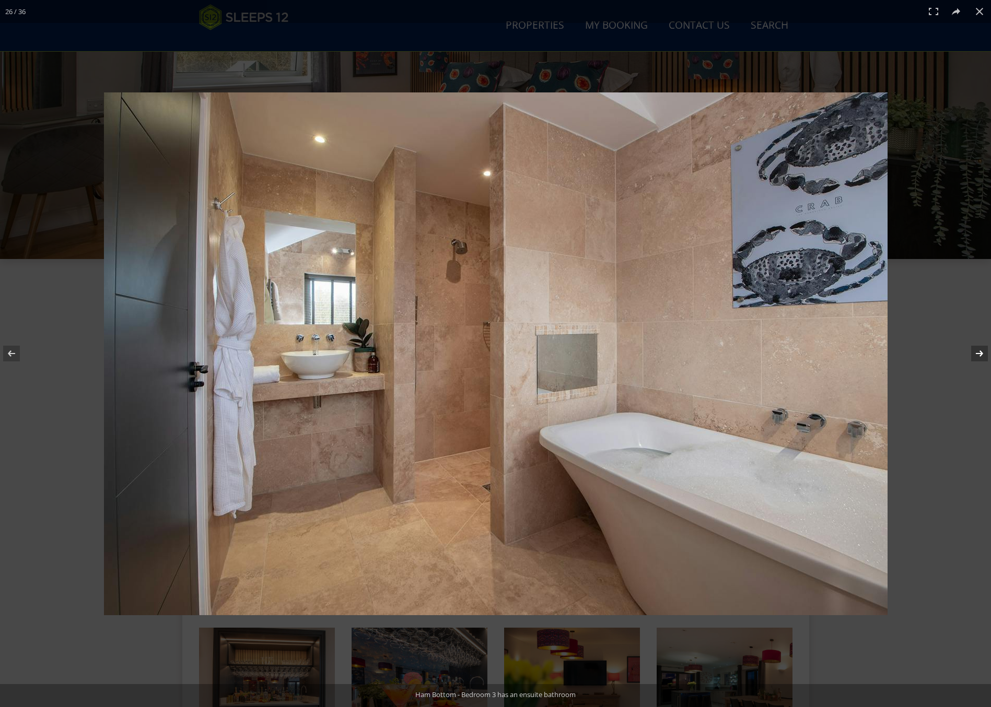
click at [822, 353] on button at bounding box center [972, 353] width 37 height 52
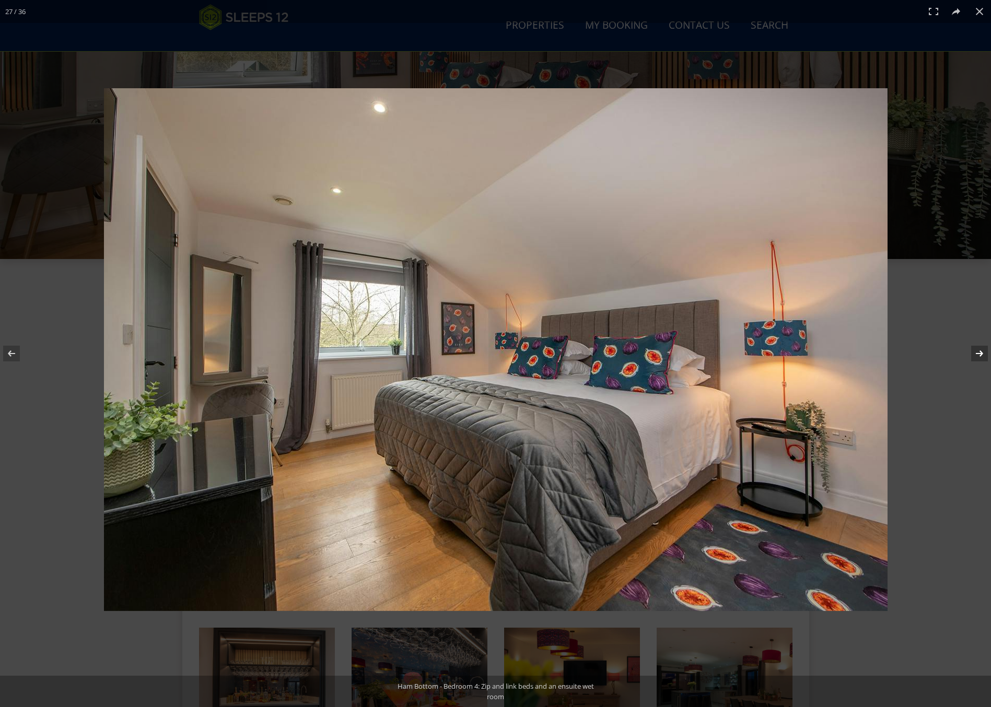
click at [822, 353] on button at bounding box center [972, 353] width 37 height 52
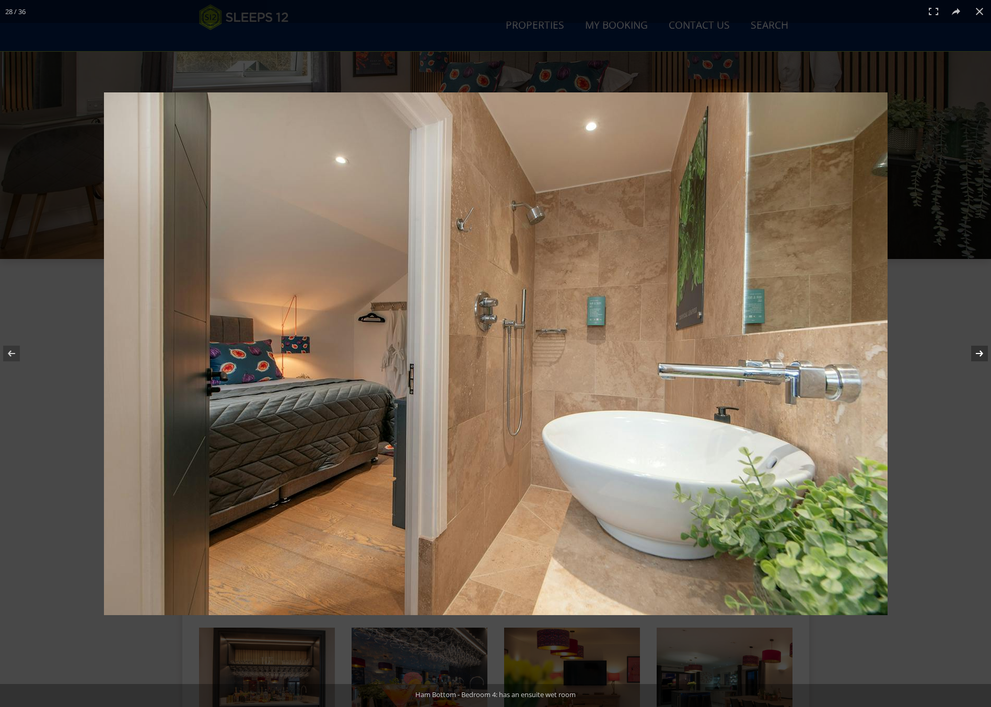
click at [822, 353] on button at bounding box center [972, 353] width 37 height 52
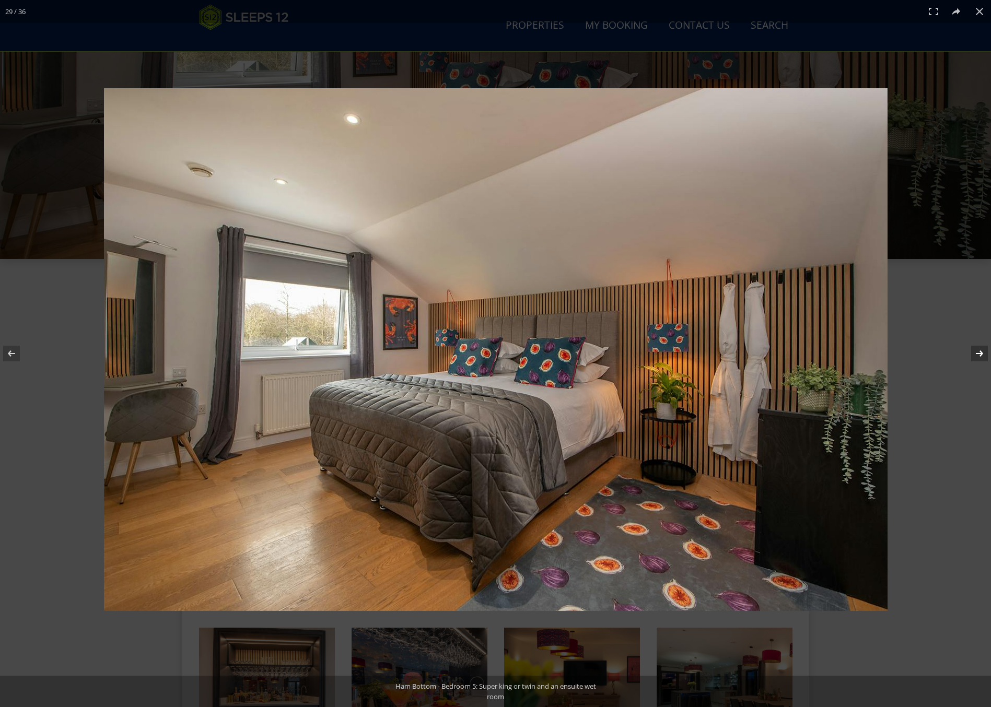
click at [822, 353] on button at bounding box center [972, 353] width 37 height 52
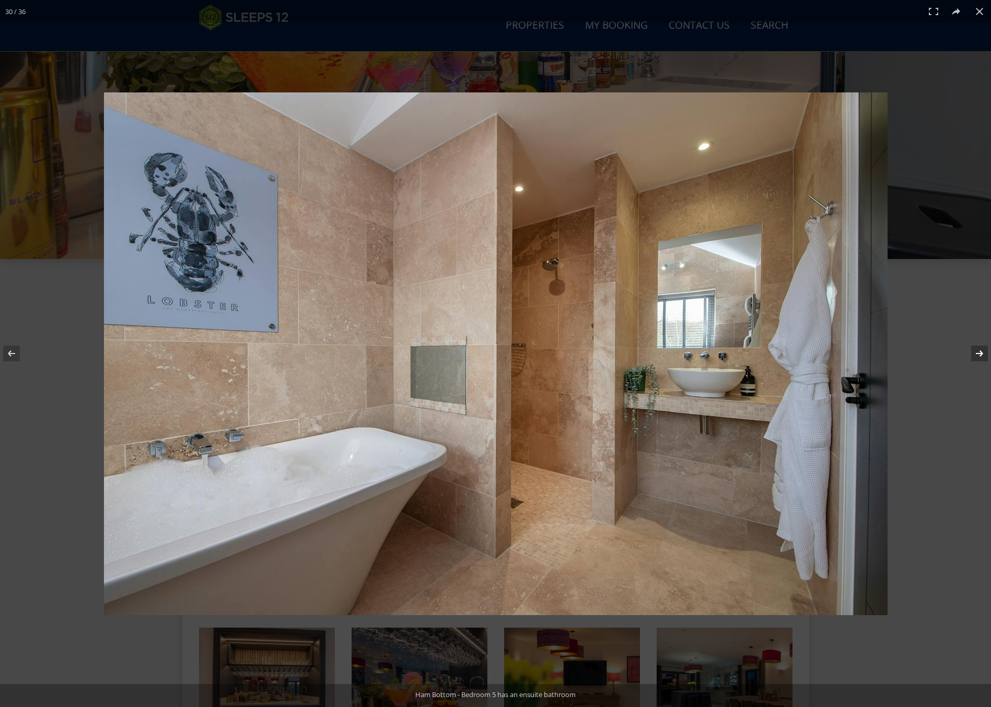
click at [822, 353] on button at bounding box center [972, 353] width 37 height 52
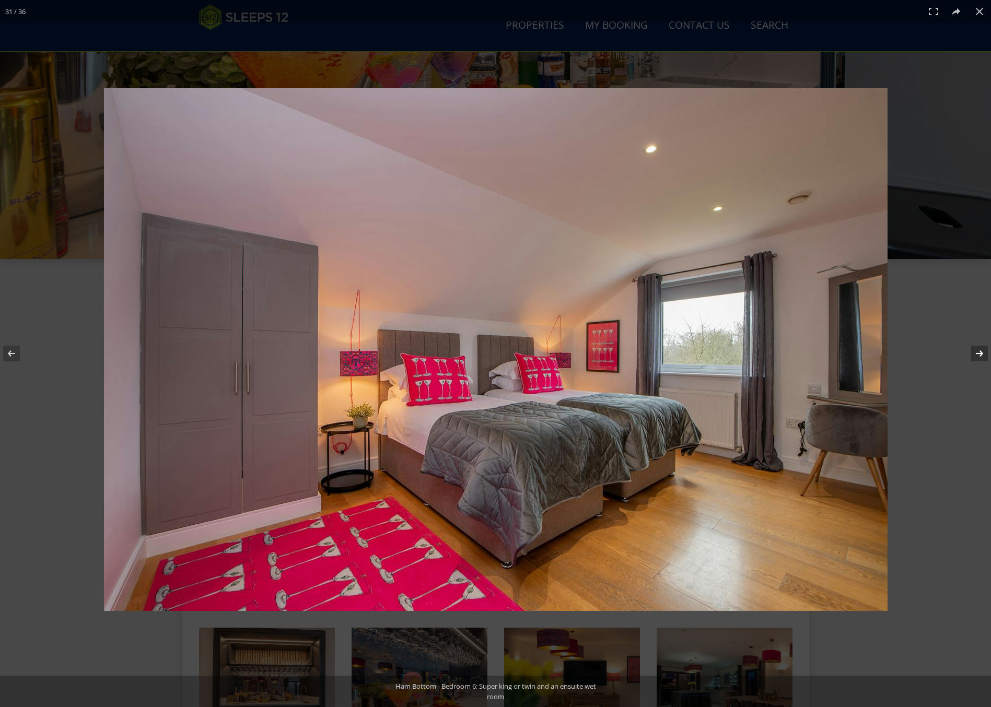
click at [822, 353] on button at bounding box center [972, 353] width 37 height 52
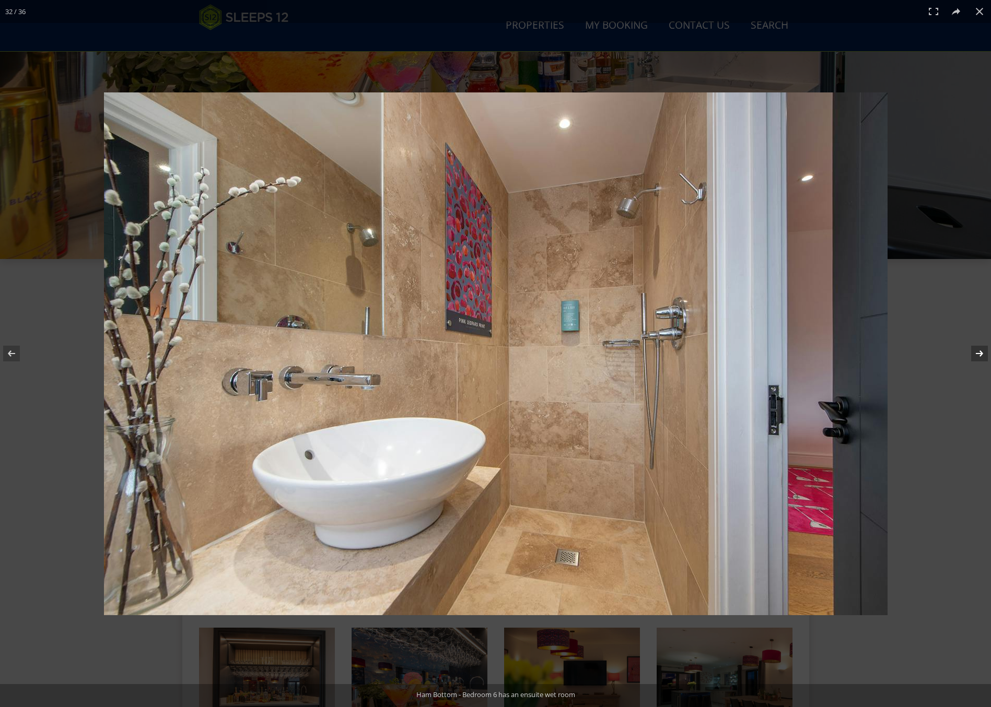
click at [822, 353] on button at bounding box center [972, 353] width 37 height 52
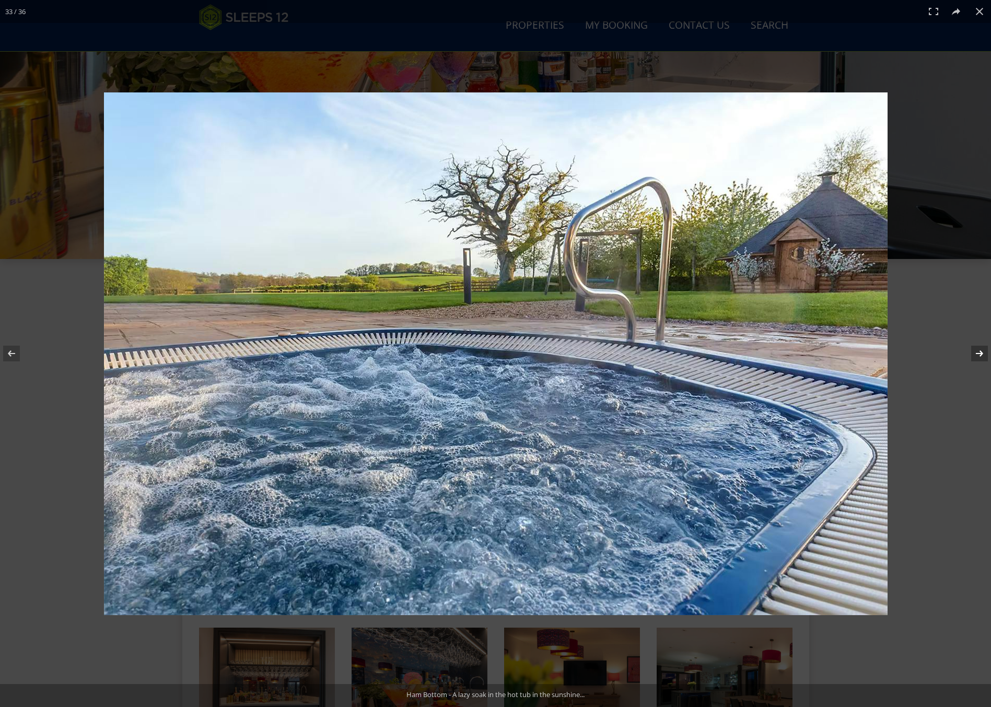
click at [822, 353] on button at bounding box center [972, 353] width 37 height 52
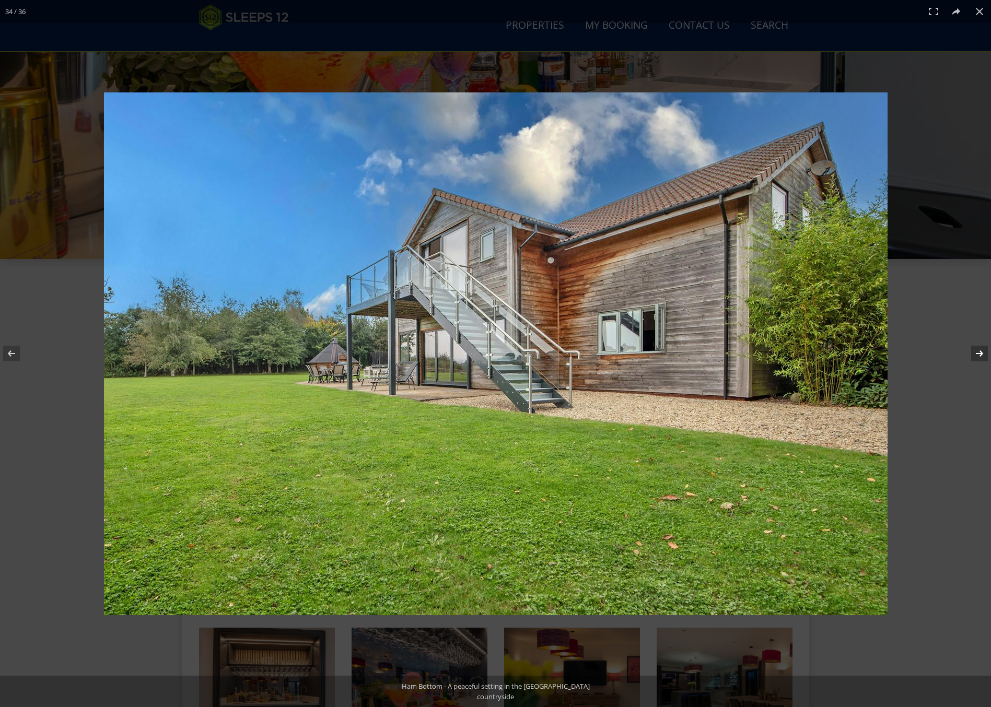
click at [822, 353] on button at bounding box center [972, 353] width 37 height 52
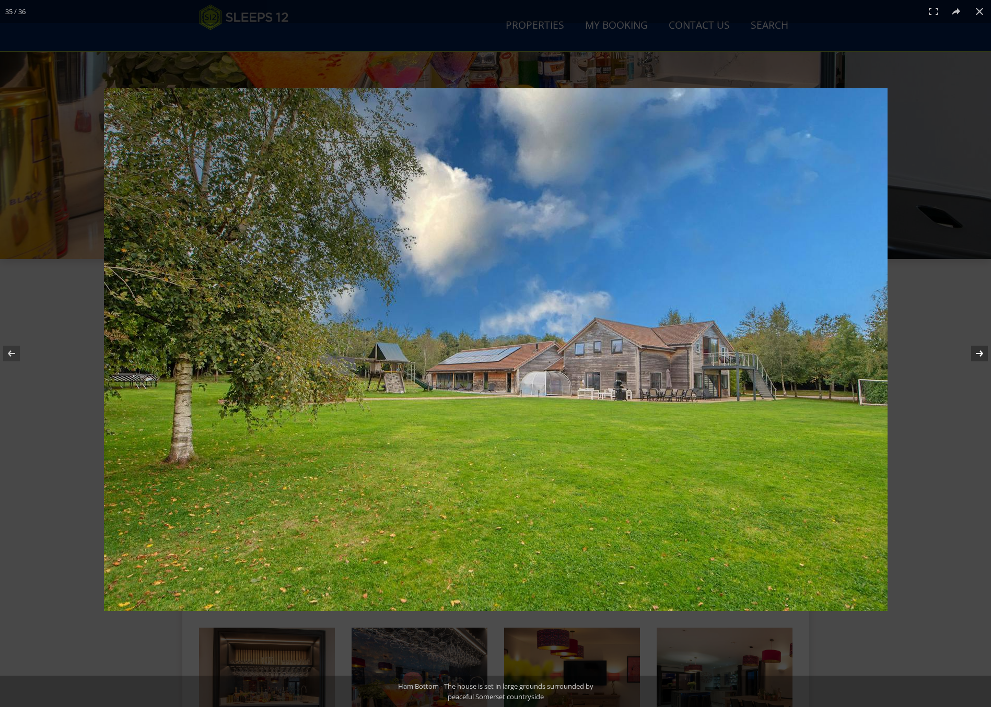
click at [822, 353] on button at bounding box center [972, 353] width 37 height 52
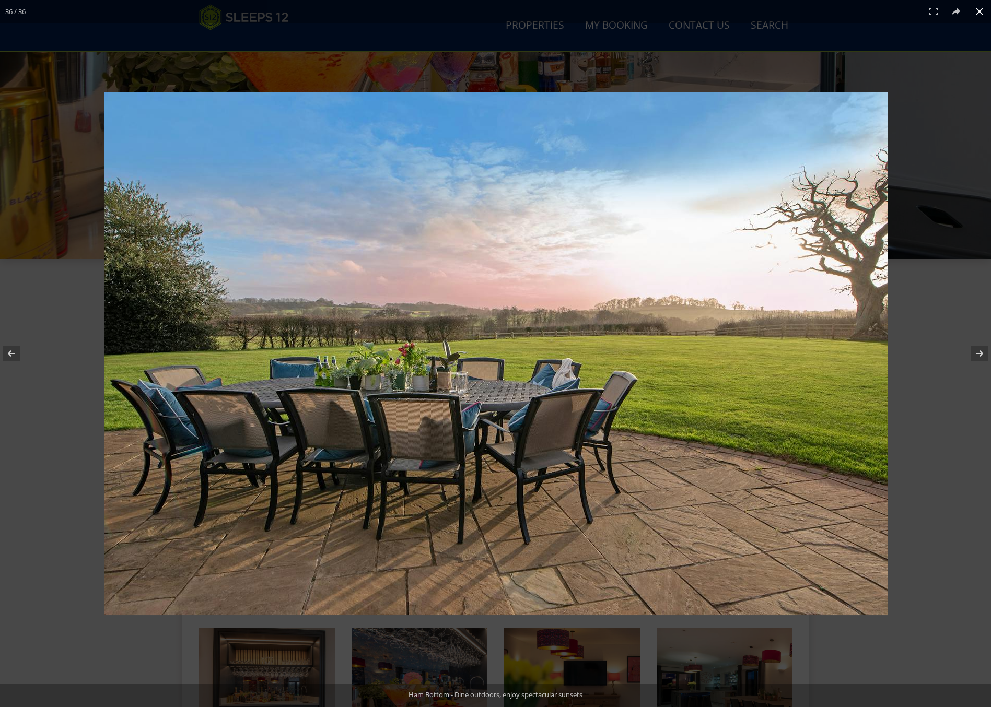
click at [822, 11] on button at bounding box center [979, 11] width 23 height 23
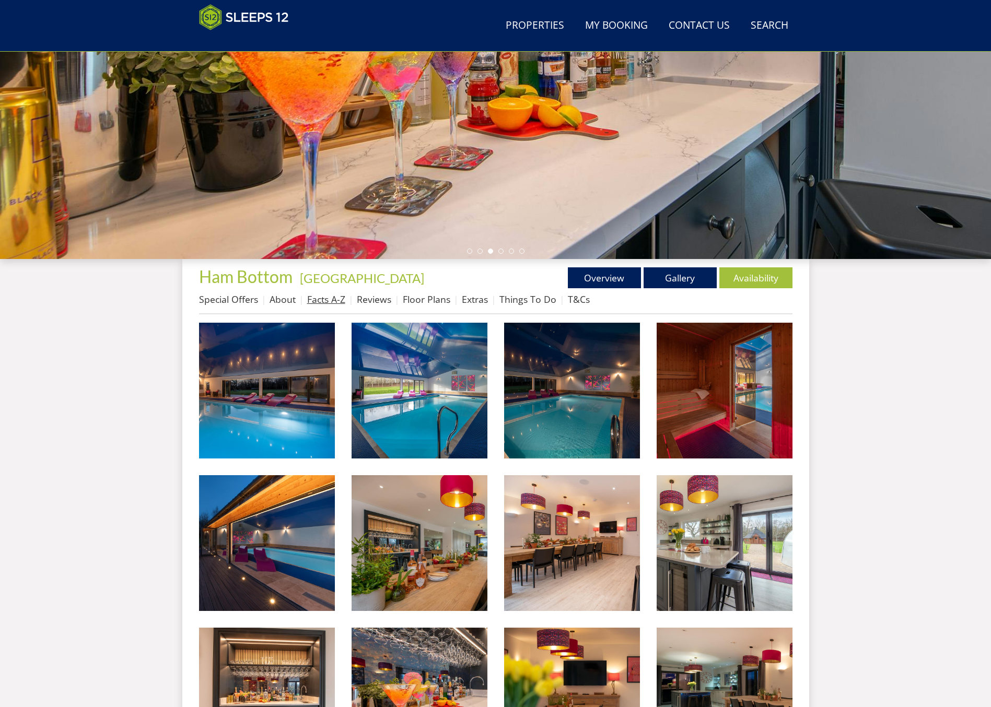
click at [334, 302] on link "Facts A-Z" at bounding box center [326, 299] width 38 height 13
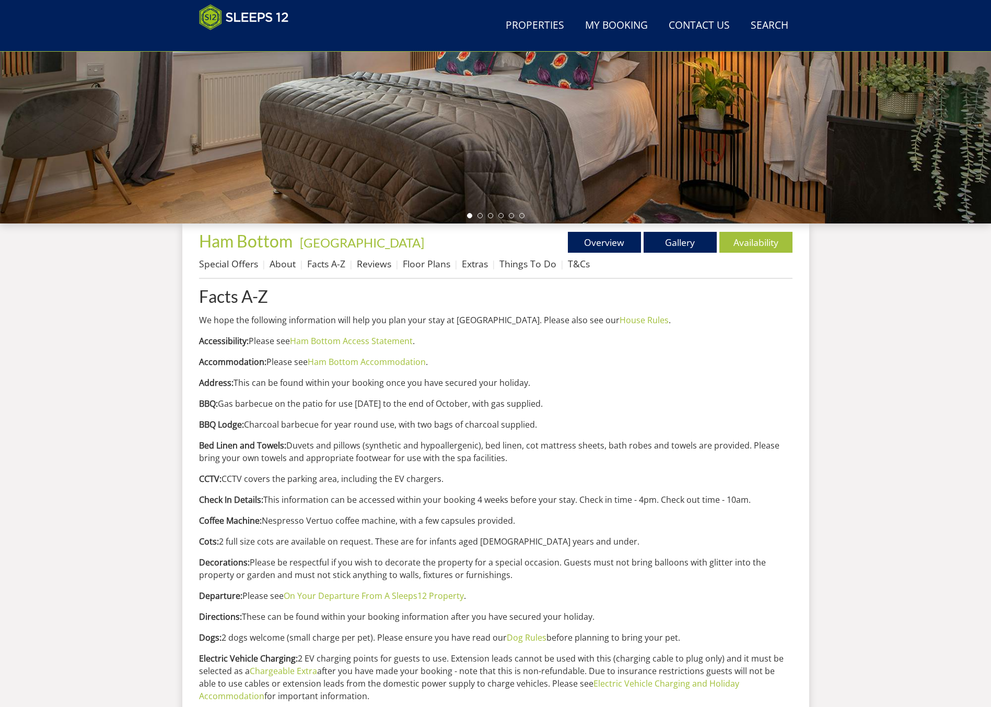
scroll to position [228, 0]
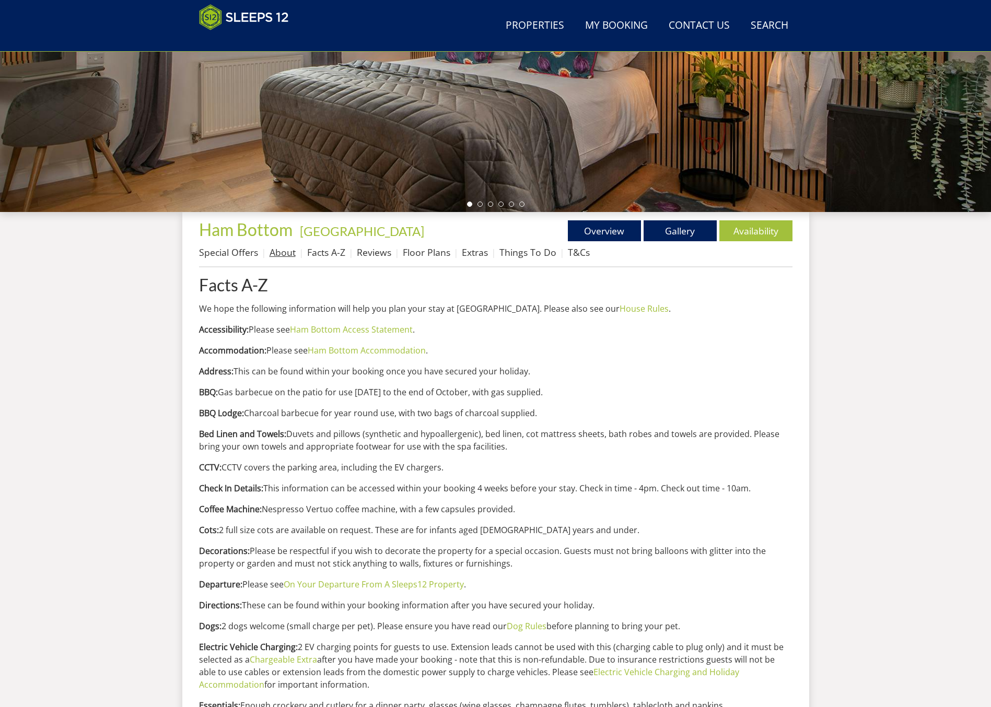
click at [280, 254] on link "About" at bounding box center [282, 252] width 26 height 13
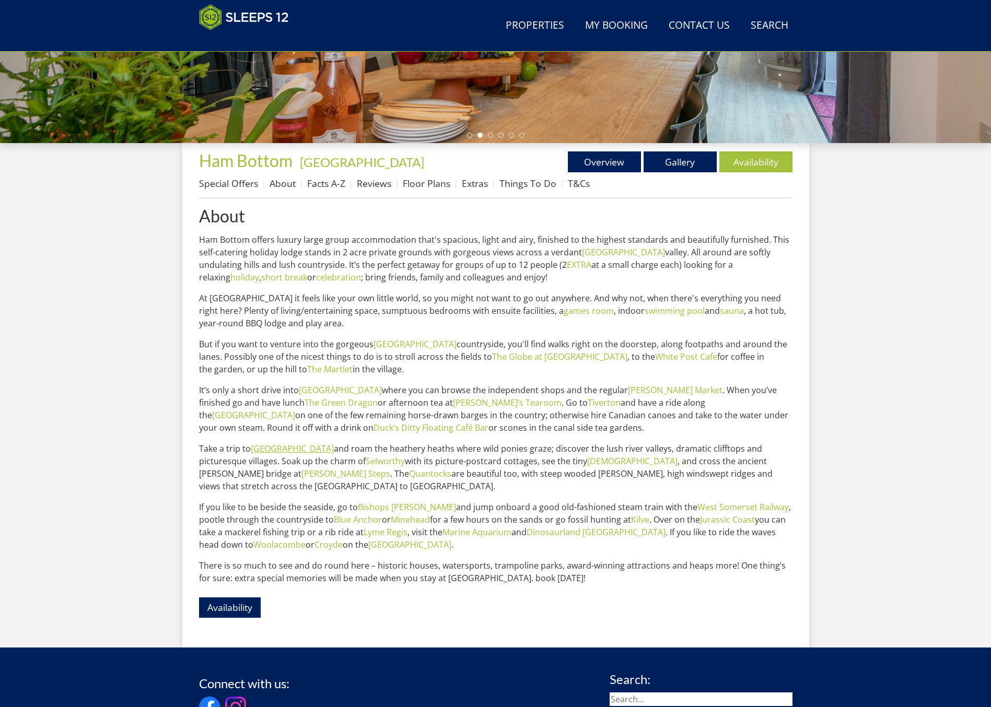
scroll to position [333, 0]
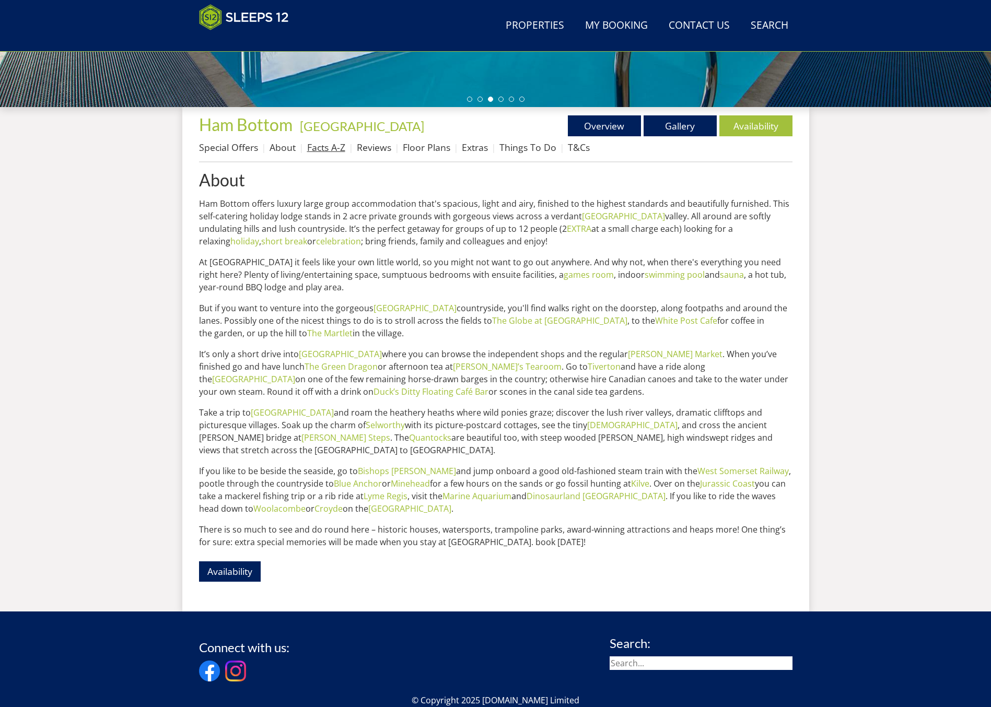
click at [335, 149] on link "Facts A-Z" at bounding box center [326, 147] width 38 height 13
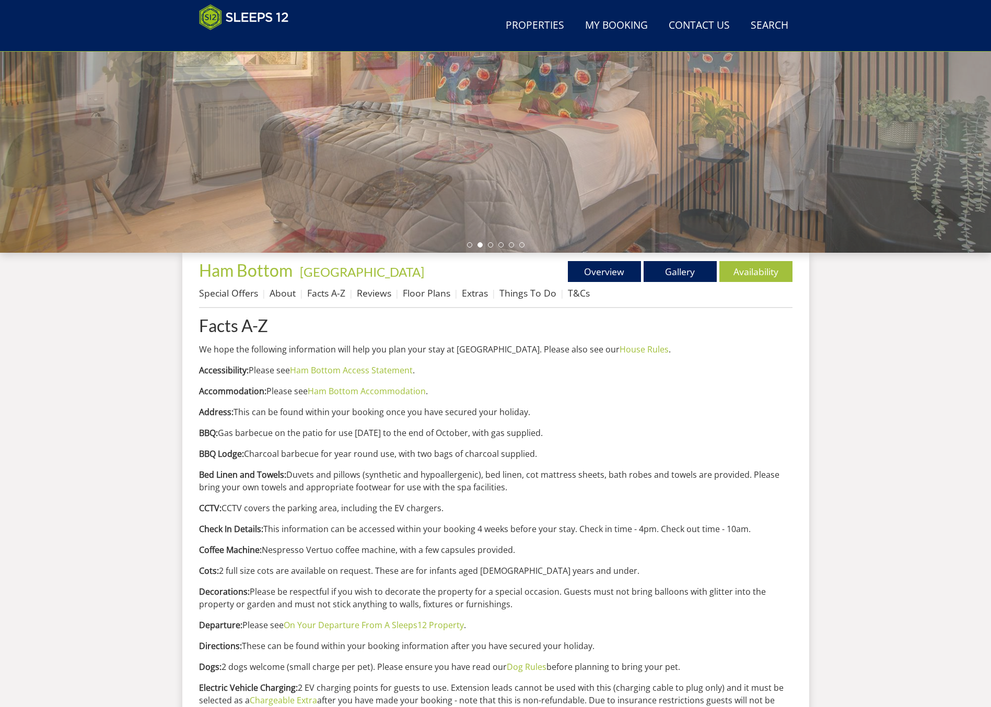
scroll to position [23, 0]
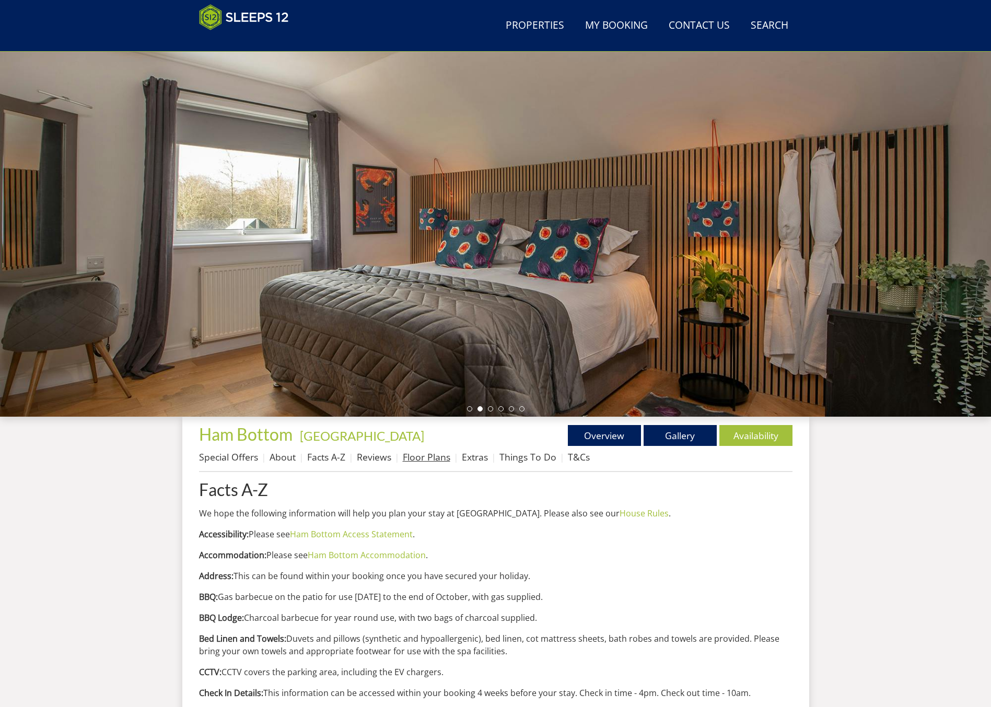
click at [421, 457] on link "Floor Plans" at bounding box center [427, 457] width 48 height 13
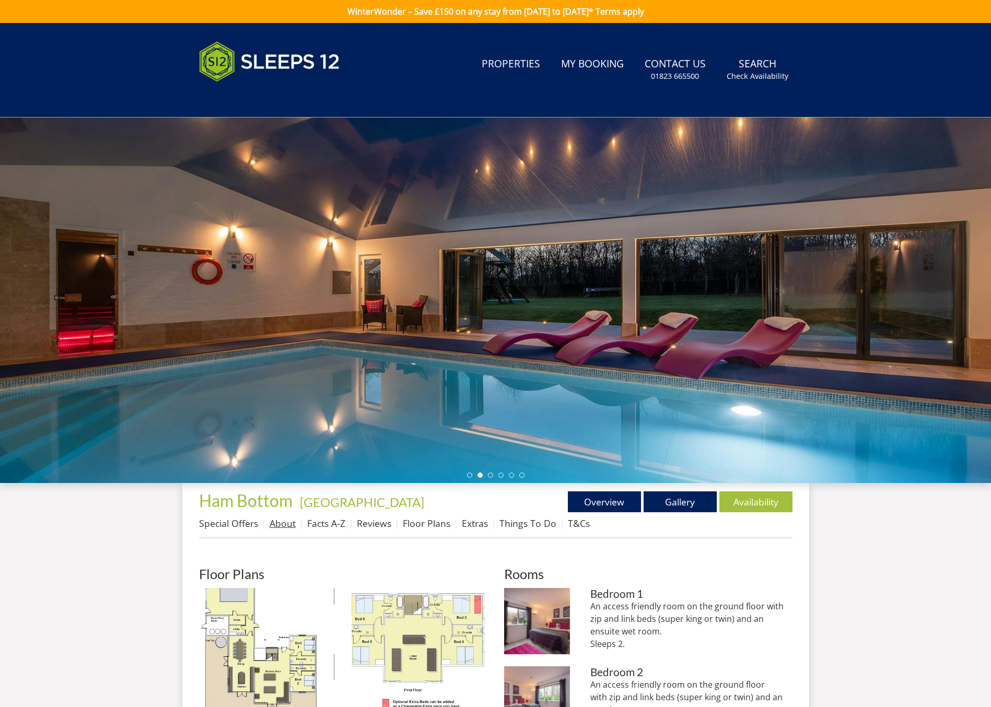
click at [276, 524] on link "About" at bounding box center [282, 523] width 26 height 13
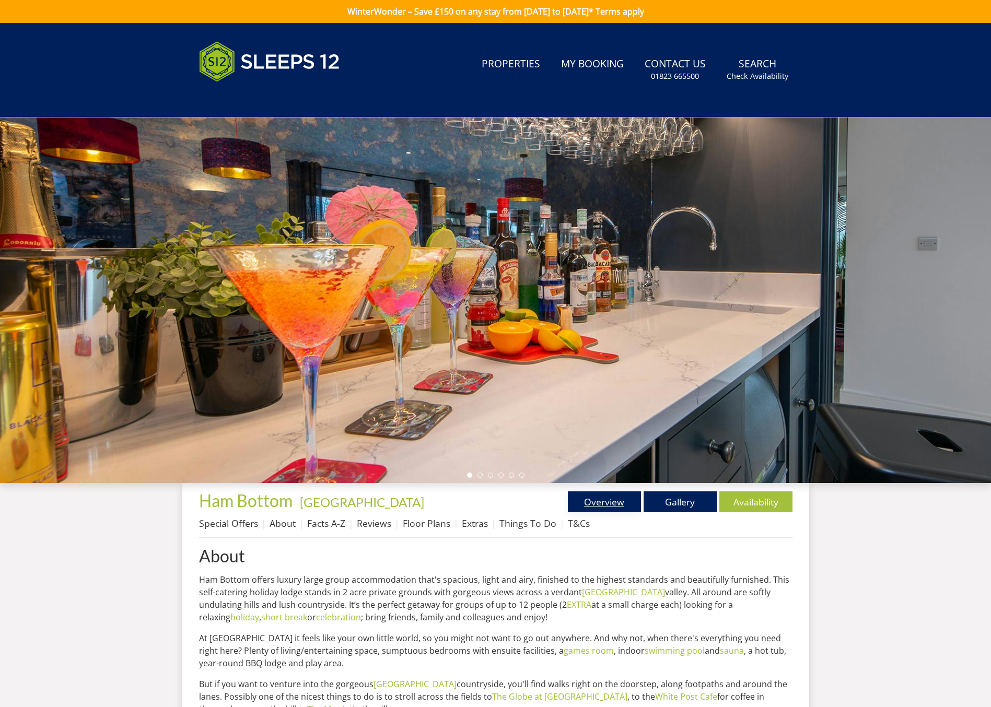
click at [623, 506] on link "Overview" at bounding box center [604, 501] width 73 height 21
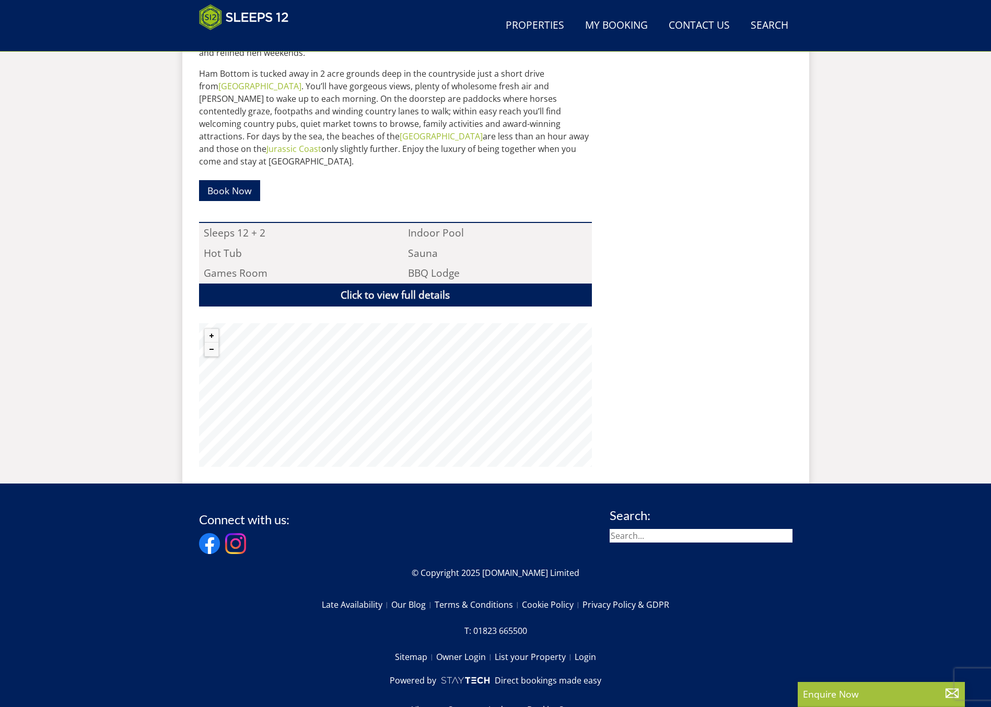
scroll to position [599, 0]
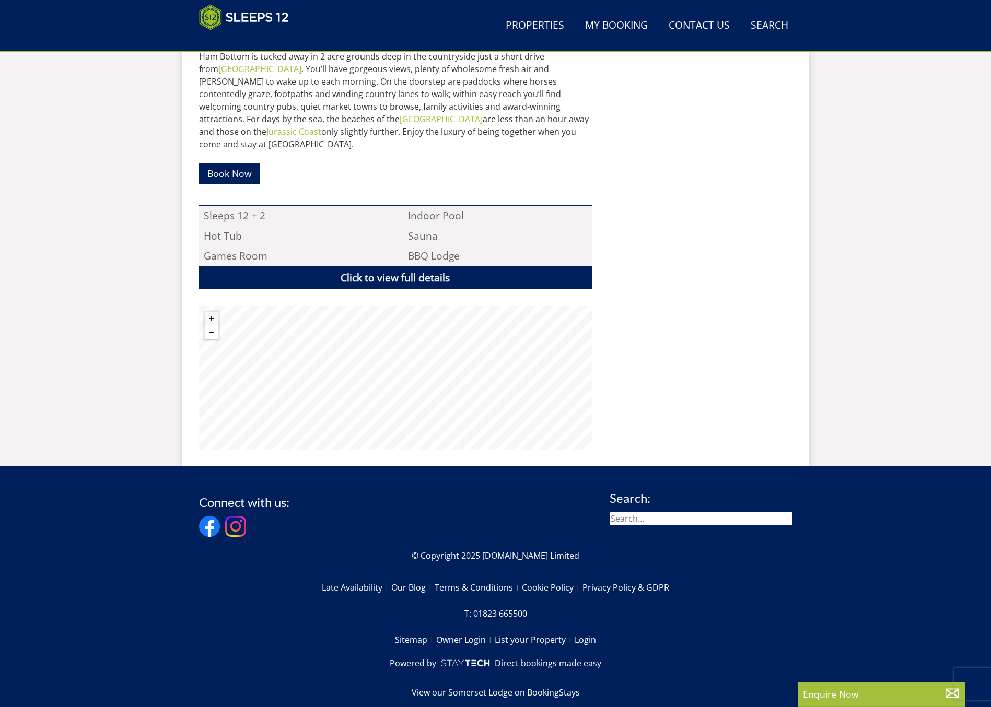
click at [215, 325] on button "Zoom out" at bounding box center [212, 332] width 14 height 14
click at [214, 325] on button "Zoom out" at bounding box center [212, 332] width 14 height 14
click at [213, 325] on button "Zoom out" at bounding box center [212, 332] width 14 height 14
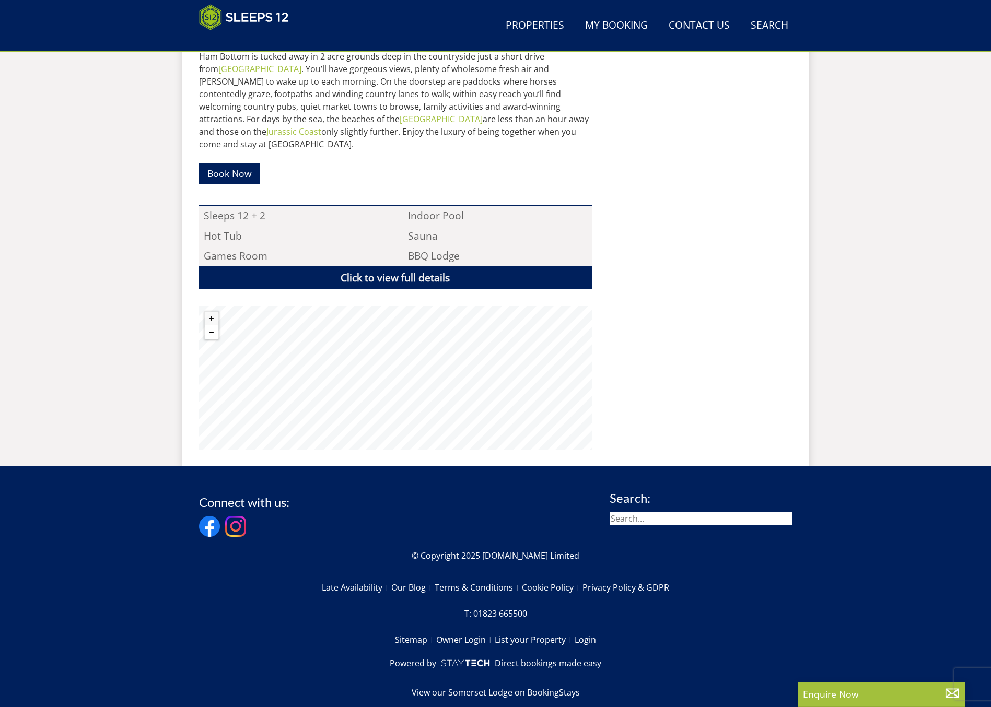
click at [213, 325] on button "Zoom out" at bounding box center [212, 332] width 14 height 14
click at [211, 325] on button "Zoom out" at bounding box center [212, 332] width 14 height 14
click at [207, 312] on button "Zoom in" at bounding box center [212, 319] width 14 height 14
click at [206, 312] on button "Zoom in" at bounding box center [212, 319] width 14 height 14
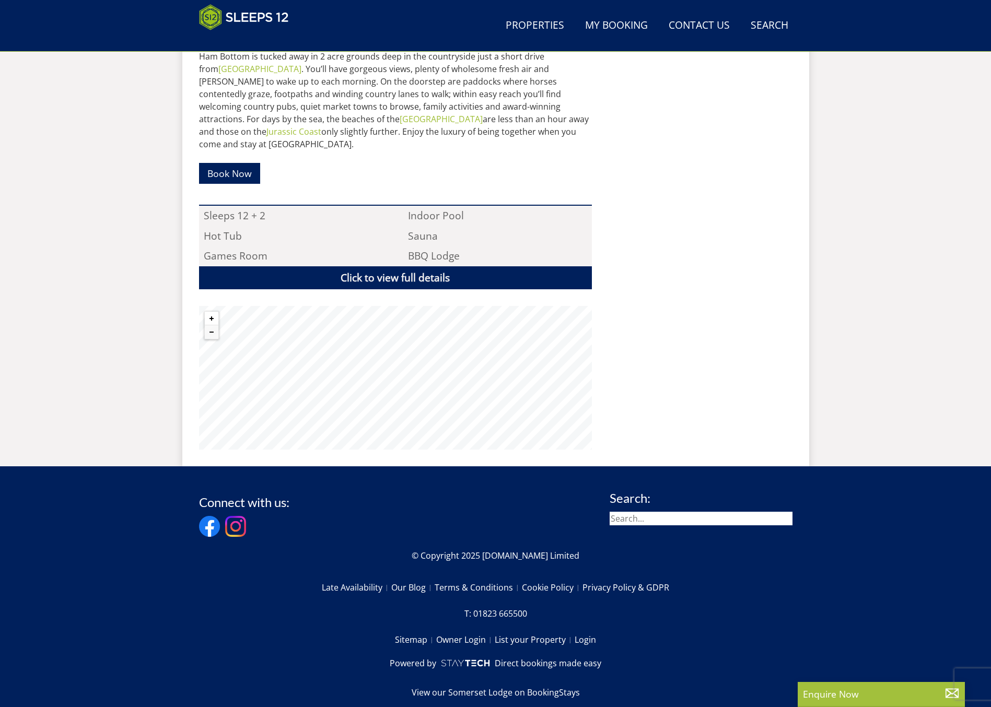
click at [206, 312] on button "Zoom in" at bounding box center [212, 319] width 14 height 14
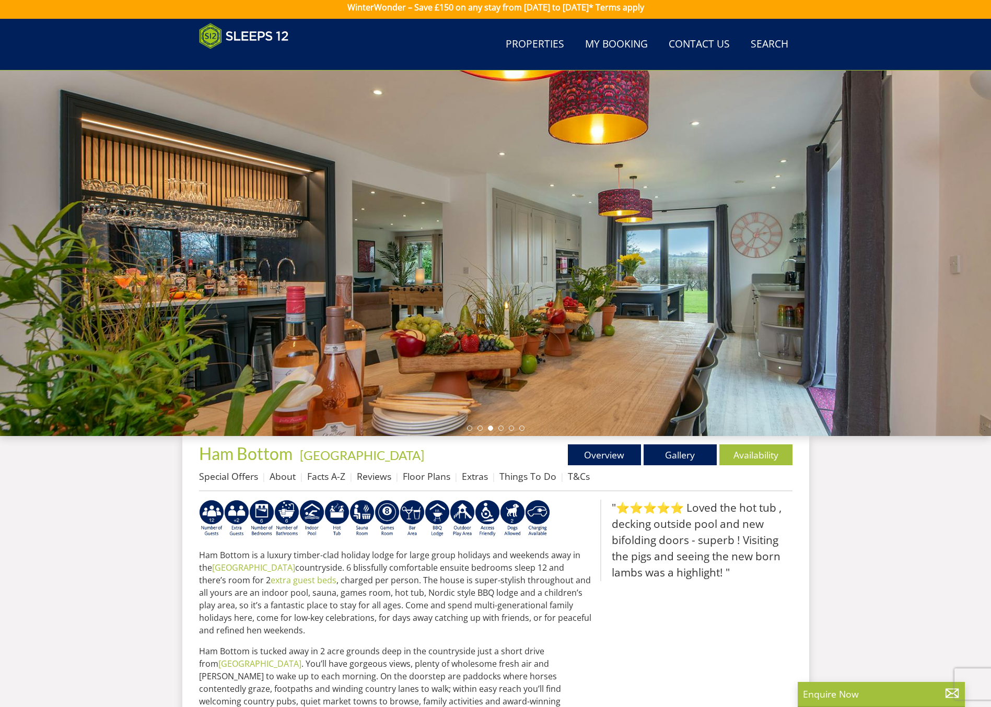
scroll to position [0, 0]
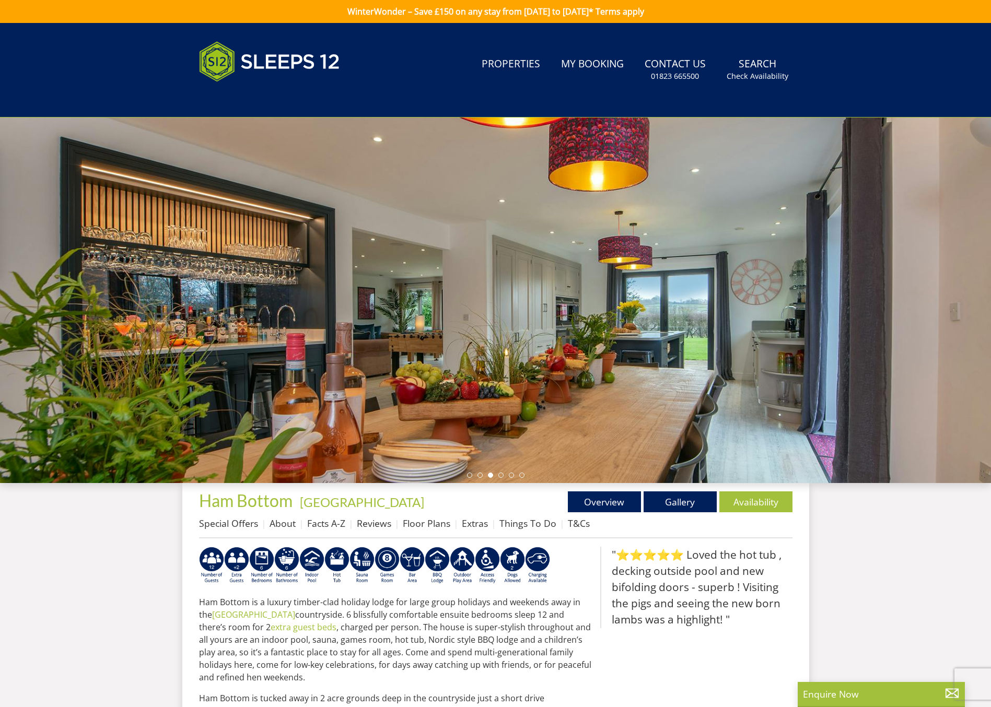
click at [506, 310] on div at bounding box center [495, 300] width 991 height 366
click at [669, 504] on link "Gallery" at bounding box center [679, 501] width 73 height 21
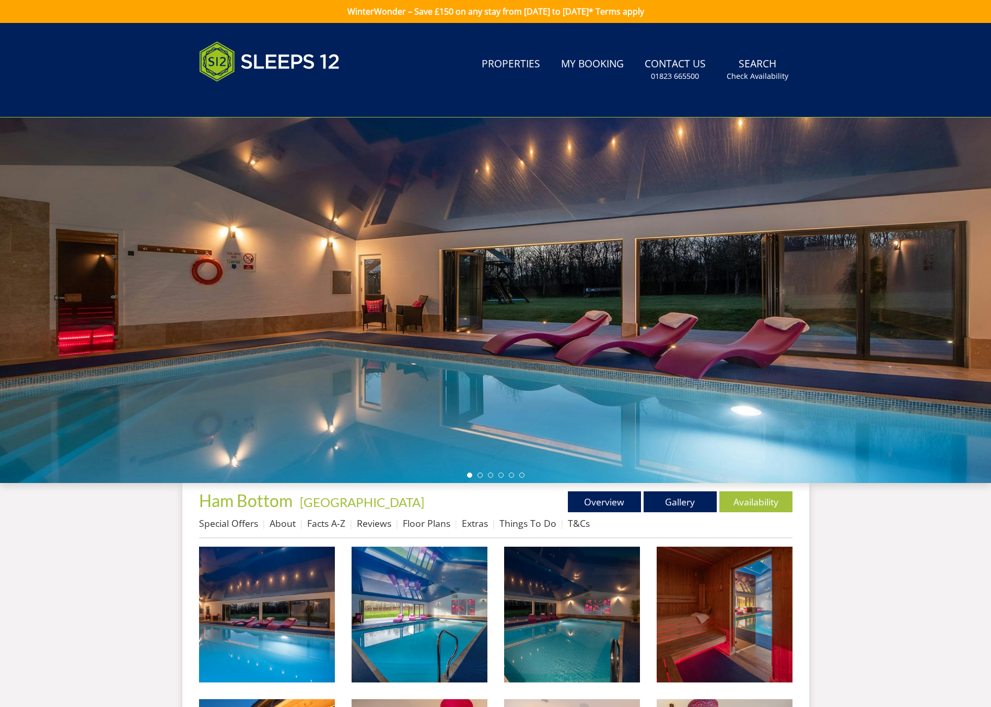
click at [680, 358] on div at bounding box center [495, 300] width 991 height 366
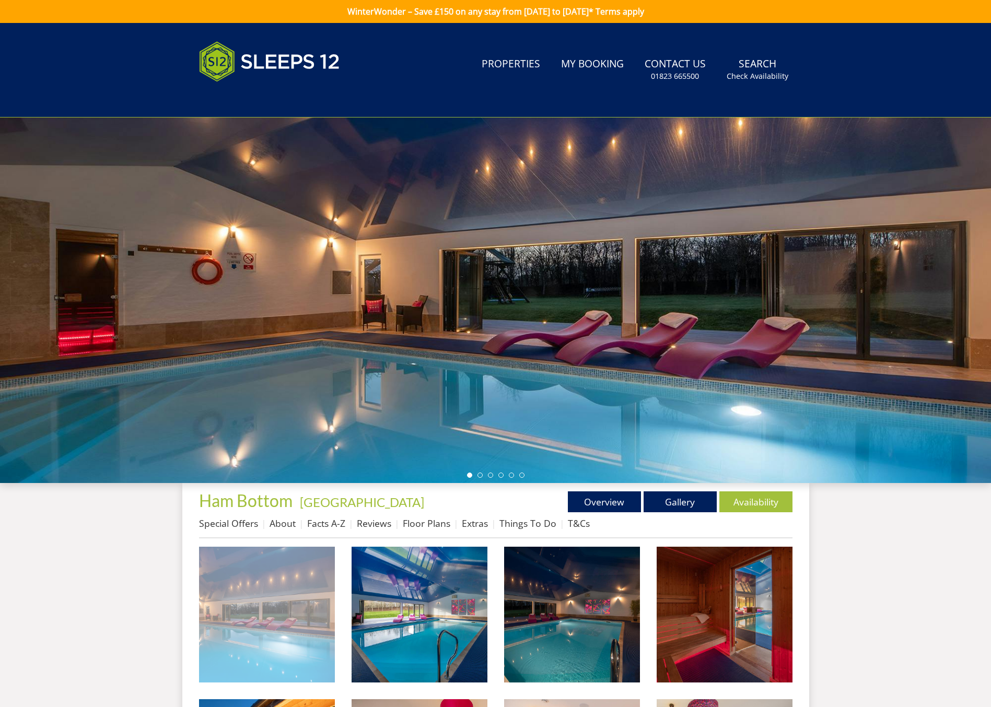
click at [258, 598] on img at bounding box center [267, 615] width 136 height 136
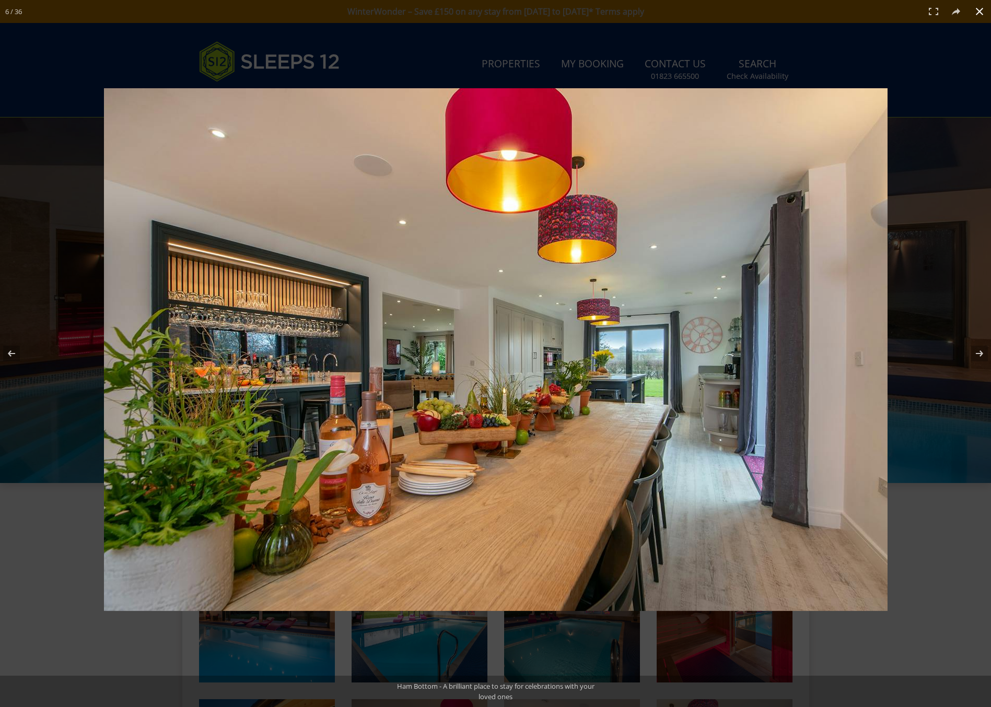
click at [822, 10] on button at bounding box center [979, 11] width 23 height 23
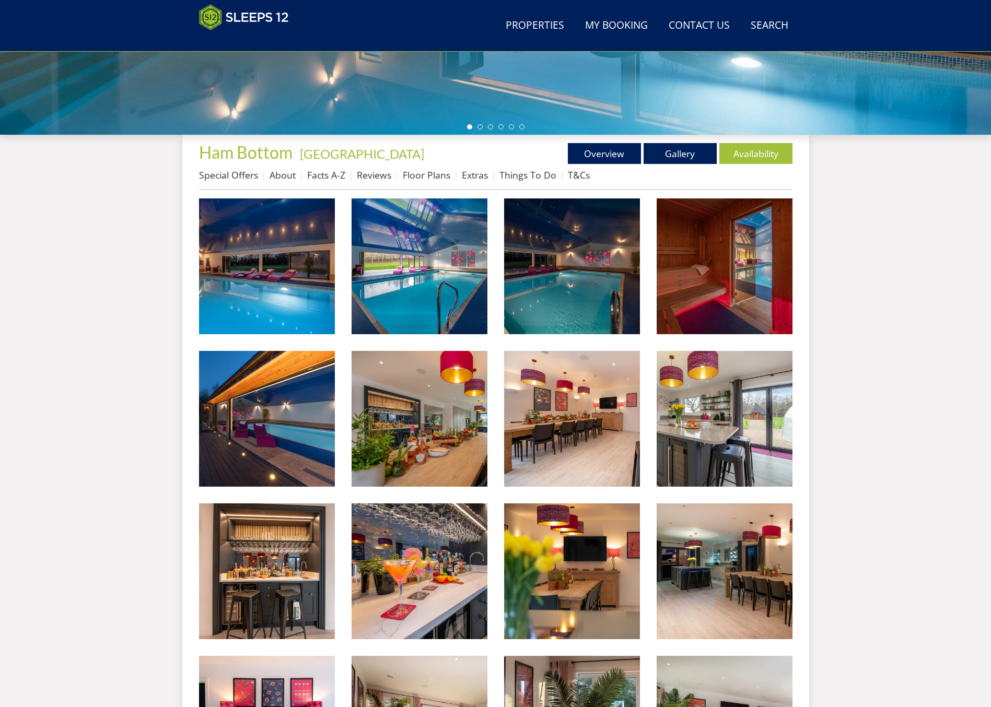
scroll to position [385, 0]
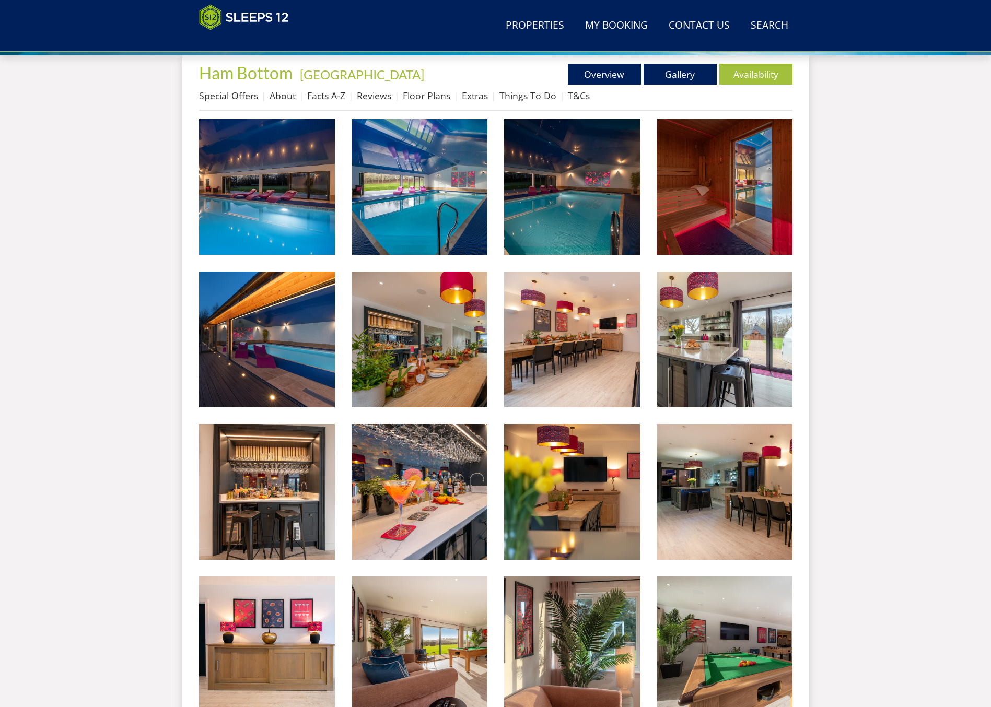
click at [273, 90] on link "About" at bounding box center [282, 95] width 26 height 13
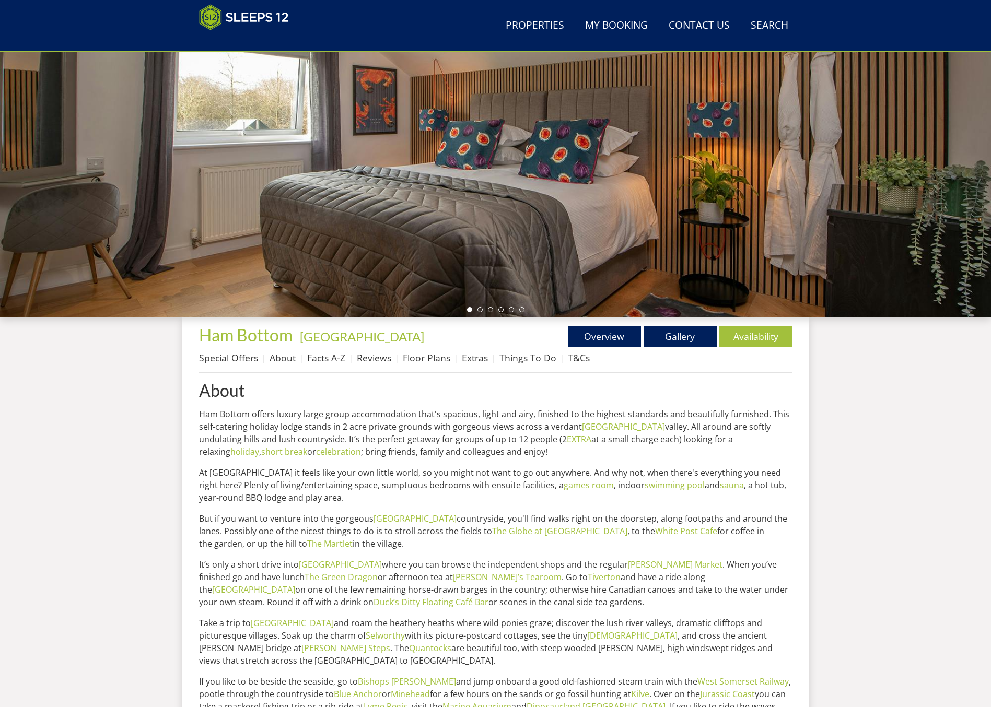
scroll to position [108, 0]
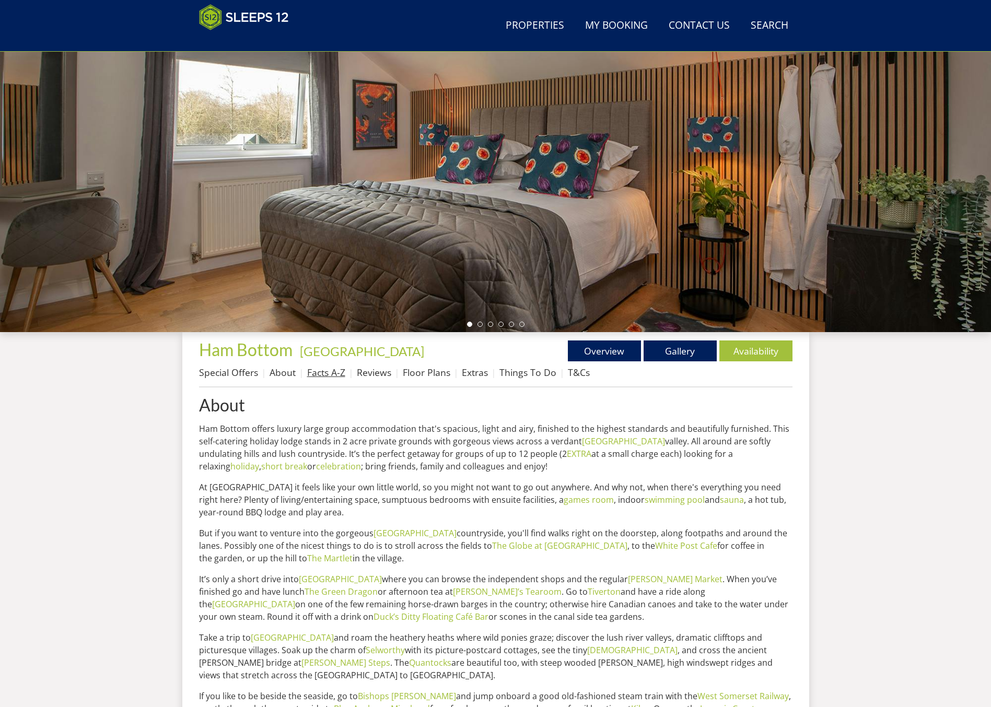
click at [331, 372] on link "Facts A-Z" at bounding box center [326, 372] width 38 height 13
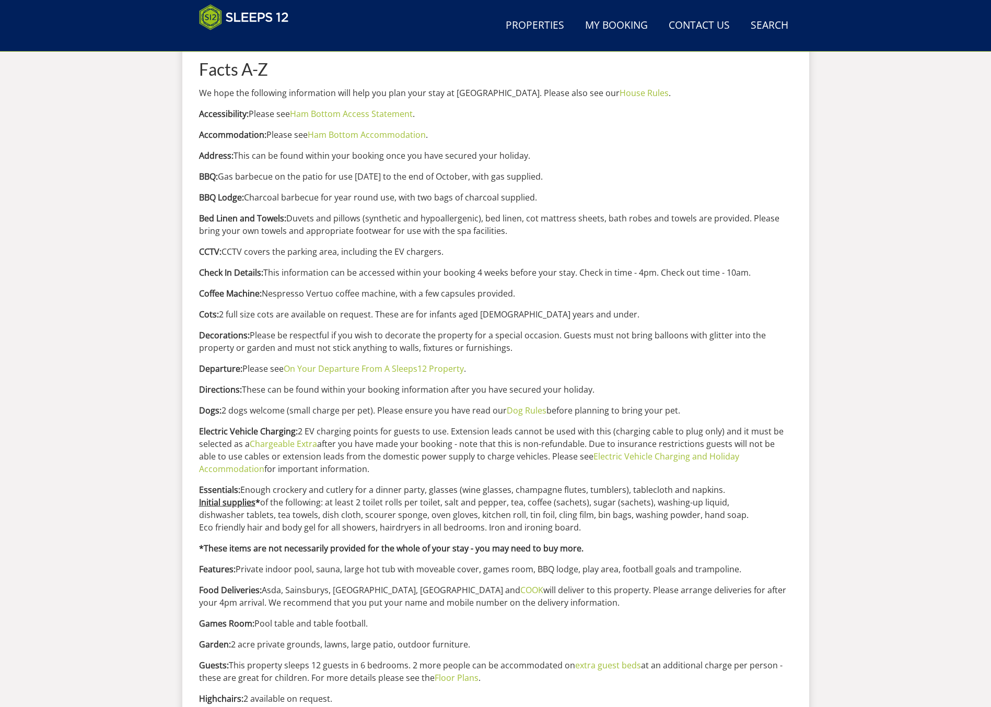
scroll to position [181, 0]
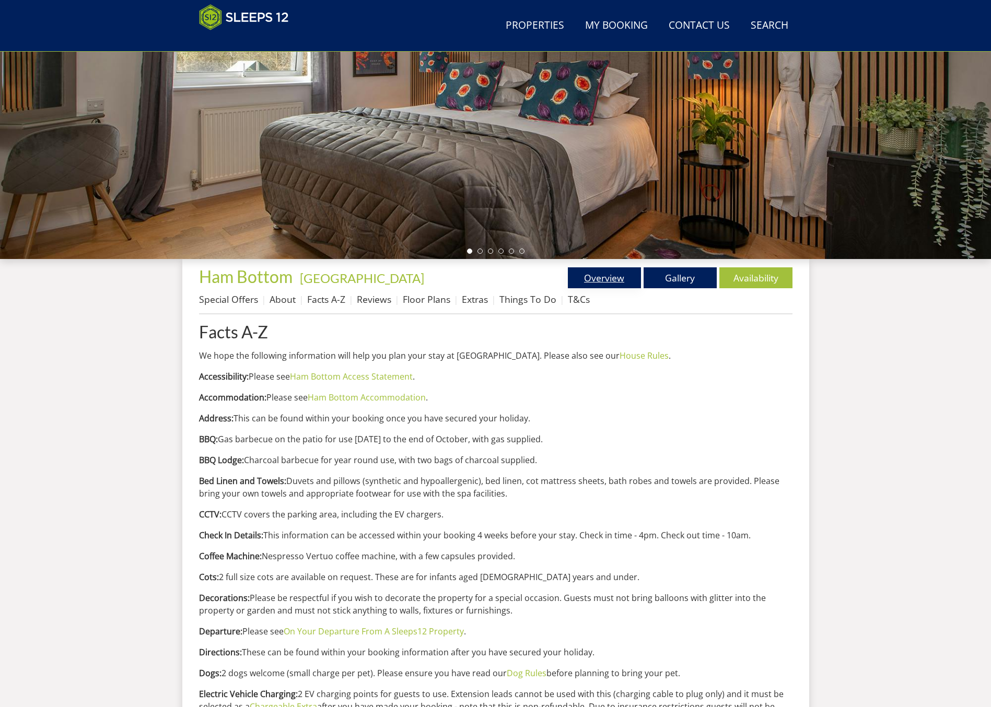
click at [592, 280] on link "Overview" at bounding box center [604, 277] width 73 height 21
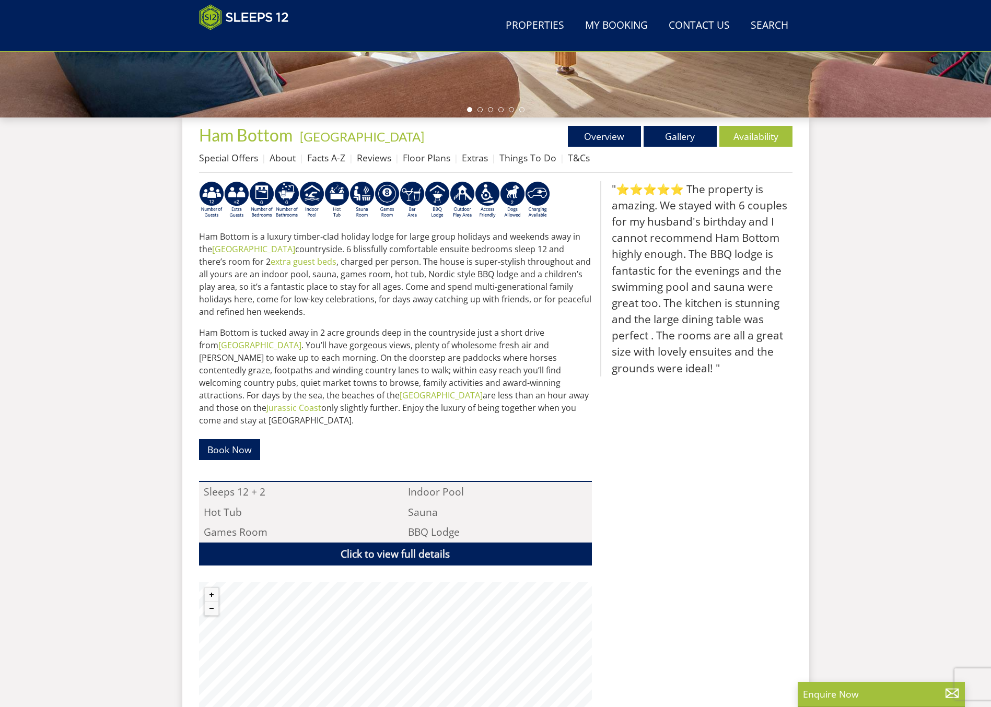
scroll to position [603, 0]
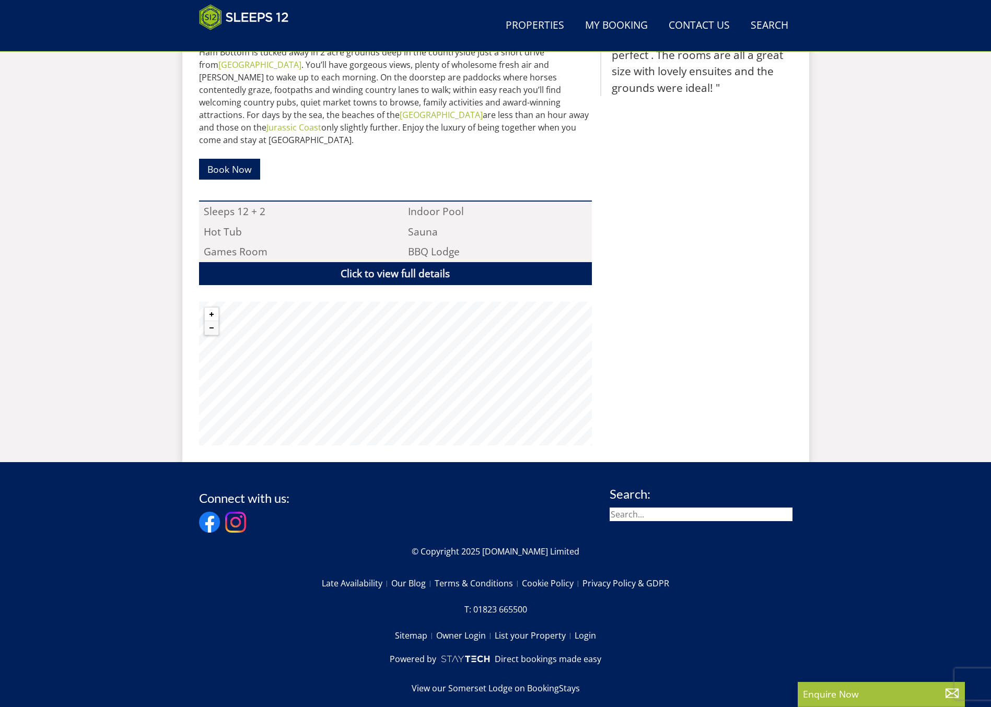
click at [206, 308] on button "Zoom in" at bounding box center [212, 315] width 14 height 14
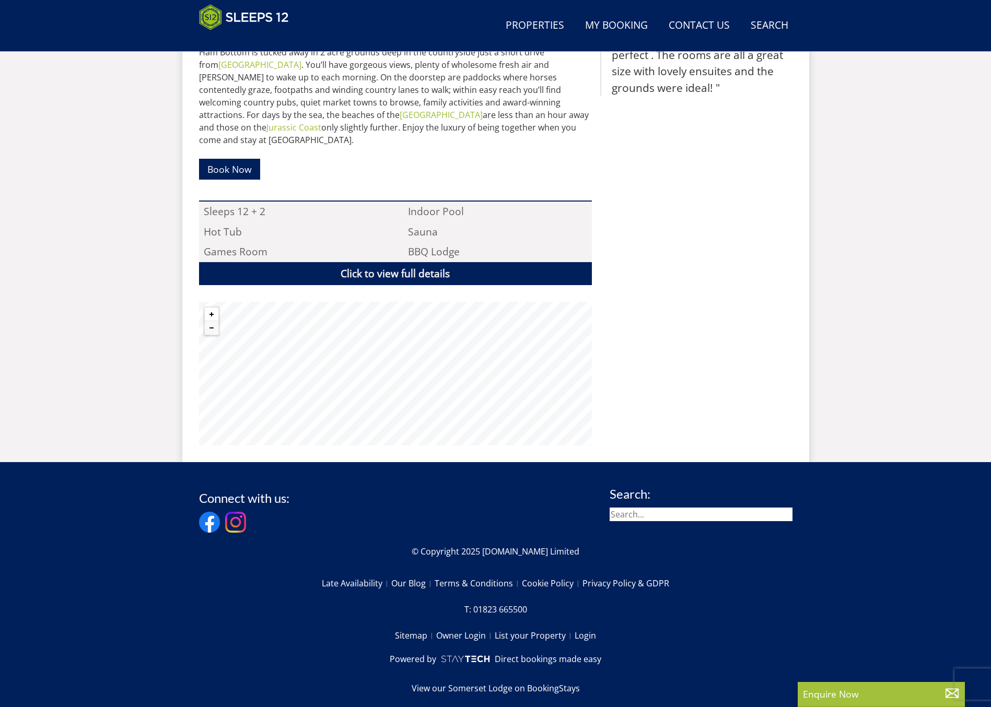
click at [206, 308] on button "Zoom in" at bounding box center [212, 315] width 14 height 14
click at [211, 308] on button "Zoom in" at bounding box center [212, 315] width 14 height 14
click at [210, 308] on button "Zoom in" at bounding box center [212, 315] width 14 height 14
click at [208, 308] on button "Zoom in" at bounding box center [212, 315] width 14 height 14
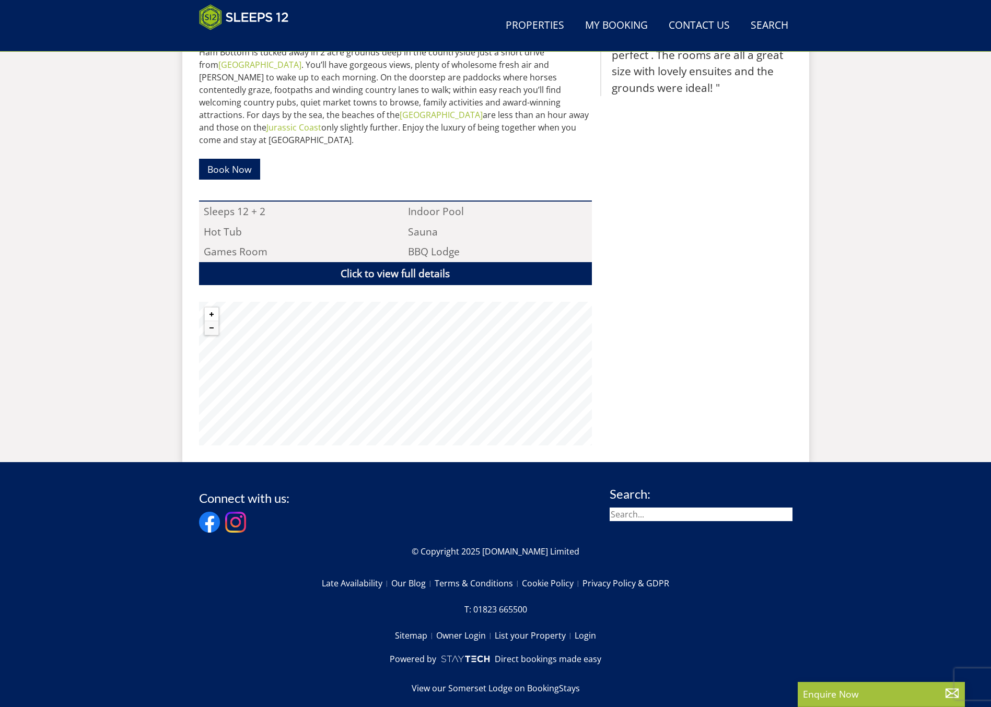
click at [208, 308] on button "Zoom in" at bounding box center [212, 315] width 14 height 14
click at [822, 490] on body "WinterWonder – Save £150 on any stay from [DATE] to [DATE]* Terms apply Search …" at bounding box center [495, 58] width 991 height 1323
click at [207, 321] on button "Zoom out" at bounding box center [212, 328] width 14 height 14
